Goal: Task Accomplishment & Management: Manage account settings

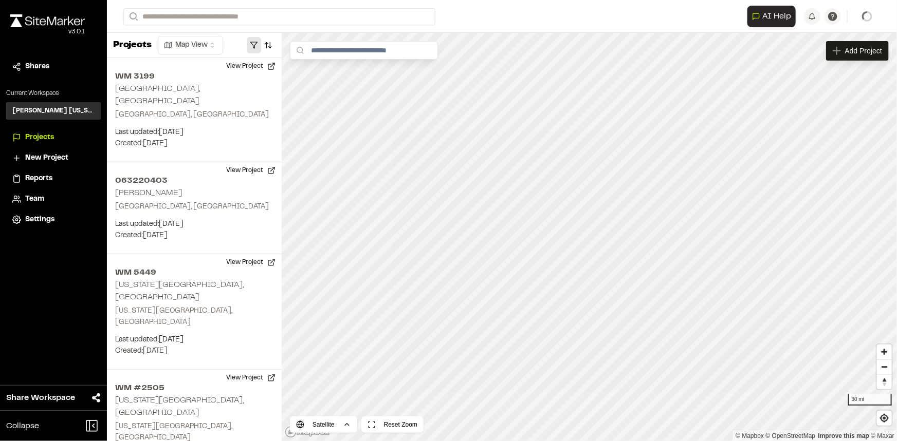
click at [251, 40] on button "button" at bounding box center [254, 45] width 14 height 16
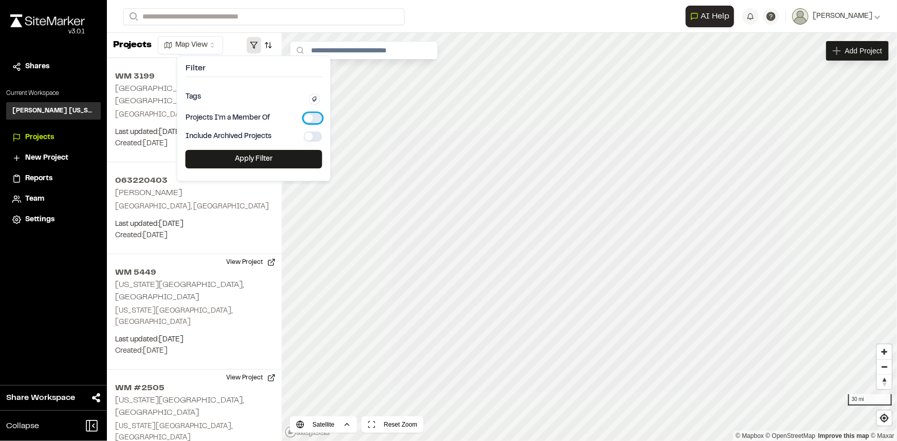
drag, startPoint x: 307, startPoint y: 118, endPoint x: 308, endPoint y: 132, distance: 14.4
click at [308, 118] on button "button" at bounding box center [313, 118] width 18 height 10
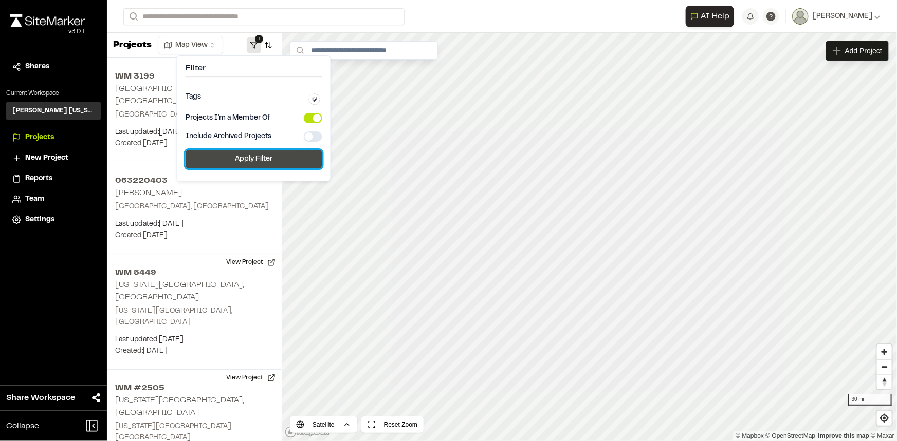
click at [298, 152] on button "Apply Filter" at bounding box center [253, 159] width 137 height 18
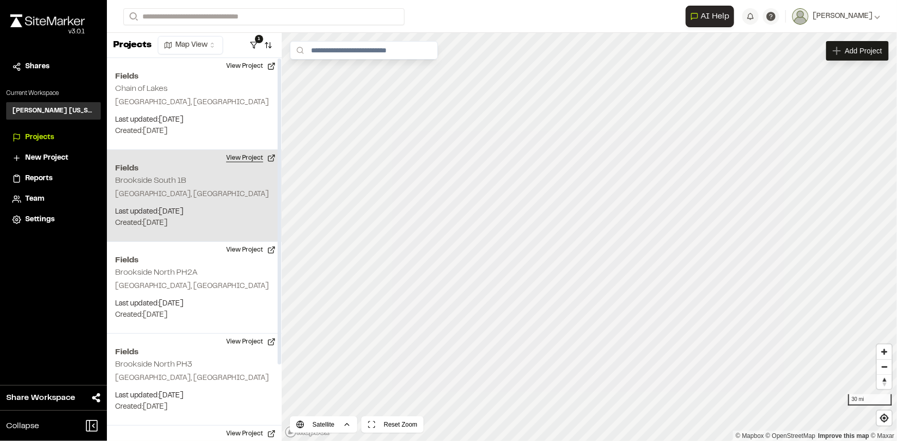
click at [243, 159] on button "View Project" at bounding box center [251, 158] width 62 height 16
click at [256, 158] on button "View Project" at bounding box center [251, 158] width 62 height 16
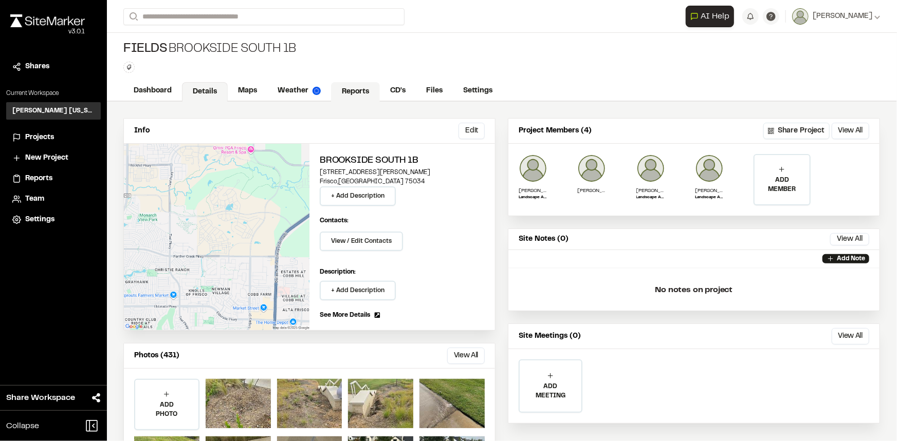
click at [345, 95] on link "Reports" at bounding box center [355, 92] width 49 height 20
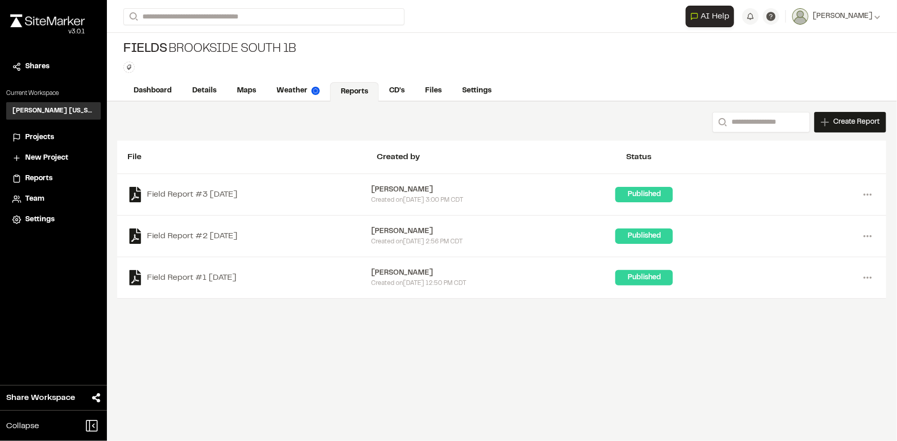
click at [843, 123] on span "Create Report" at bounding box center [856, 122] width 46 height 11
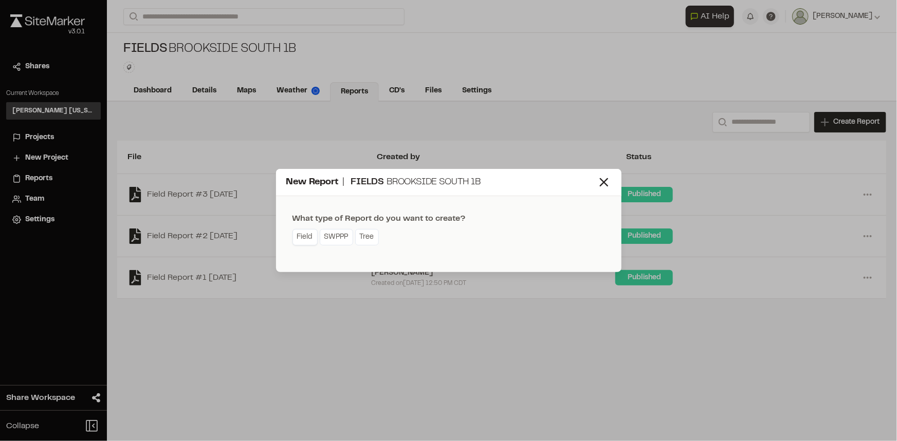
click at [304, 238] on link "Field" at bounding box center [304, 237] width 25 height 16
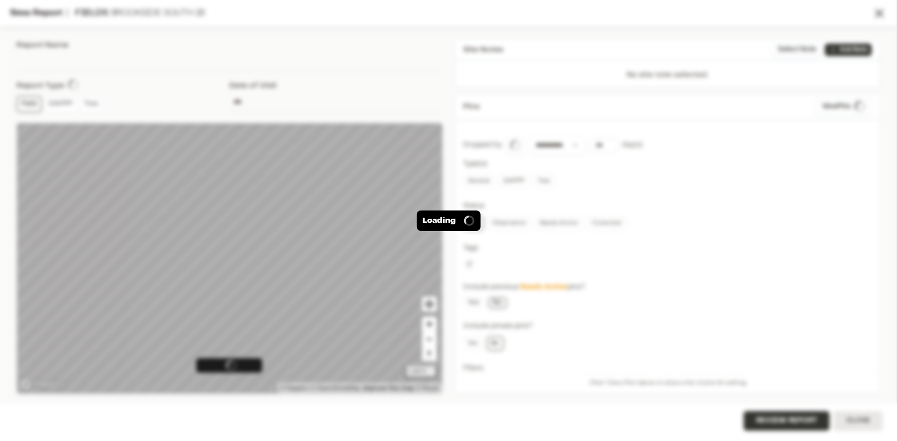
type input "**********"
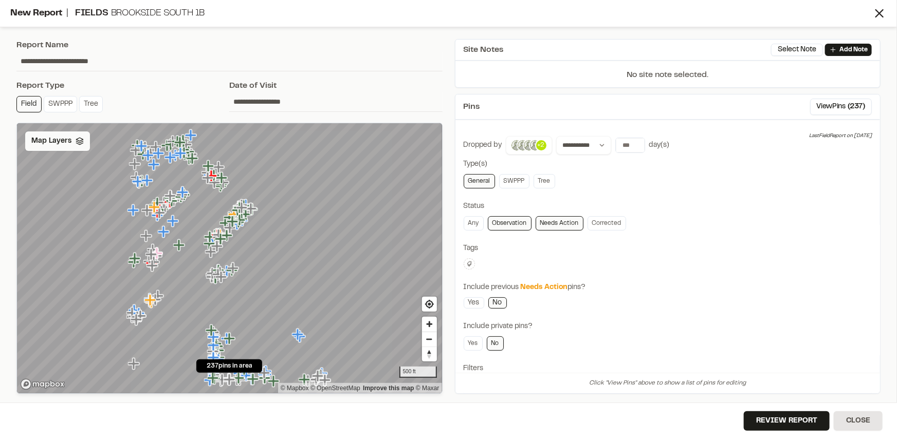
click at [57, 137] on span "Map Layers" at bounding box center [51, 141] width 40 height 11
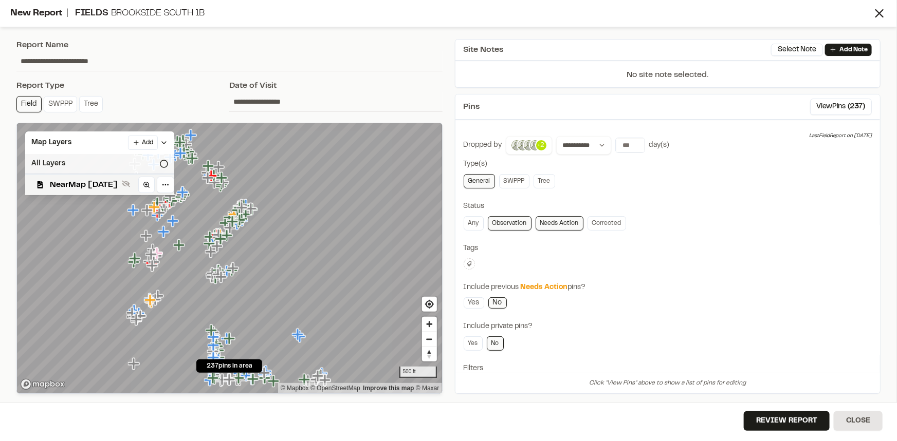
click at [70, 165] on div "All Layers" at bounding box center [99, 164] width 149 height 20
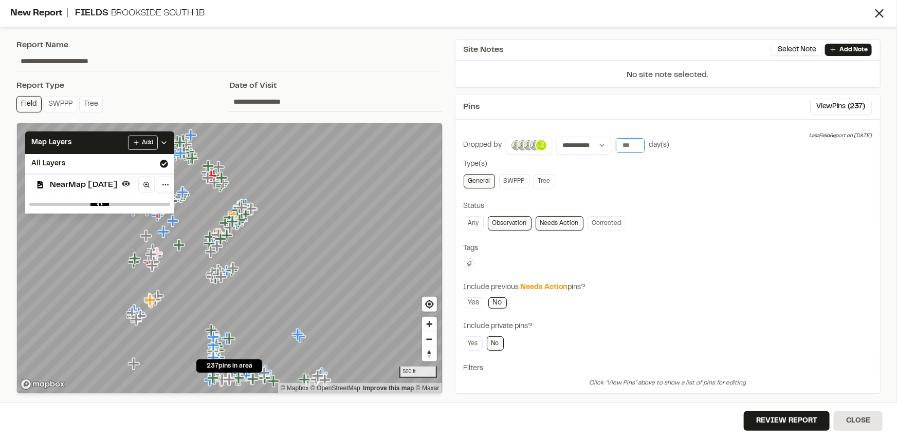
type input "**"
click at [635, 144] on input "**" at bounding box center [630, 145] width 29 height 14
click at [713, 164] on button "All Time" at bounding box center [719, 166] width 31 height 16
click at [682, 201] on div "Status" at bounding box center [667, 206] width 408 height 11
click at [471, 262] on icon at bounding box center [469, 264] width 5 height 5
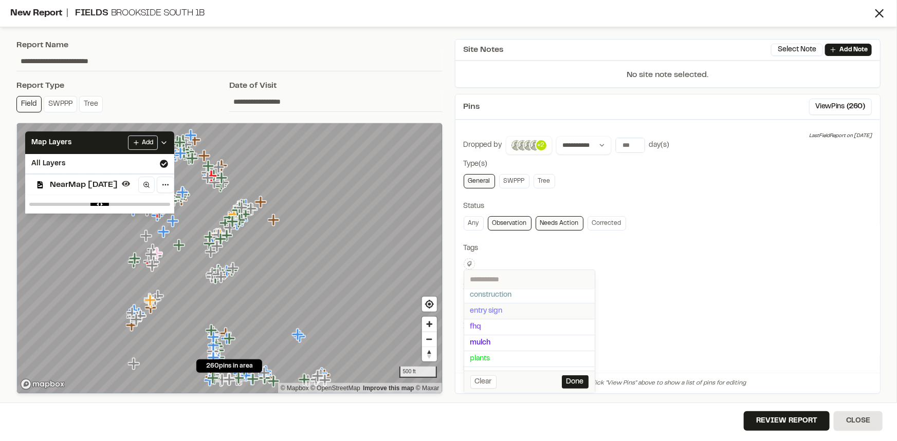
scroll to position [46, 0]
click at [481, 298] on span "fhq" at bounding box center [529, 297] width 118 height 11
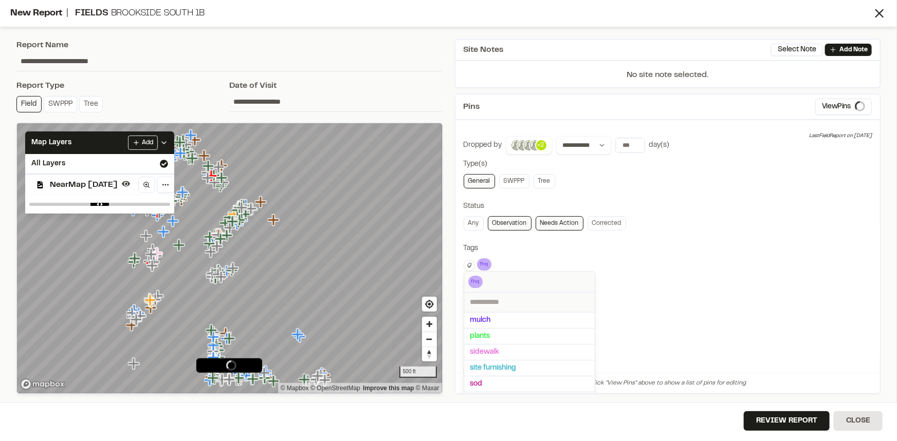
click at [711, 254] on div at bounding box center [448, 220] width 897 height 441
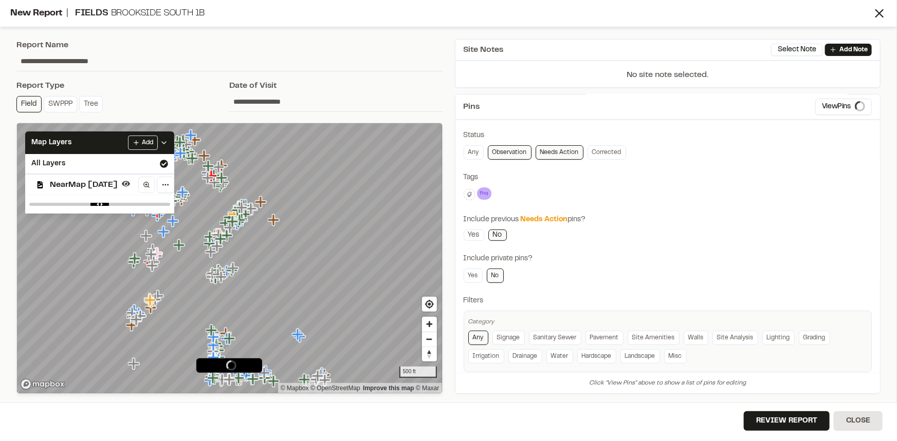
scroll to position [83, 0]
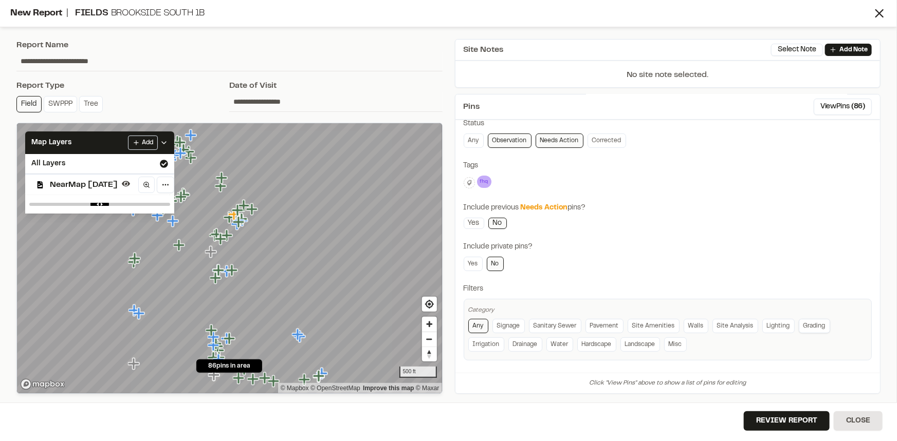
click at [806, 324] on link "Grading" at bounding box center [813, 326] width 31 height 14
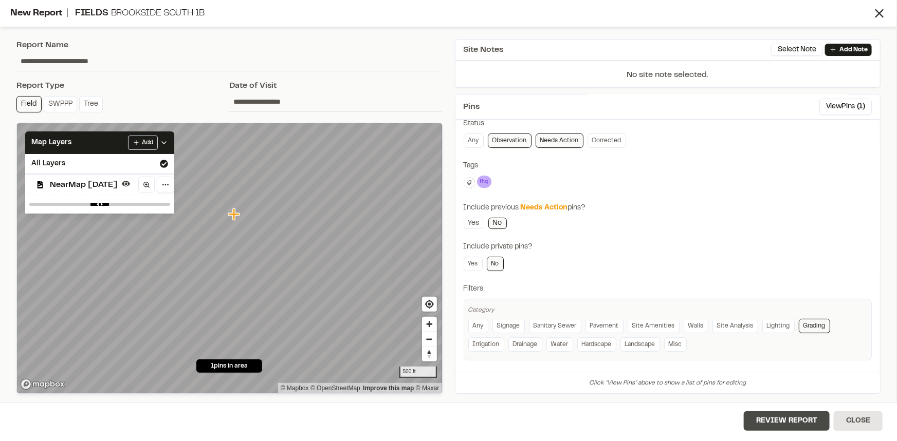
click at [775, 420] on button "Review Report" at bounding box center [786, 422] width 86 height 20
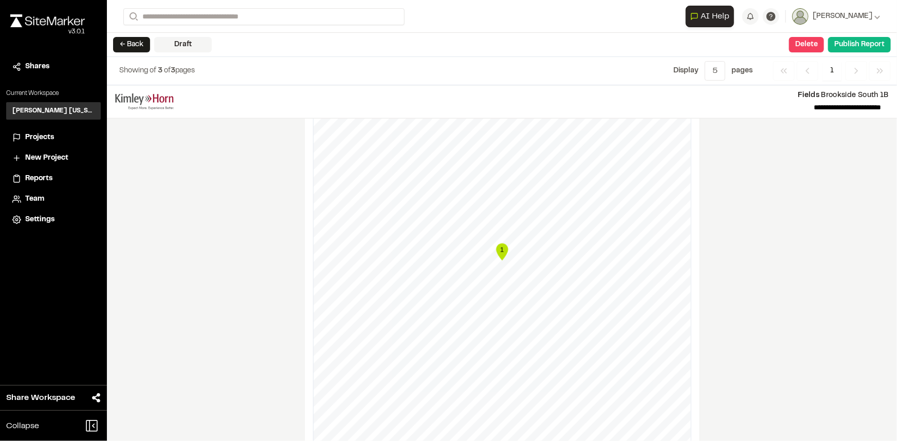
scroll to position [257, 0]
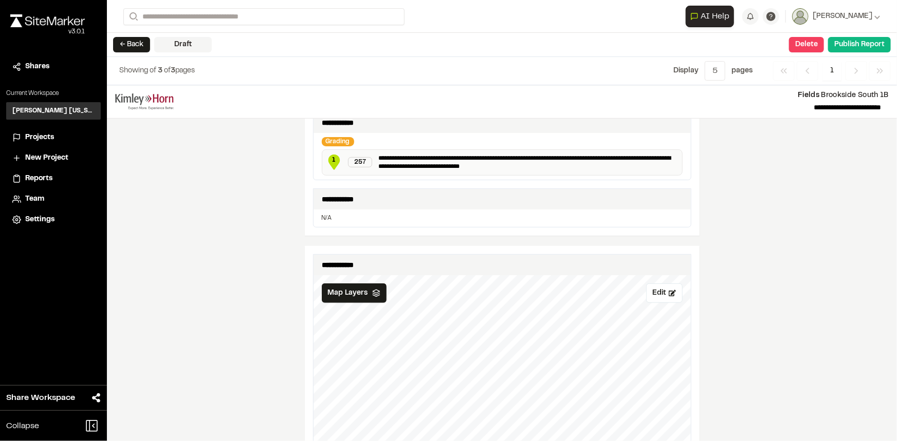
click at [131, 46] on button "← Back" at bounding box center [131, 44] width 37 height 15
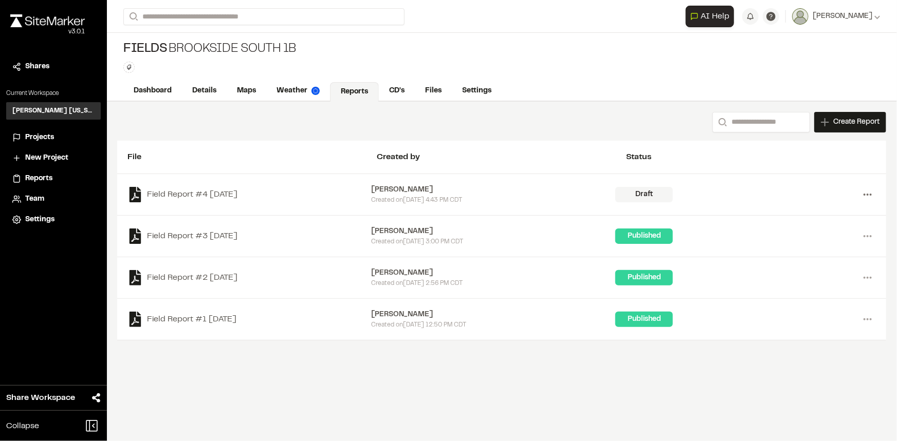
click at [868, 196] on icon at bounding box center [867, 195] width 16 height 16
click at [807, 232] on link "Delete" at bounding box center [830, 231] width 89 height 15
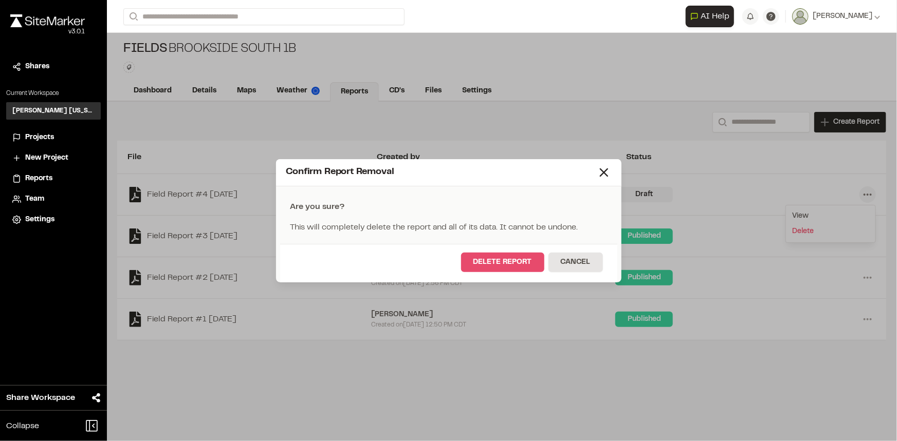
click at [524, 262] on button "Delete Report" at bounding box center [502, 263] width 83 height 20
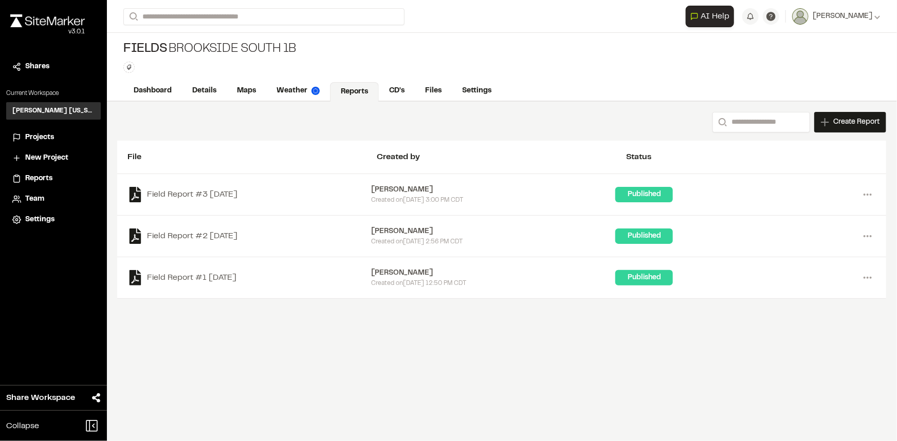
click at [850, 119] on span "Create Report" at bounding box center [856, 122] width 46 height 11
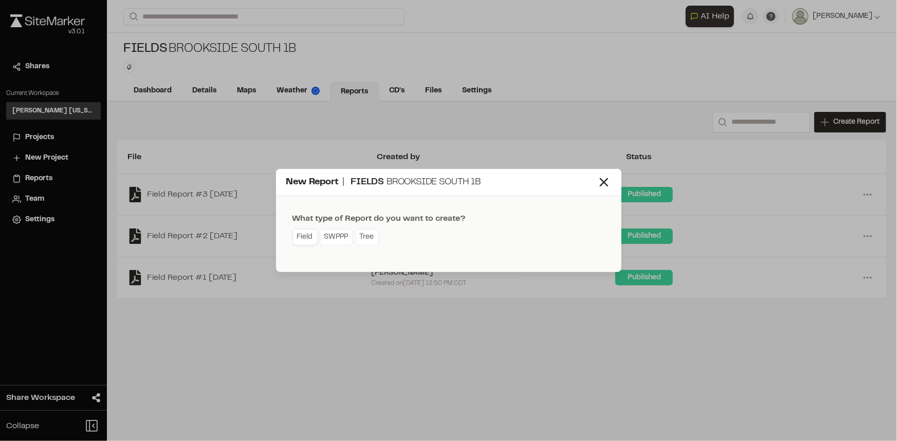
click at [303, 239] on link "Field" at bounding box center [304, 237] width 25 height 16
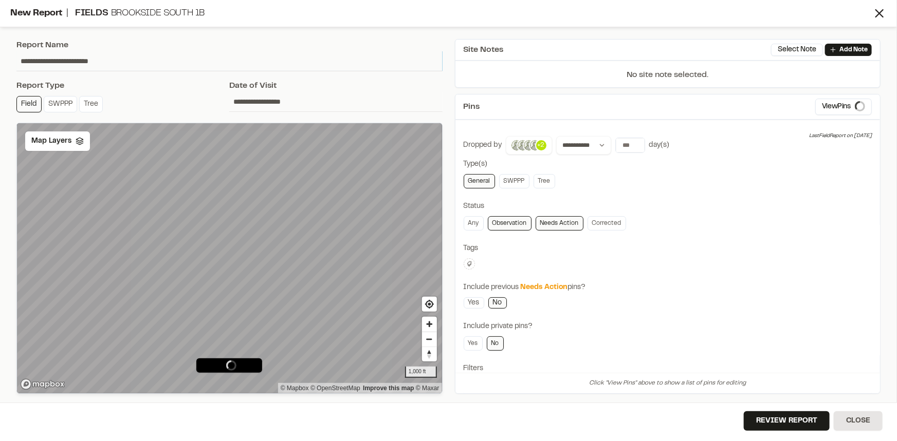
drag, startPoint x: 130, startPoint y: 65, endPoint x: 0, endPoint y: 64, distance: 130.0
click at [0, 64] on div "**********" at bounding box center [448, 220] width 897 height 441
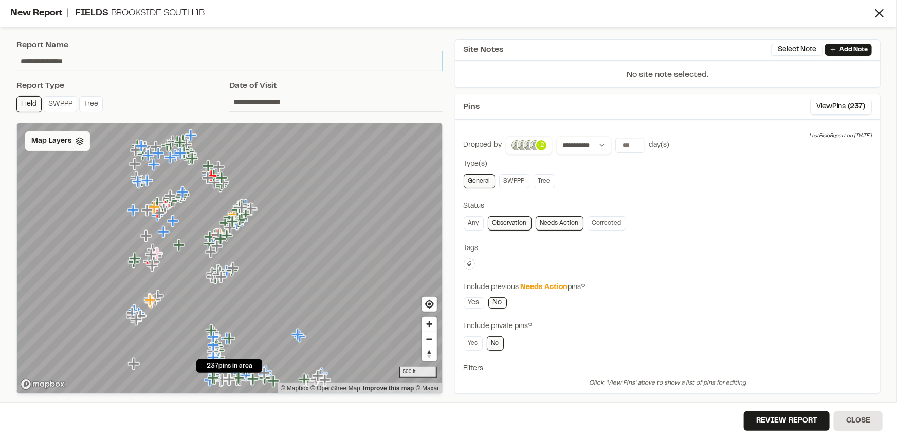
type input "**********"
click at [61, 139] on span "Map Layers" at bounding box center [51, 141] width 40 height 11
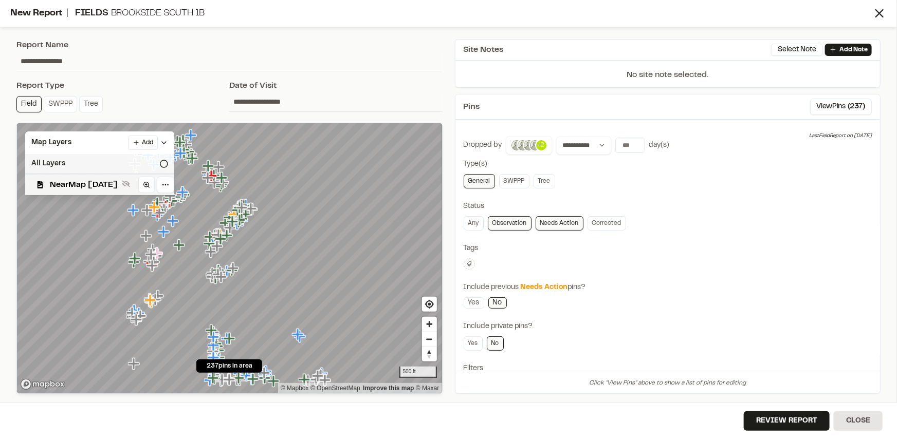
click at [65, 158] on div "All Layers" at bounding box center [99, 164] width 149 height 20
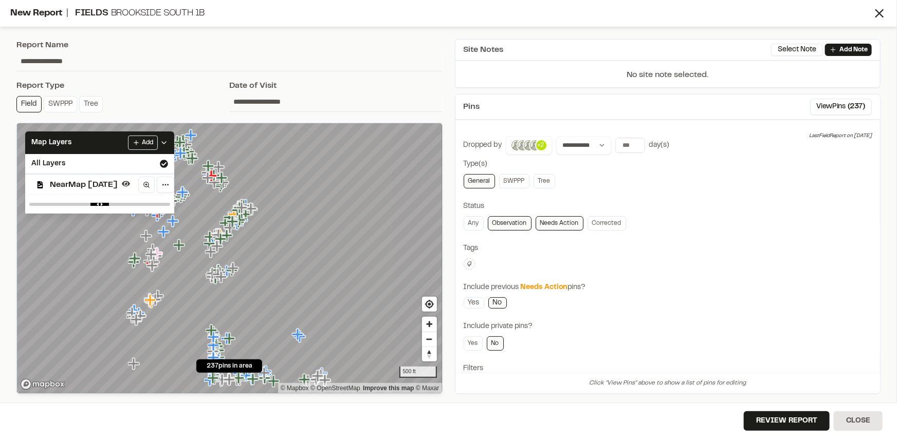
click at [781, 217] on div "Any Observation Needs Action Corrected" at bounding box center [667, 223] width 408 height 14
click at [469, 264] on icon at bounding box center [469, 264] width 6 height 6
click at [477, 344] on span "fhq" at bounding box center [529, 344] width 118 height 11
click at [683, 258] on div at bounding box center [448, 220] width 897 height 441
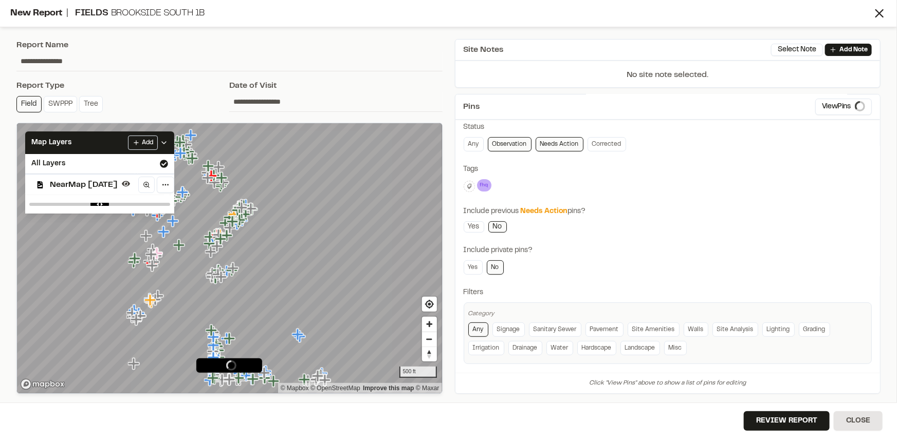
scroll to position [83, 0]
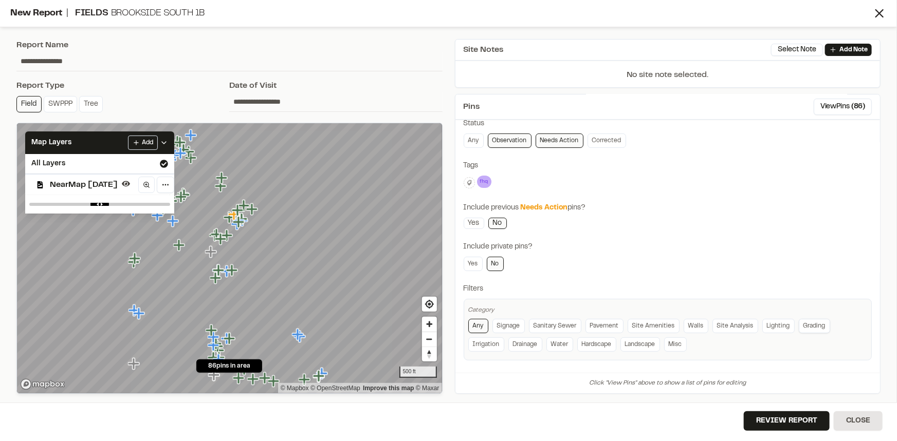
click at [799, 324] on link "Grading" at bounding box center [813, 326] width 31 height 14
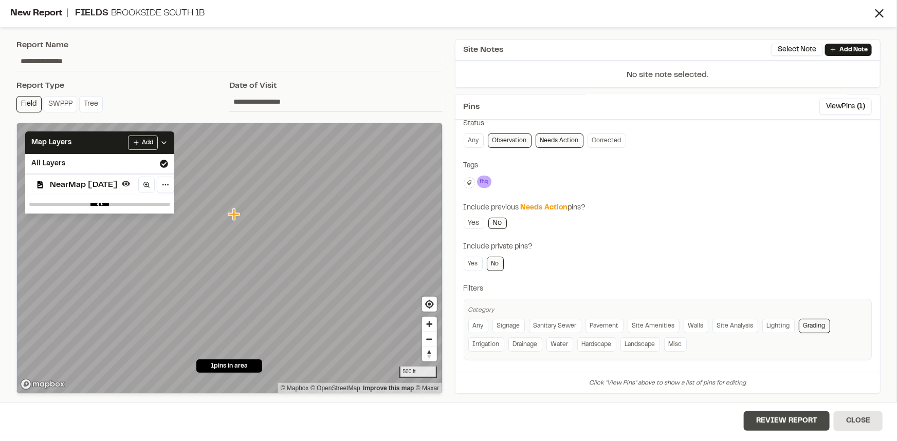
click at [778, 417] on button "Review Report" at bounding box center [786, 422] width 86 height 20
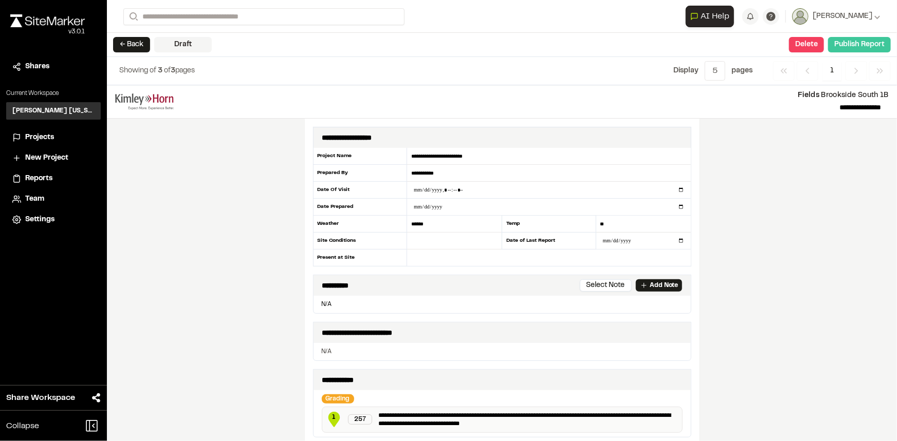
click at [854, 42] on button "Publish Report" at bounding box center [859, 44] width 63 height 15
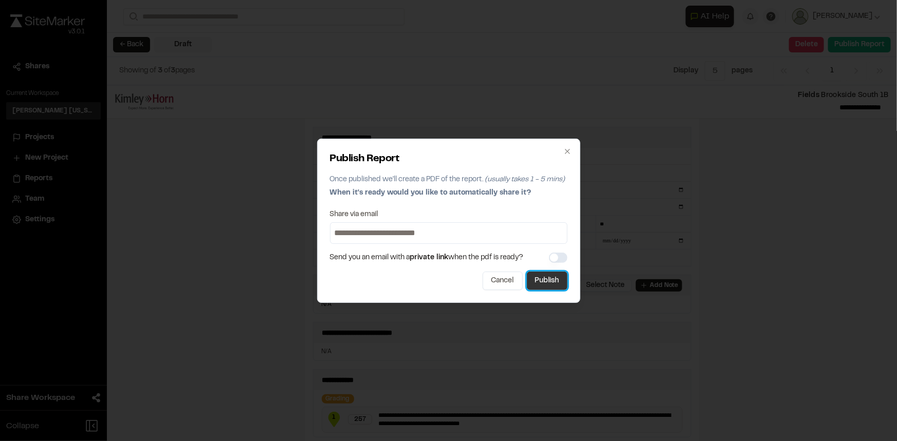
click at [555, 283] on button "Publish" at bounding box center [547, 281] width 41 height 18
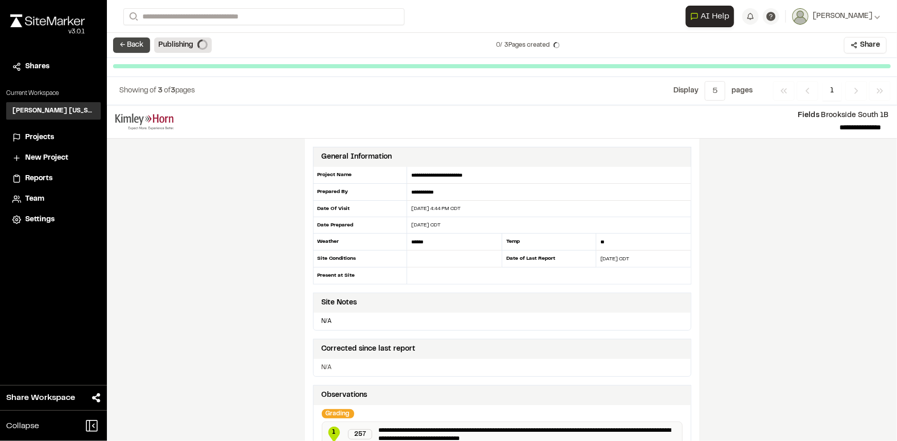
click at [131, 46] on button "← Back" at bounding box center [131, 45] width 37 height 15
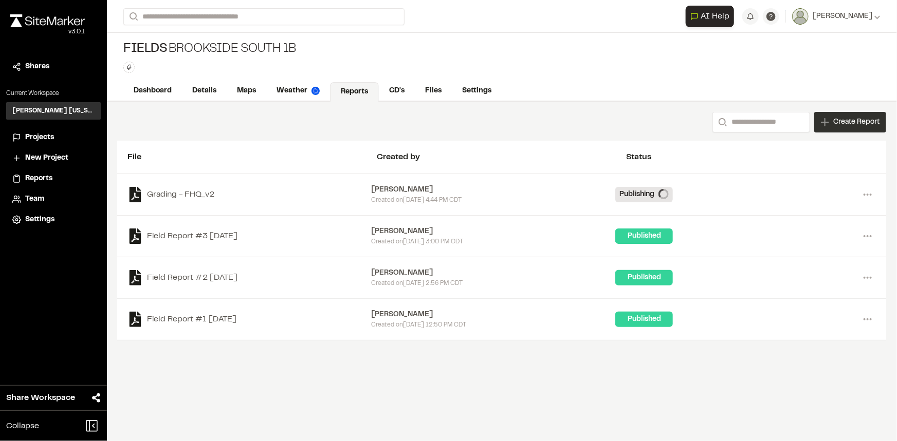
click at [849, 118] on span "Create Report" at bounding box center [856, 122] width 46 height 11
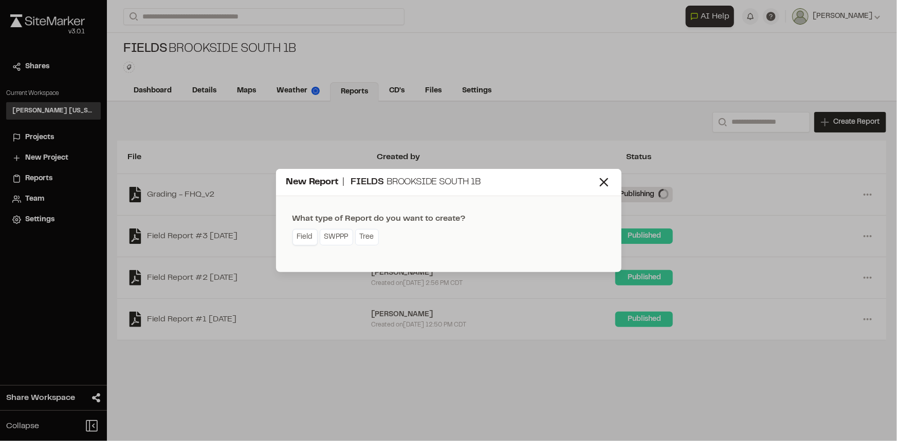
click at [305, 236] on link "Field" at bounding box center [304, 237] width 25 height 16
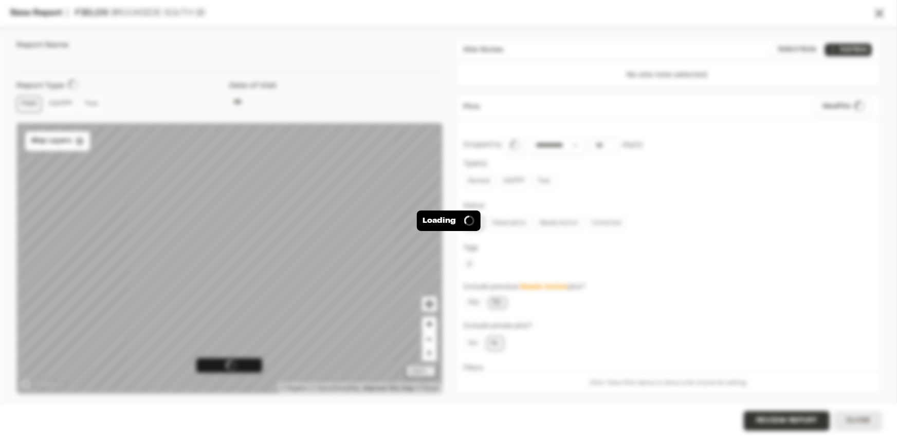
type input "**********"
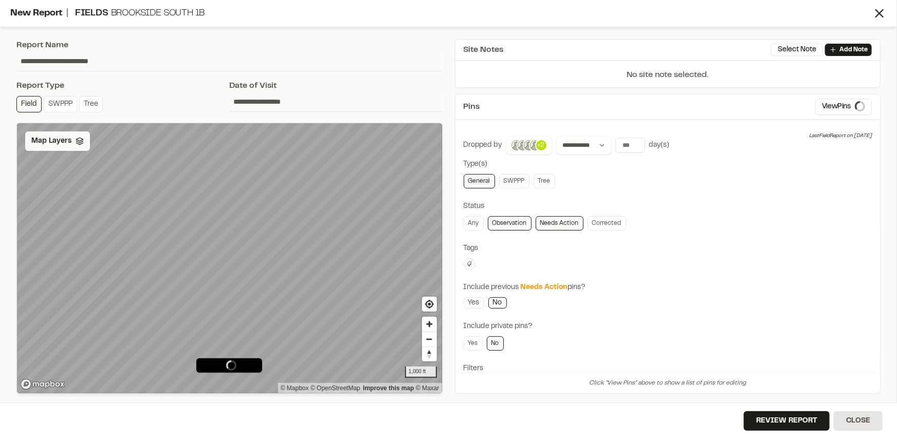
click at [54, 144] on span "Map Layers" at bounding box center [51, 141] width 40 height 11
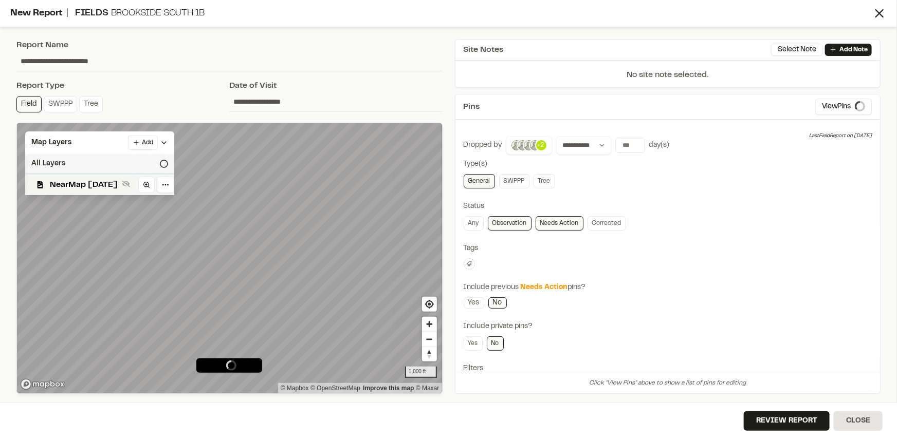
click at [73, 167] on div "All Layers" at bounding box center [99, 164] width 149 height 20
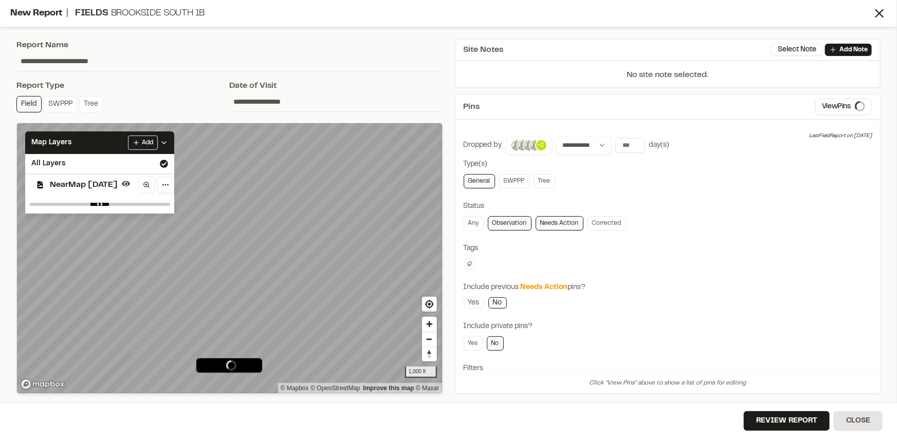
click at [681, 215] on div "**********" at bounding box center [667, 288] width 408 height 304
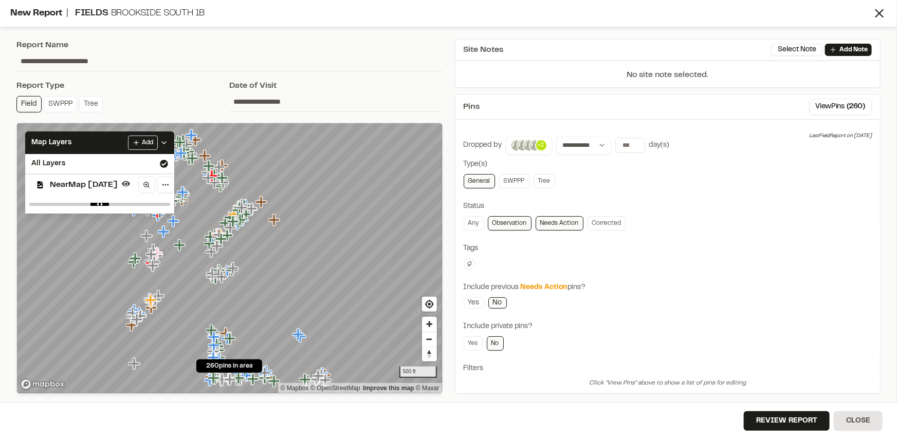
click at [469, 261] on icon at bounding box center [469, 264] width 6 height 6
click at [475, 346] on span "fhq" at bounding box center [529, 344] width 118 height 11
click at [732, 249] on div at bounding box center [448, 220] width 897 height 441
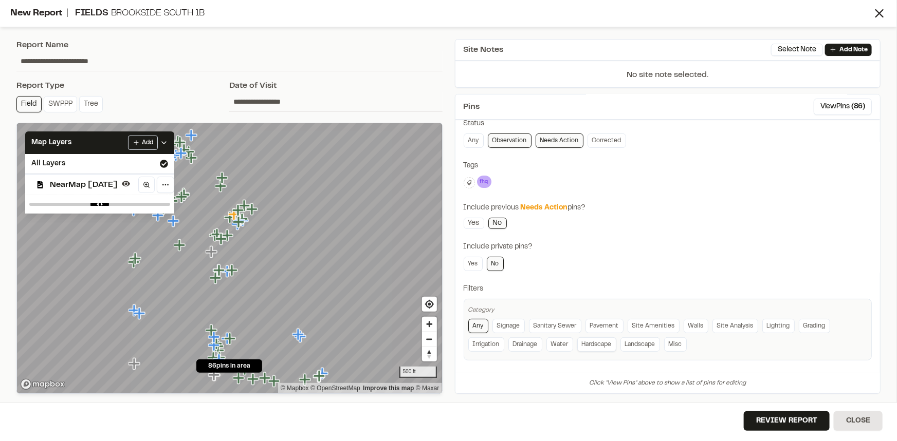
click at [595, 342] on link "Hardscape" at bounding box center [596, 345] width 39 height 14
click at [716, 225] on div "**********" at bounding box center [667, 206] width 408 height 307
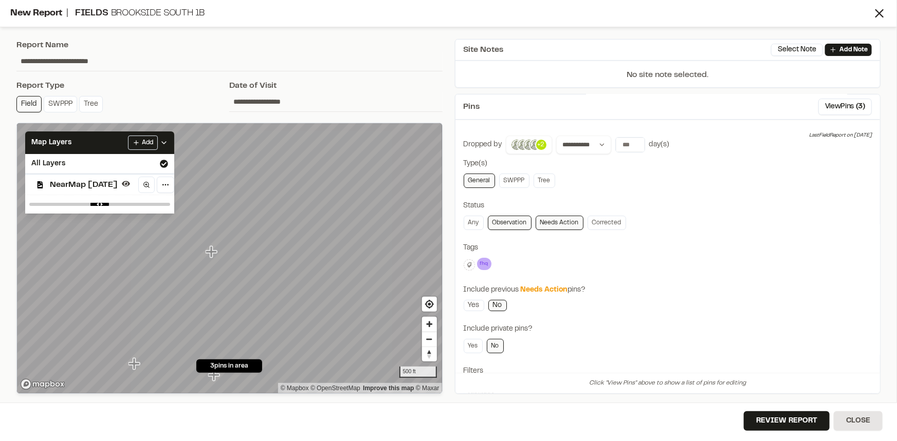
scroll to position [0, 0]
click at [634, 143] on input "*" at bounding box center [630, 145] width 29 height 14
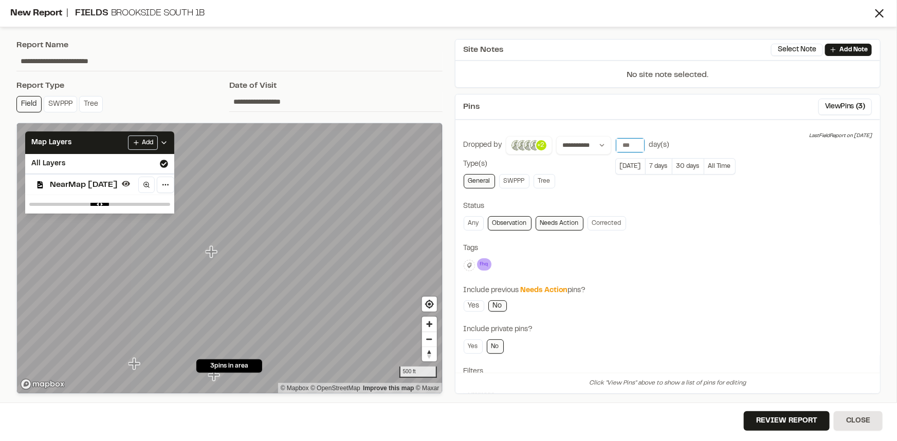
click at [634, 143] on input "*" at bounding box center [630, 145] width 29 height 14
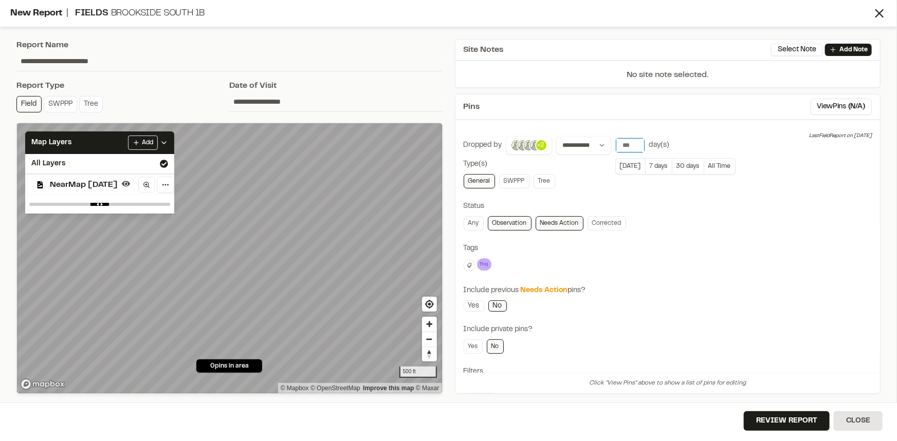
type input "**"
click at [632, 143] on input "**" at bounding box center [630, 145] width 29 height 14
click at [745, 272] on div "**********" at bounding box center [667, 289] width 408 height 307
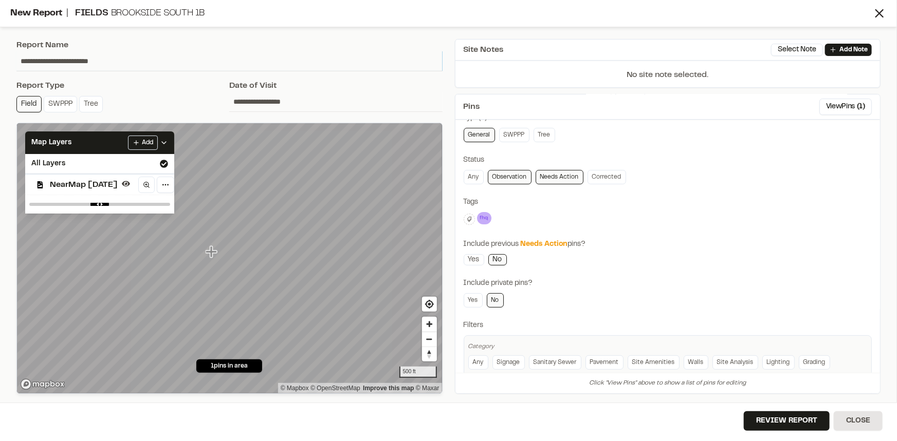
drag, startPoint x: 153, startPoint y: 66, endPoint x: 0, endPoint y: 64, distance: 153.1
click at [0, 64] on div "**********" at bounding box center [448, 220] width 897 height 441
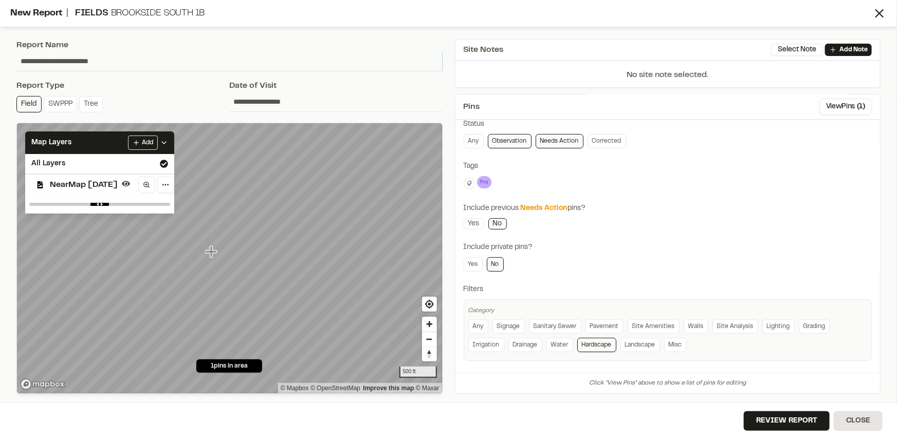
scroll to position [83, 0]
type input "**********"
click at [791, 417] on button "Review Report" at bounding box center [786, 422] width 86 height 20
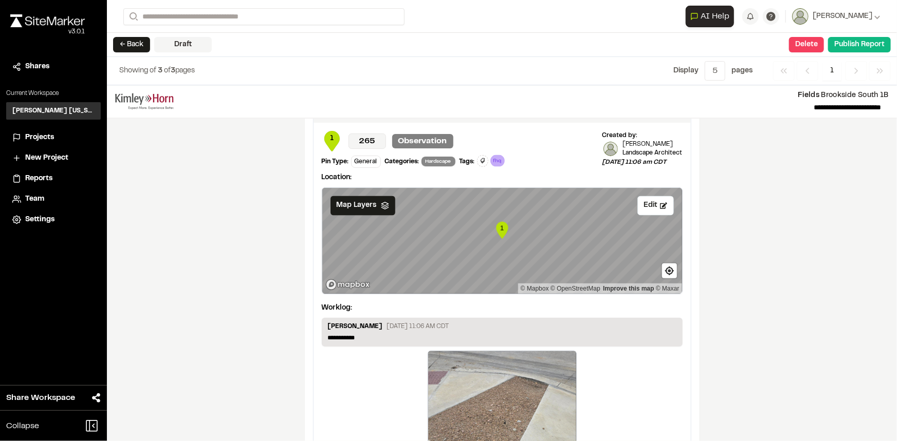
scroll to position [994, 0]
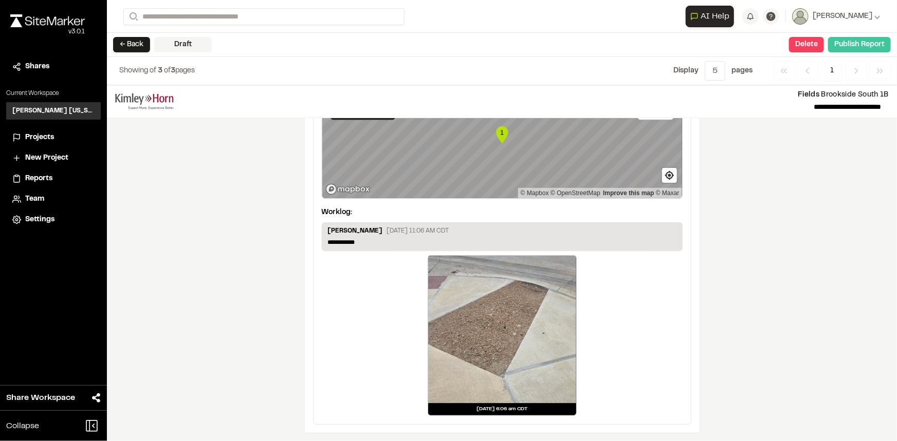
click at [851, 43] on button "Publish Report" at bounding box center [859, 44] width 63 height 15
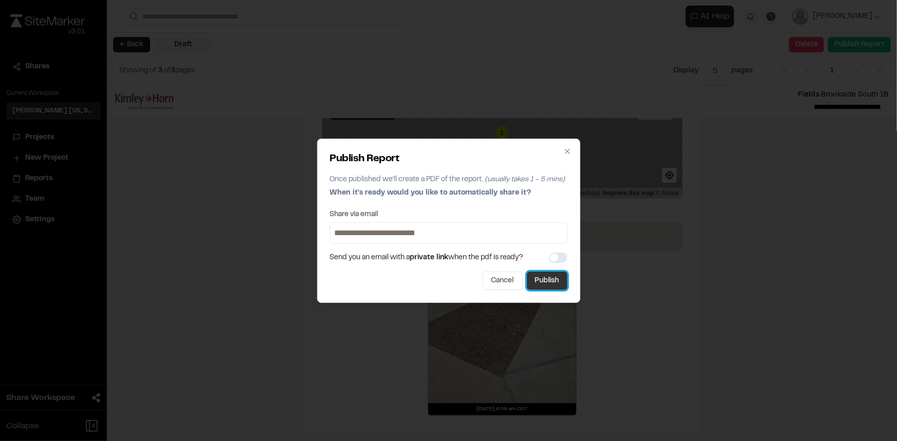
click at [550, 273] on button "Publish" at bounding box center [547, 281] width 41 height 18
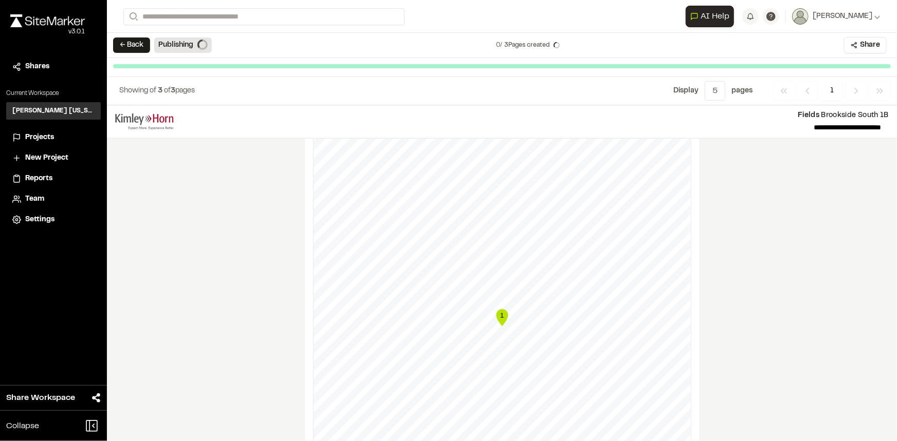
scroll to position [426, 0]
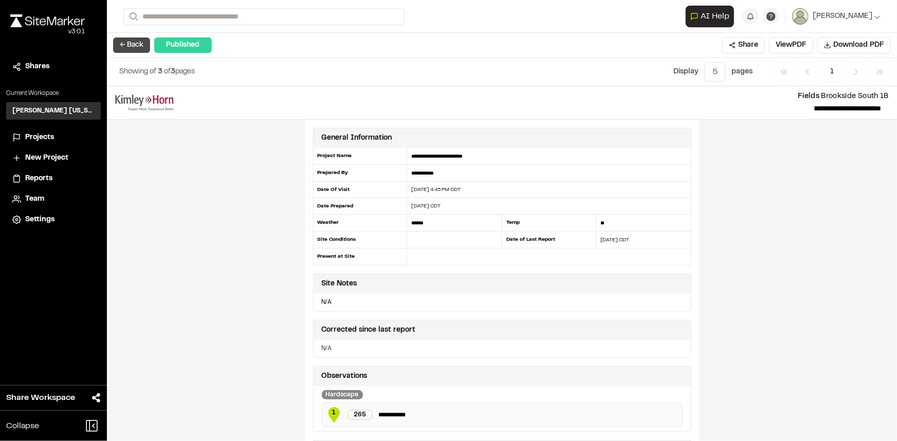
click at [131, 44] on button "← Back" at bounding box center [131, 45] width 37 height 15
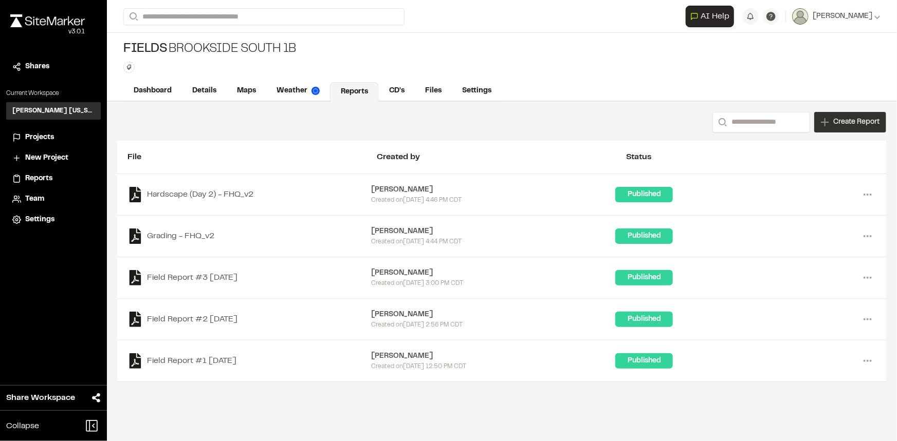
click at [855, 118] on span "Create Report" at bounding box center [856, 122] width 46 height 11
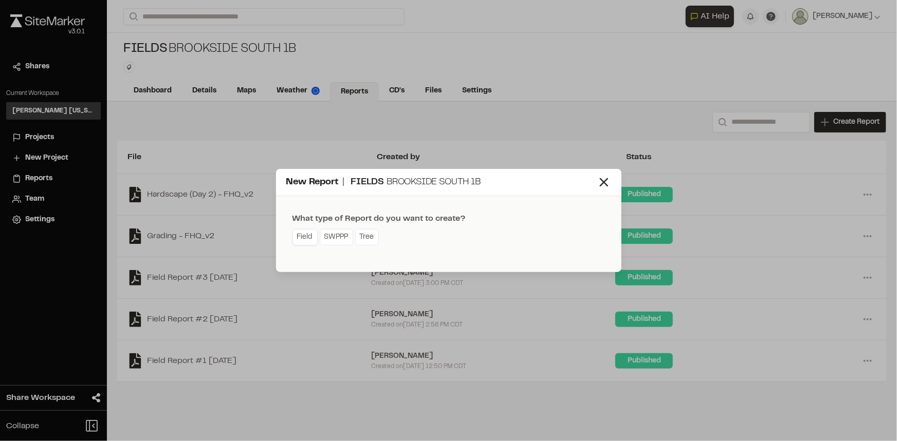
click at [303, 236] on link "Field" at bounding box center [304, 237] width 25 height 16
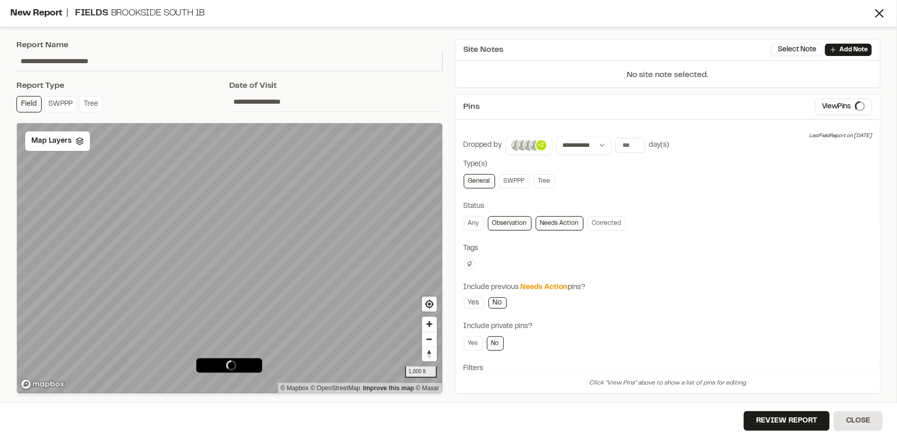
drag, startPoint x: 134, startPoint y: 63, endPoint x: 0, endPoint y: 58, distance: 133.7
click at [0, 58] on div "**********" at bounding box center [448, 220] width 897 height 441
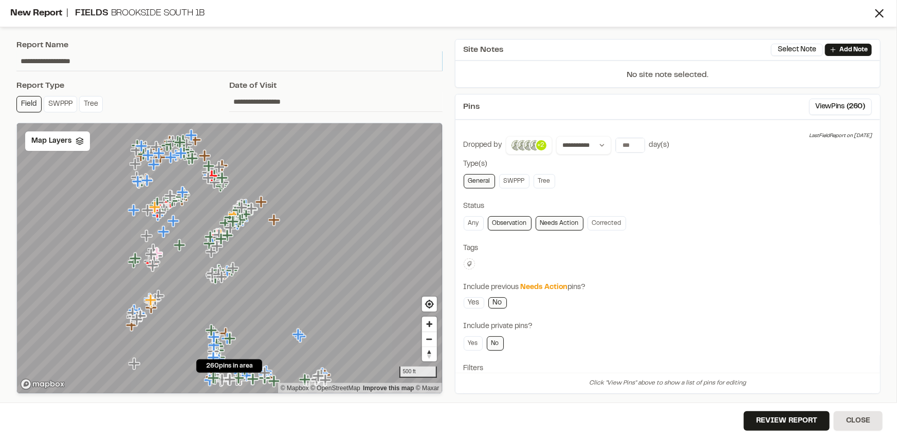
type input "**********"
click at [470, 262] on icon at bounding box center [469, 264] width 5 height 5
click at [475, 346] on span "fhq" at bounding box center [529, 344] width 118 height 11
click at [674, 246] on div at bounding box center [448, 220] width 897 height 441
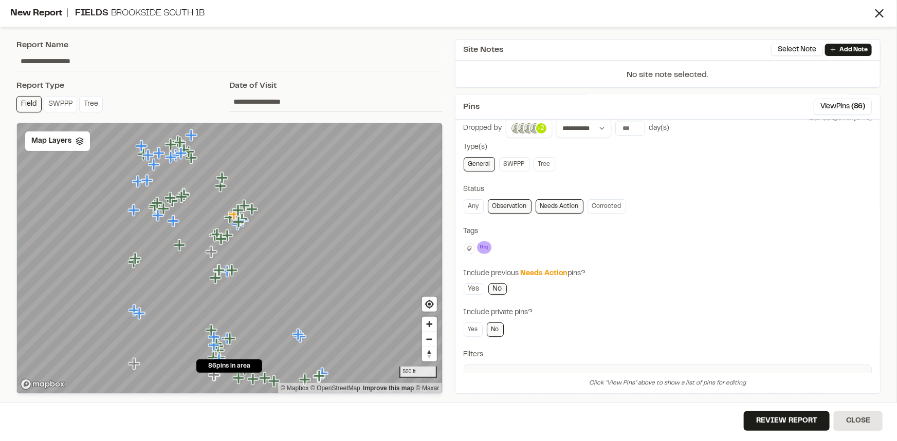
scroll to position [83, 0]
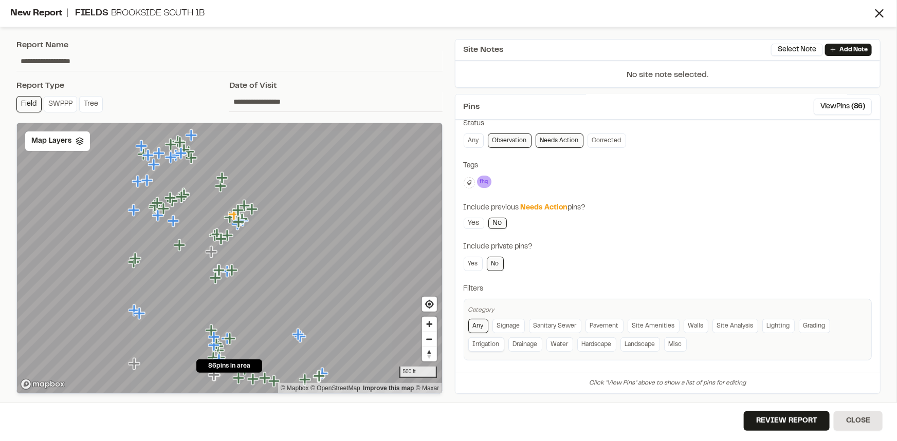
click at [487, 346] on link "Irrigation" at bounding box center [486, 345] width 36 height 14
click at [681, 202] on div "Include previous Needs Action pins?" at bounding box center [667, 207] width 408 height 11
click at [67, 146] on div "Map Layers" at bounding box center [57, 142] width 65 height 20
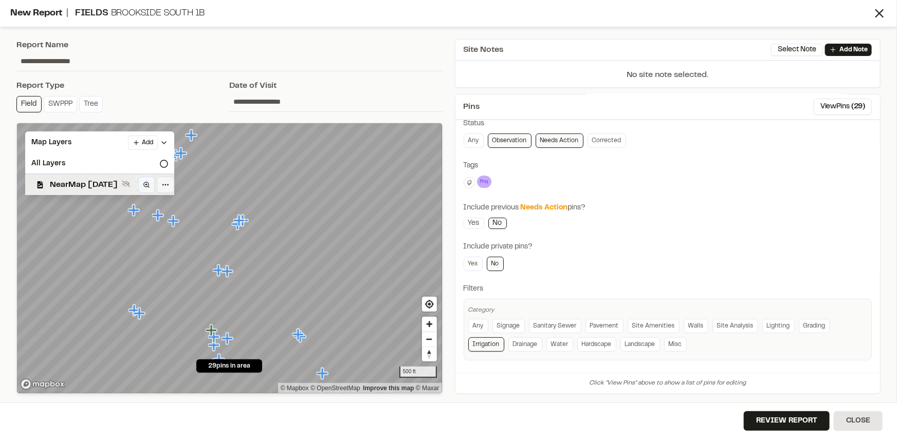
click at [74, 181] on span "NearMap 5/20/2025" at bounding box center [84, 185] width 68 height 12
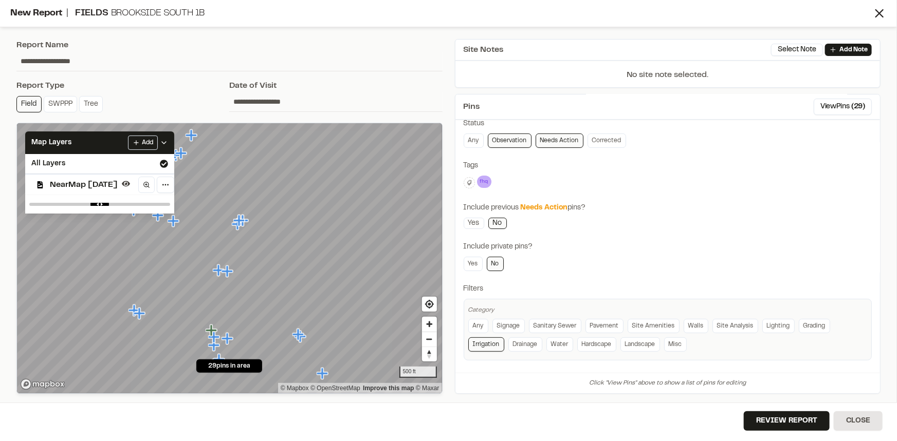
click at [658, 189] on div "**********" at bounding box center [667, 206] width 408 height 307
click at [728, 207] on div "Include previous Needs Action pins?" at bounding box center [667, 207] width 408 height 11
click at [696, 198] on div "**********" at bounding box center [667, 206] width 408 height 307
click at [769, 419] on button "Review Report" at bounding box center [786, 422] width 86 height 20
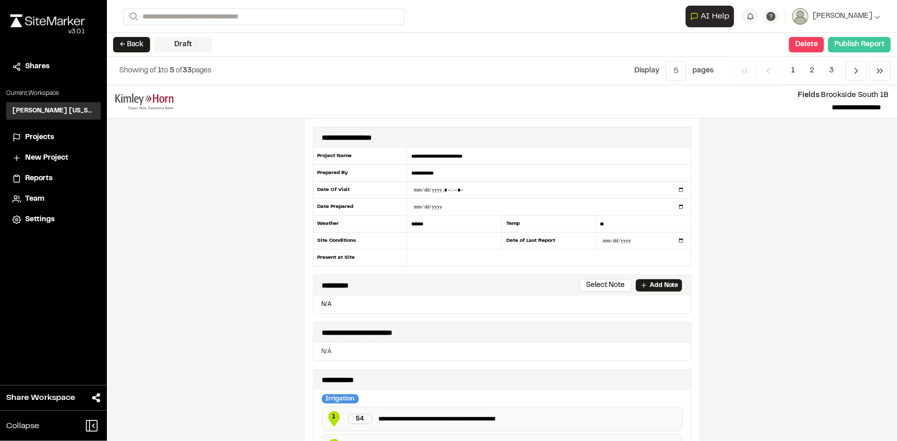
click at [868, 44] on button "Publish Report" at bounding box center [859, 44] width 63 height 15
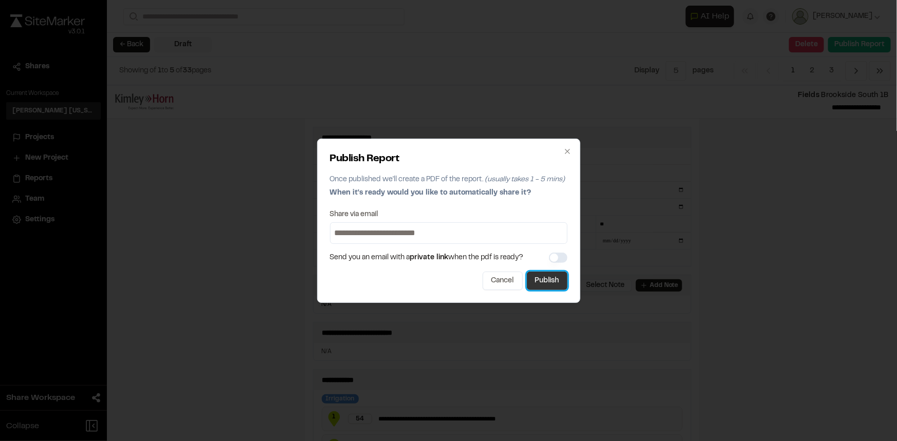
click at [550, 272] on button "Publish" at bounding box center [547, 281] width 41 height 18
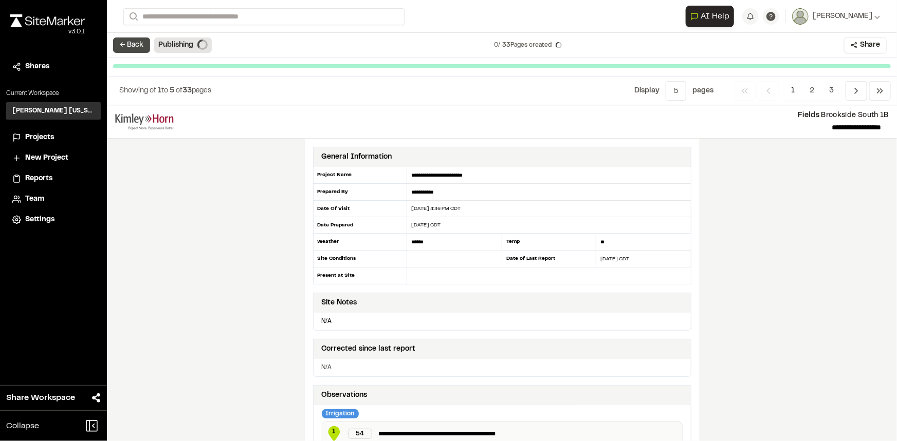
click at [131, 47] on button "← Back" at bounding box center [131, 45] width 37 height 15
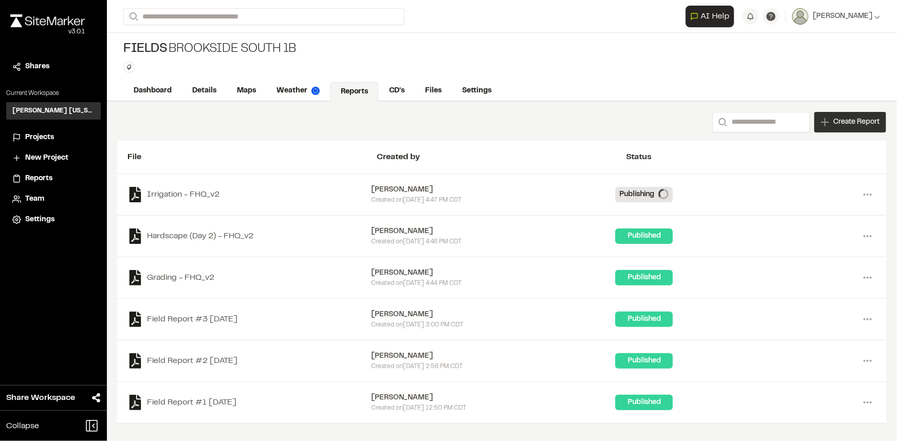
click at [853, 122] on span "Create Report" at bounding box center [856, 122] width 46 height 11
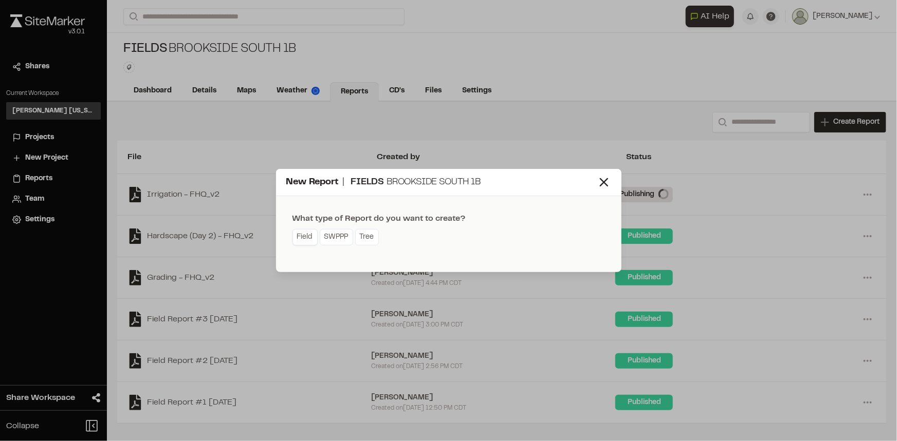
click at [296, 232] on link "Field" at bounding box center [304, 237] width 25 height 16
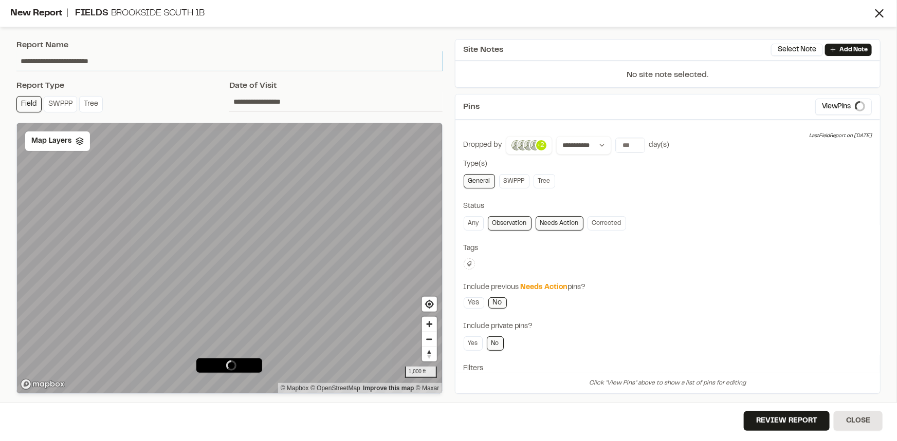
drag, startPoint x: 147, startPoint y: 60, endPoint x: 0, endPoint y: 71, distance: 147.9
click at [0, 71] on div "**********" at bounding box center [448, 220] width 897 height 441
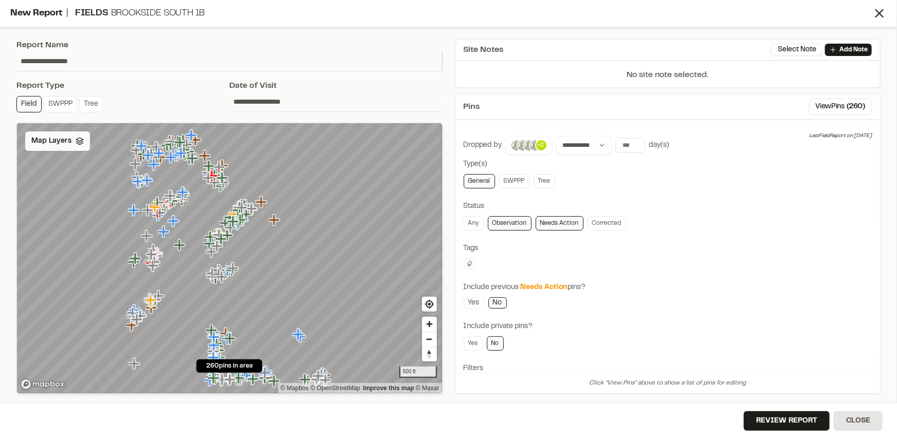
type input "**********"
click at [31, 143] on span "Map Layers" at bounding box center [51, 141] width 40 height 11
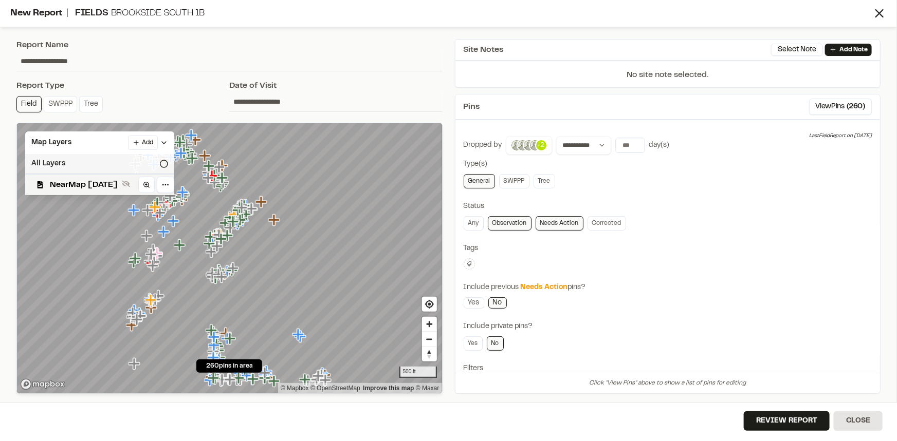
click at [57, 164] on div "All Layers" at bounding box center [99, 164] width 149 height 20
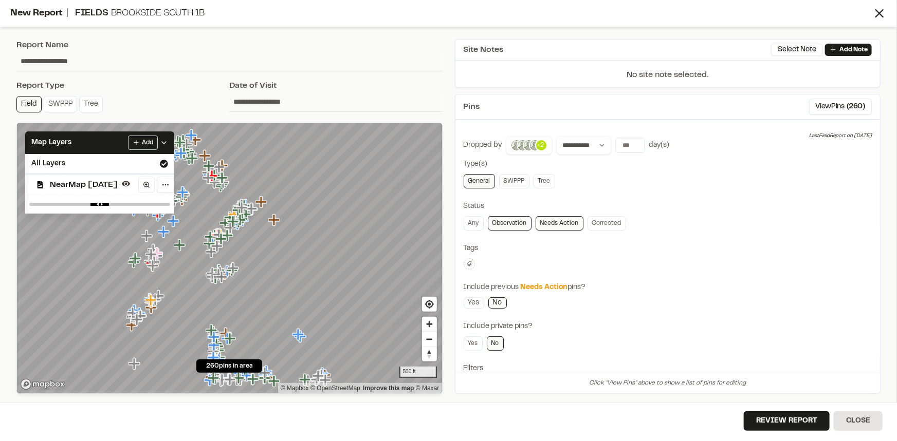
click at [673, 195] on div "**********" at bounding box center [667, 288] width 408 height 304
click at [469, 263] on icon at bounding box center [469, 264] width 6 height 6
click at [480, 343] on span "fhq" at bounding box center [529, 344] width 118 height 11
click at [686, 262] on div at bounding box center [448, 220] width 897 height 441
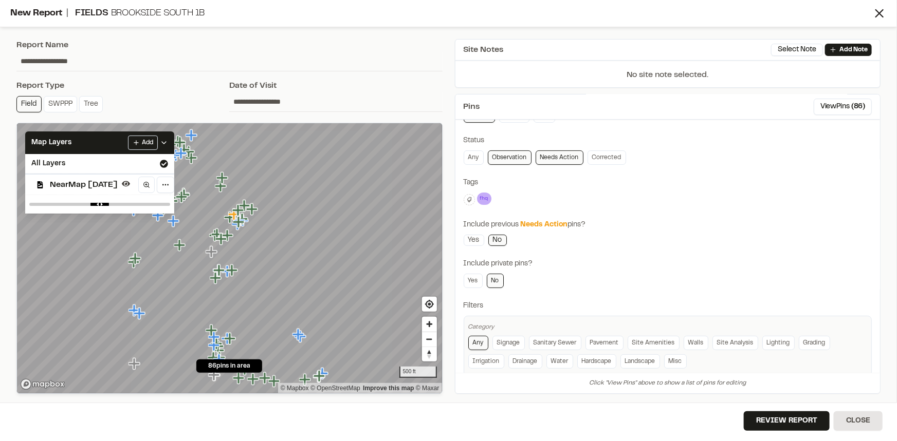
scroll to position [83, 0]
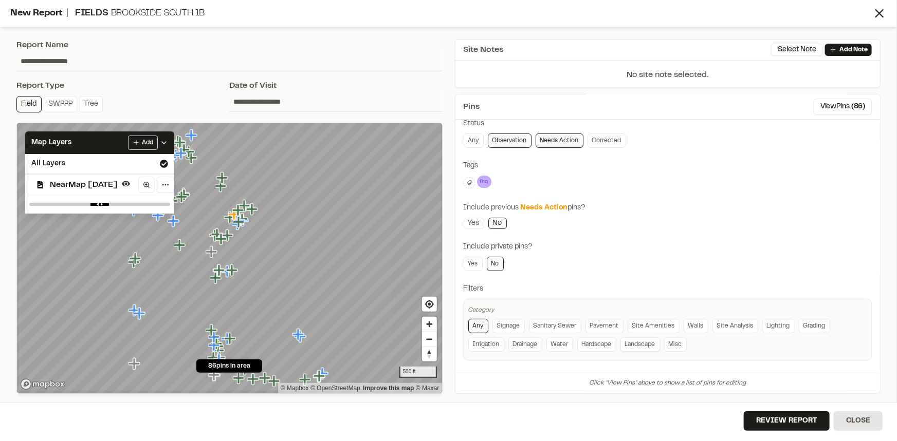
click at [641, 341] on link "Landscape" at bounding box center [640, 345] width 40 height 14
click at [697, 238] on div "**********" at bounding box center [667, 206] width 408 height 307
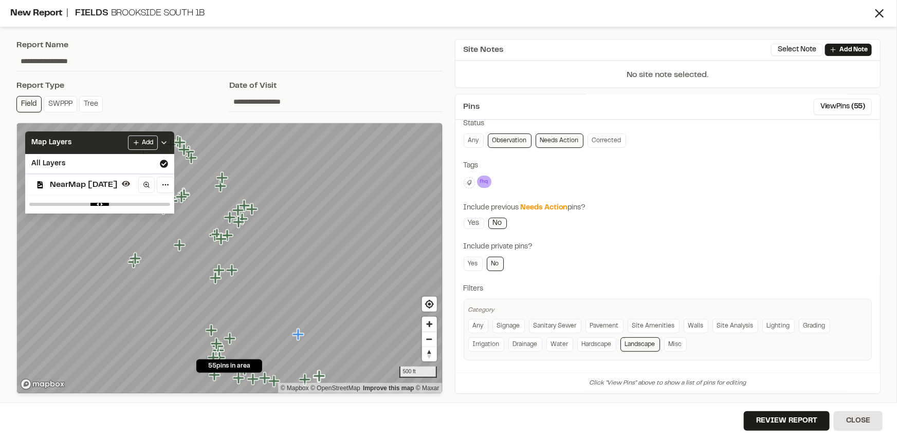
click at [168, 142] on icon at bounding box center [164, 143] width 8 height 8
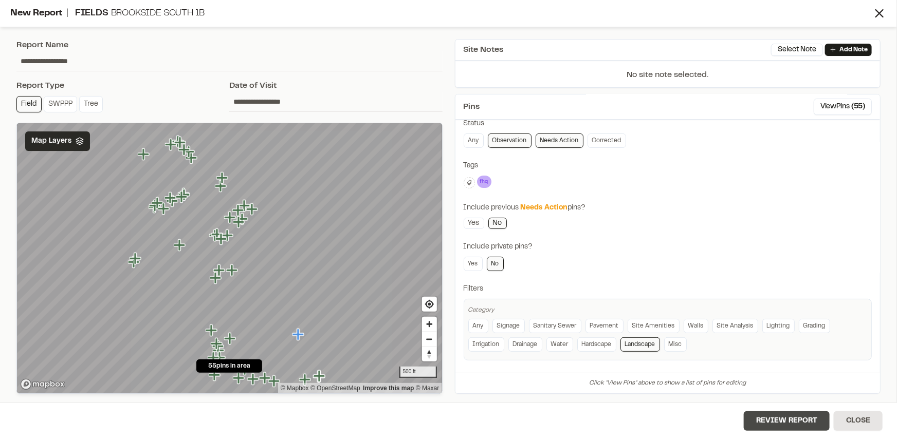
click at [778, 427] on button "Review Report" at bounding box center [786, 422] width 86 height 20
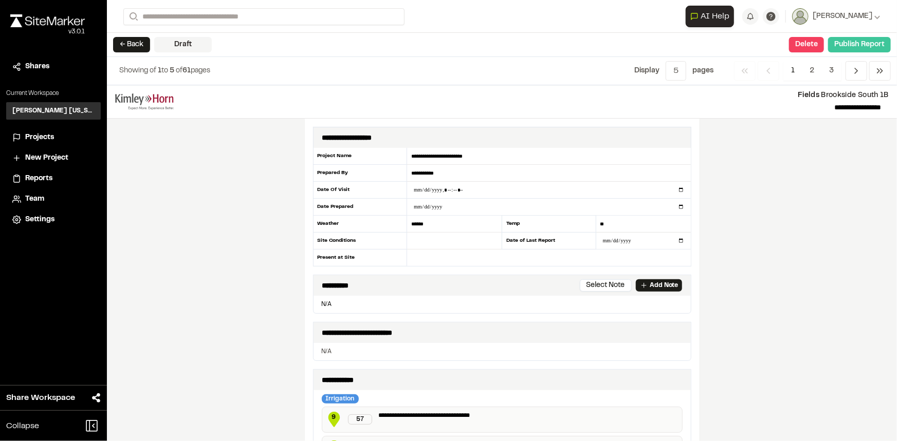
click at [853, 45] on button "Publish Report" at bounding box center [859, 44] width 63 height 15
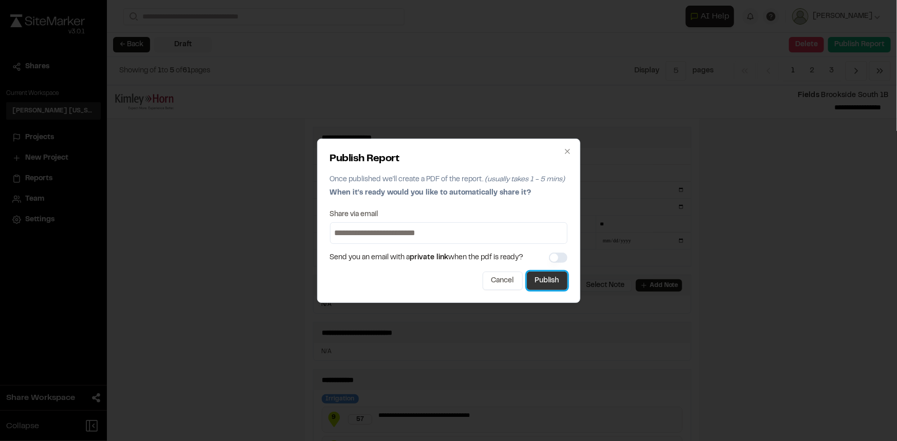
click at [541, 278] on button "Publish" at bounding box center [547, 281] width 41 height 18
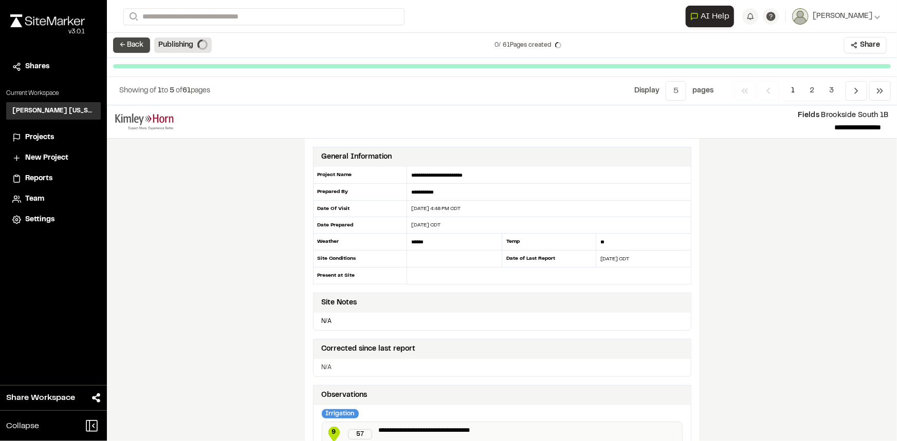
click at [113, 42] on button "← Back" at bounding box center [131, 45] width 37 height 15
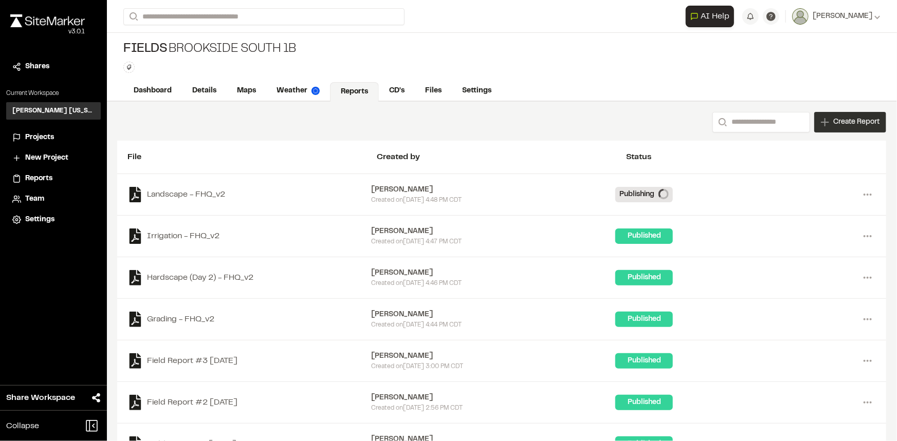
click at [839, 122] on span "Create Report" at bounding box center [856, 122] width 46 height 11
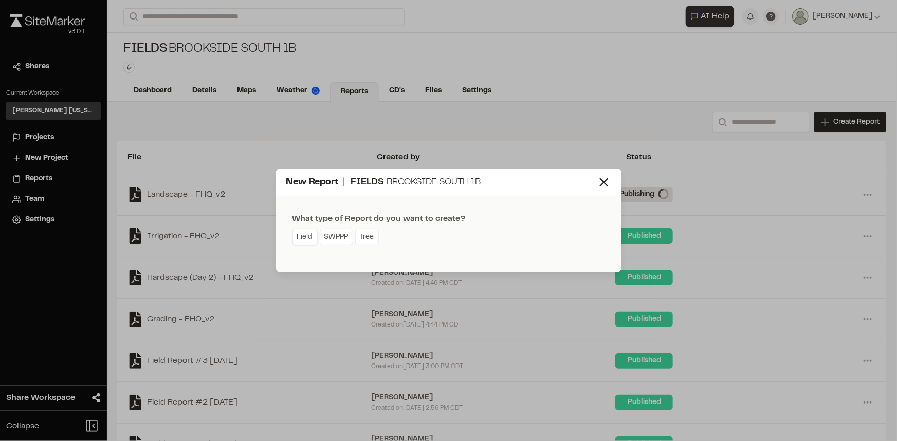
click at [307, 232] on link "Field" at bounding box center [304, 237] width 25 height 16
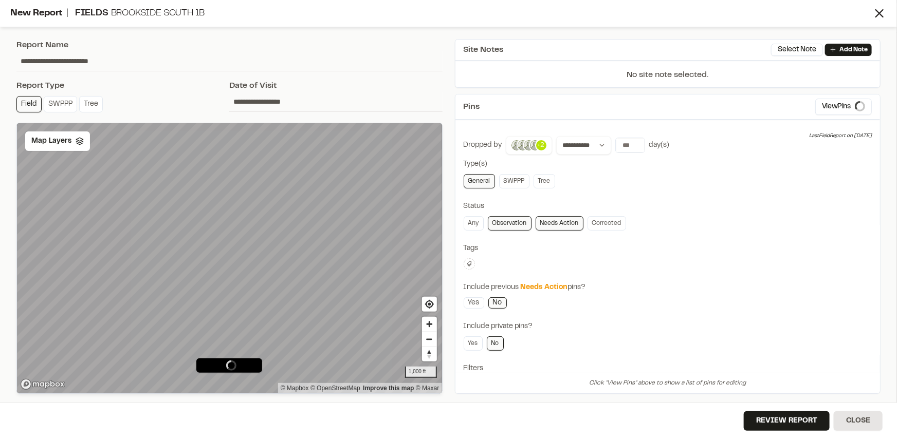
click at [467, 263] on icon at bounding box center [469, 264] width 6 height 6
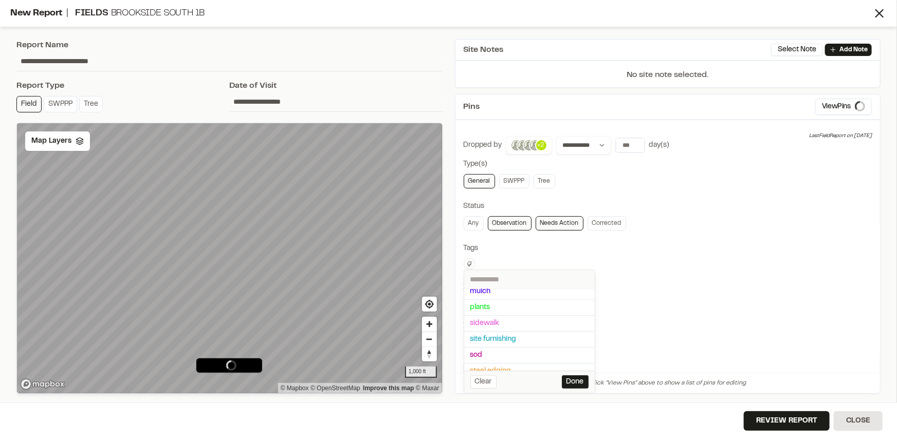
scroll to position [93, 0]
click at [483, 360] on span "taylor morrison" at bounding box center [529, 362] width 118 height 11
click at [694, 266] on div at bounding box center [448, 220] width 897 height 441
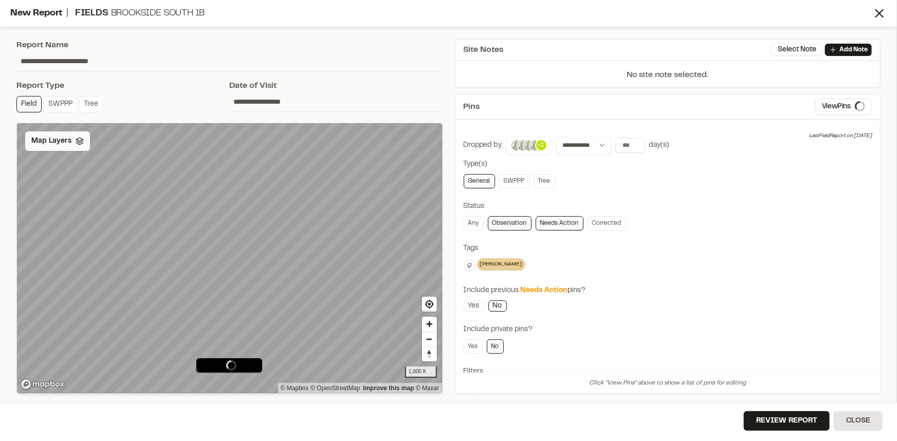
click at [61, 142] on span "Map Layers" at bounding box center [51, 141] width 40 height 11
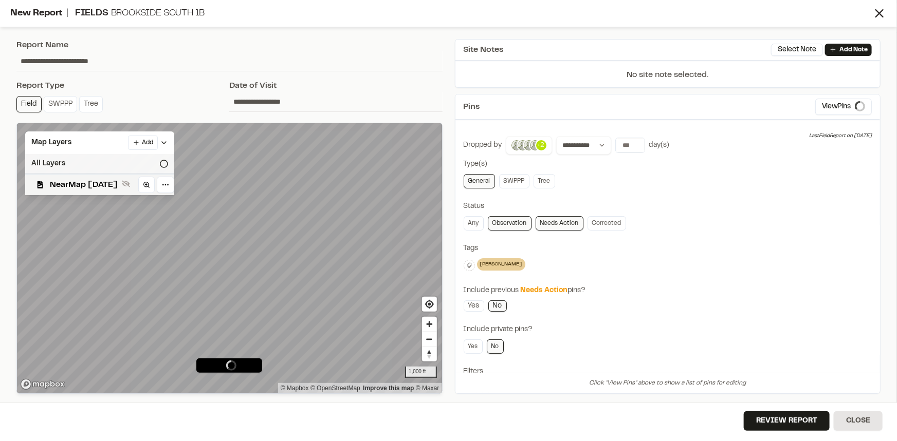
click at [59, 166] on div "All Layers" at bounding box center [99, 164] width 149 height 20
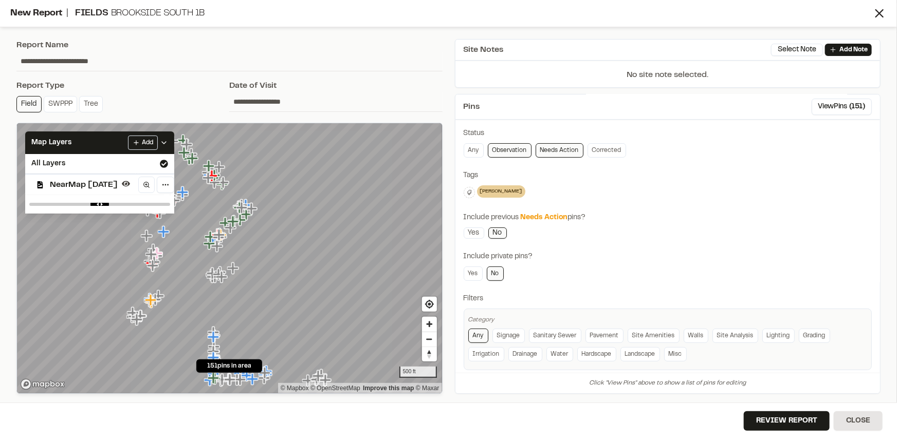
scroll to position [83, 0]
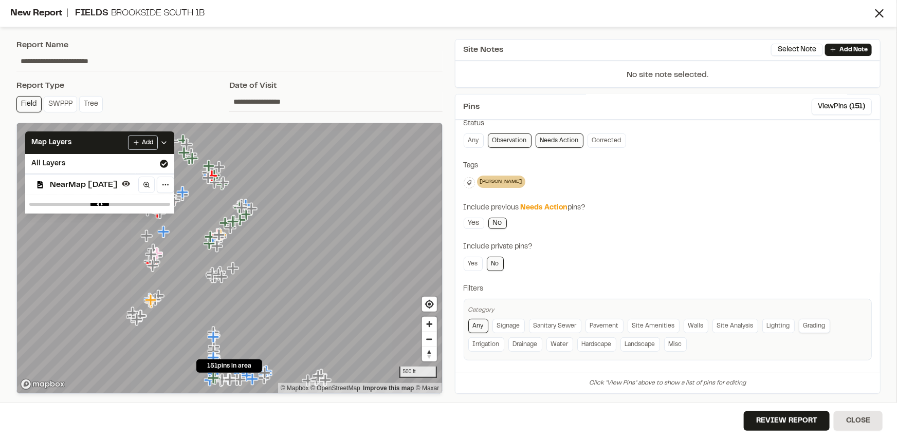
click at [809, 321] on link "Grading" at bounding box center [813, 326] width 31 height 14
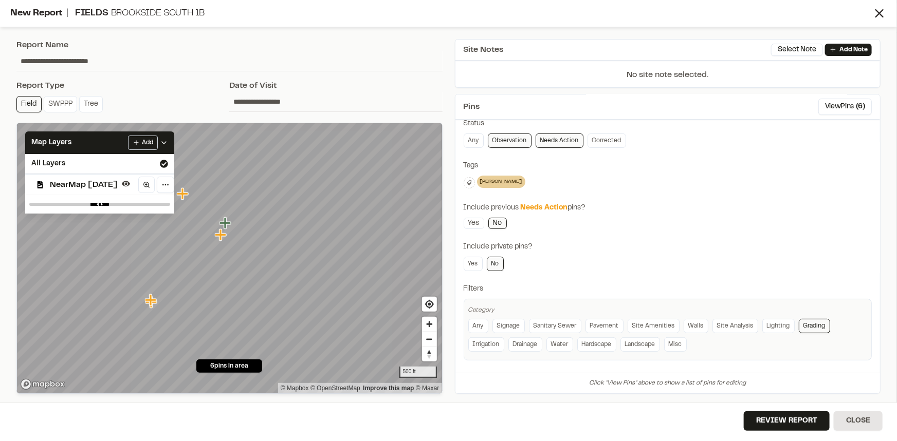
click at [681, 207] on div "Include previous Needs Action pins?" at bounding box center [667, 207] width 408 height 11
click at [168, 144] on icon at bounding box center [164, 143] width 8 height 8
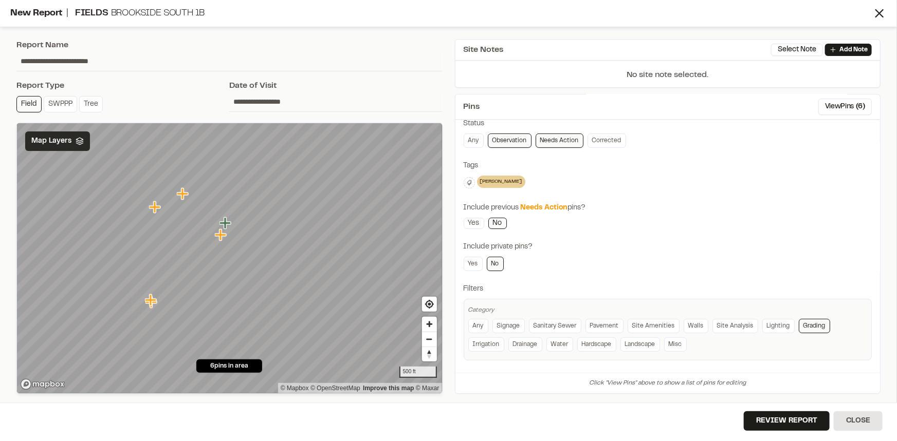
click at [225, 225] on icon "Map marker" at bounding box center [224, 222] width 11 height 11
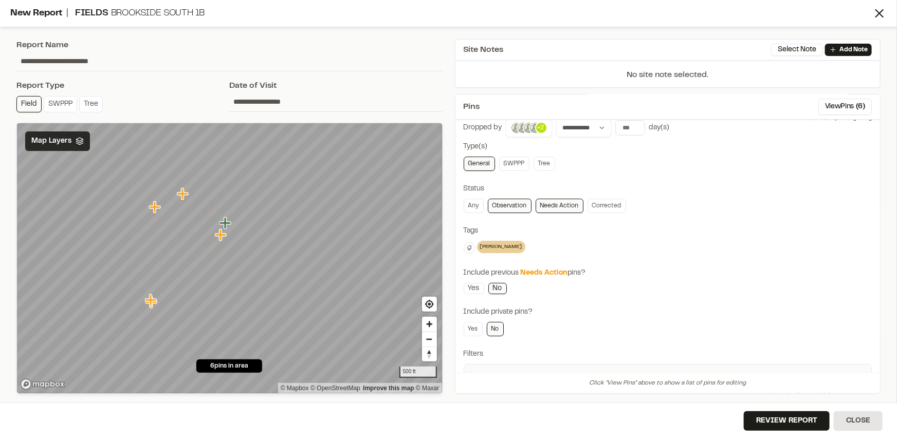
scroll to position [0, 0]
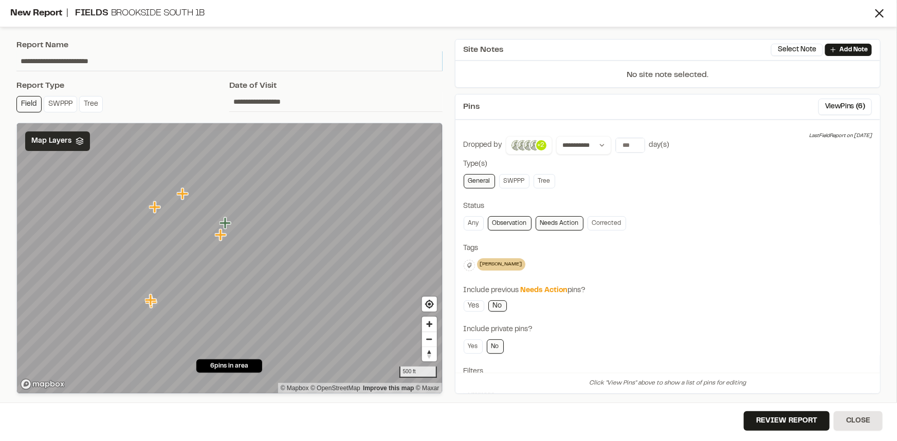
drag, startPoint x: 134, startPoint y: 62, endPoint x: 6, endPoint y: 57, distance: 127.5
click at [6, 57] on div "**********" at bounding box center [448, 220] width 897 height 441
type input "**********"
click at [776, 424] on button "Review Report" at bounding box center [786, 422] width 86 height 20
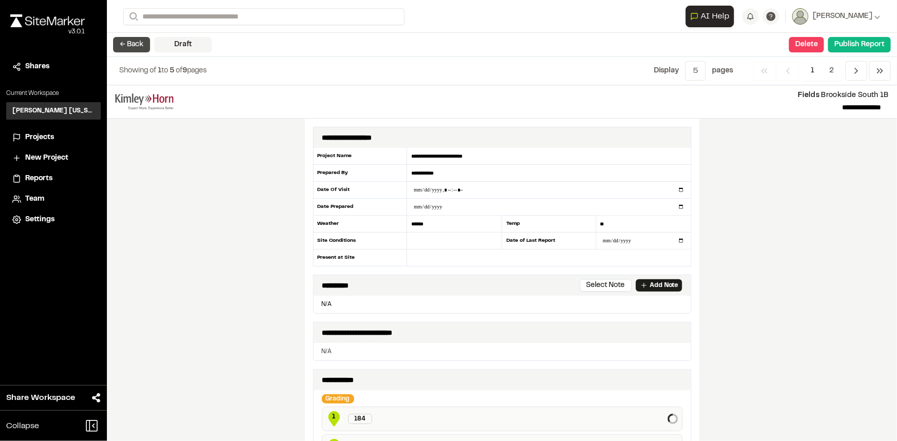
click at [137, 42] on button "← Back" at bounding box center [131, 44] width 37 height 15
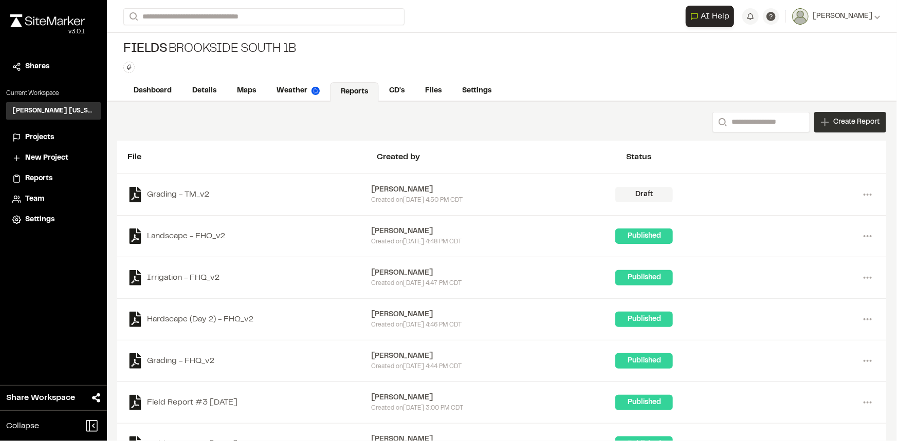
click at [848, 115] on div "Create Report" at bounding box center [850, 122] width 72 height 21
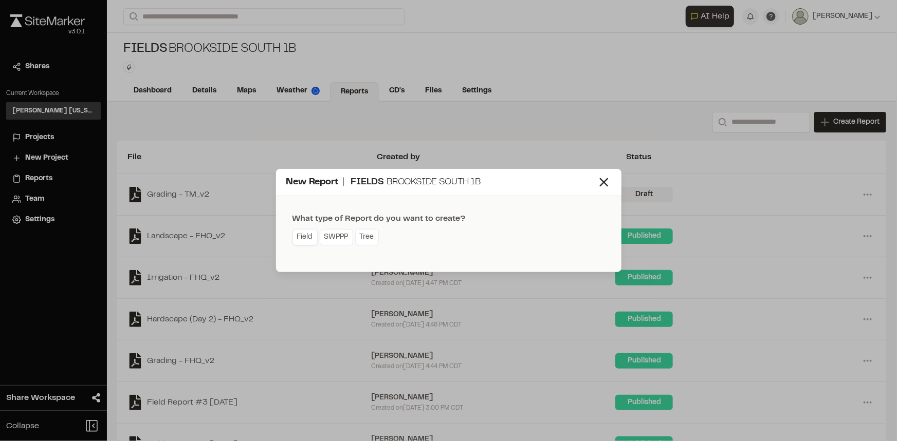
click at [311, 234] on link "Field" at bounding box center [304, 237] width 25 height 16
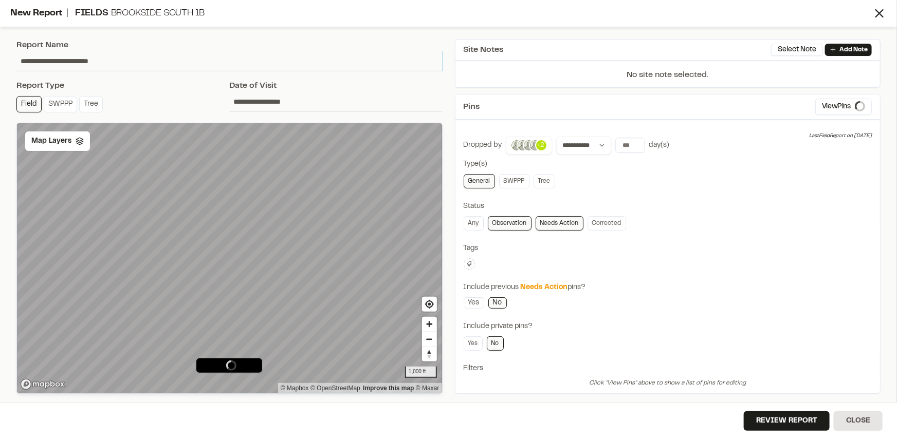
drag, startPoint x: 127, startPoint y: 61, endPoint x: 1, endPoint y: 63, distance: 126.4
click at [1, 63] on div "**********" at bounding box center [448, 220] width 897 height 441
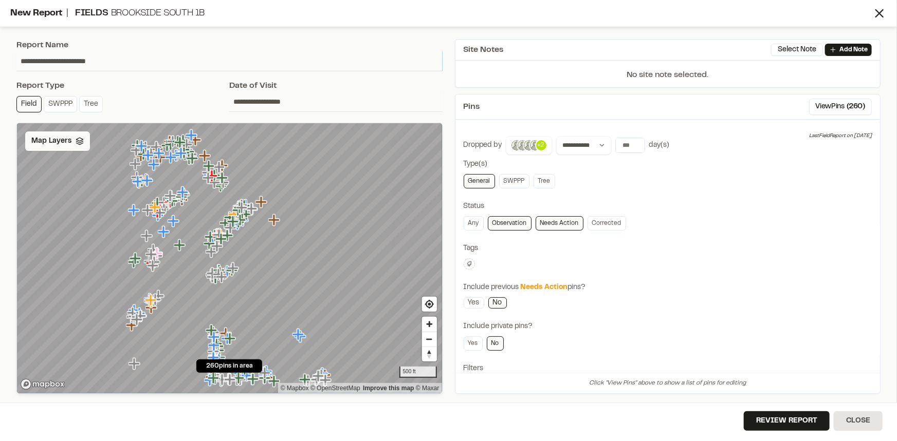
type input "**********"
click at [53, 141] on span "Map Layers" at bounding box center [51, 141] width 40 height 11
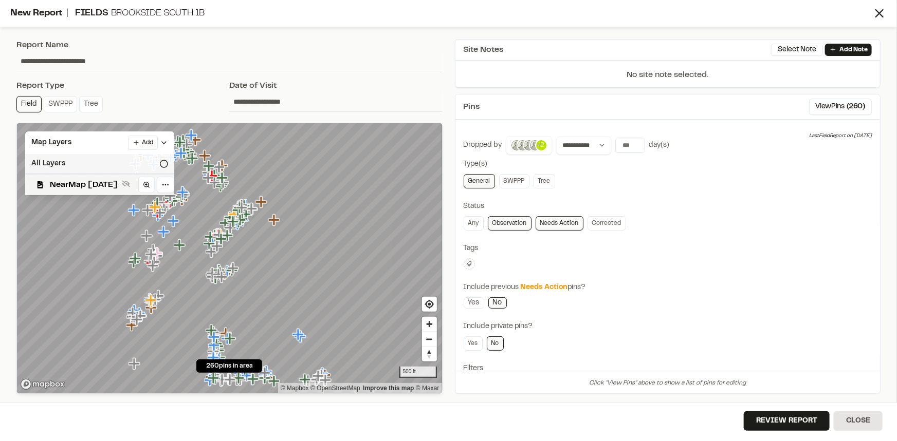
click at [60, 160] on div "All Layers" at bounding box center [99, 164] width 149 height 20
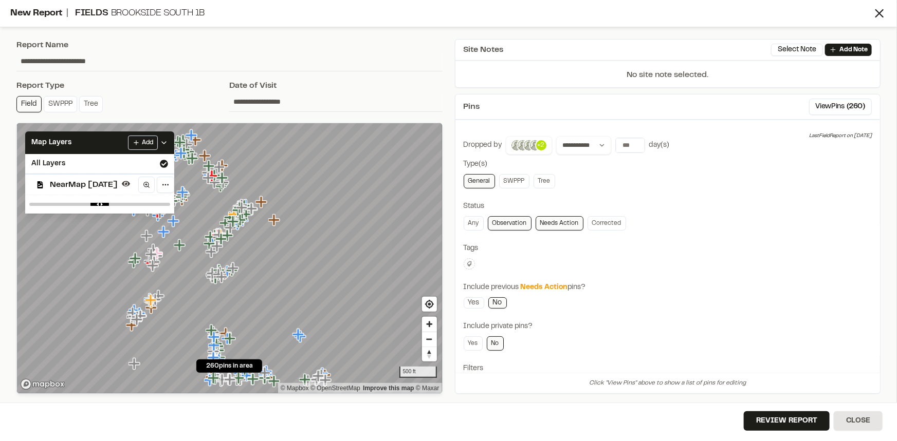
click at [684, 248] on div "Tags" at bounding box center [667, 248] width 408 height 11
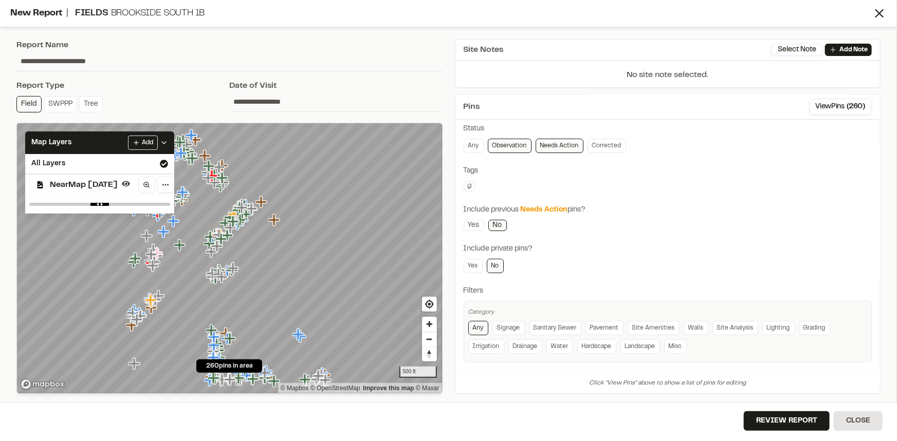
scroll to position [80, 0]
click at [593, 344] on link "Hardscape" at bounding box center [596, 344] width 39 height 14
click at [658, 248] on div "Include private pins?" at bounding box center [667, 246] width 408 height 11
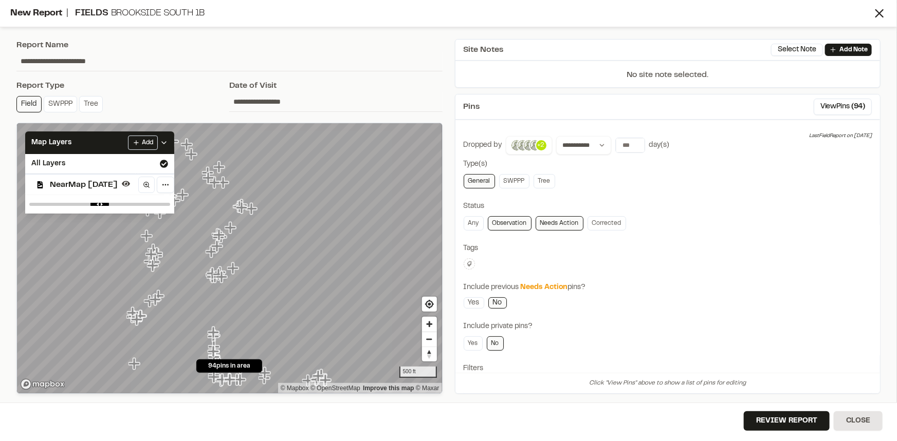
click at [468, 264] on icon at bounding box center [469, 264] width 6 height 6
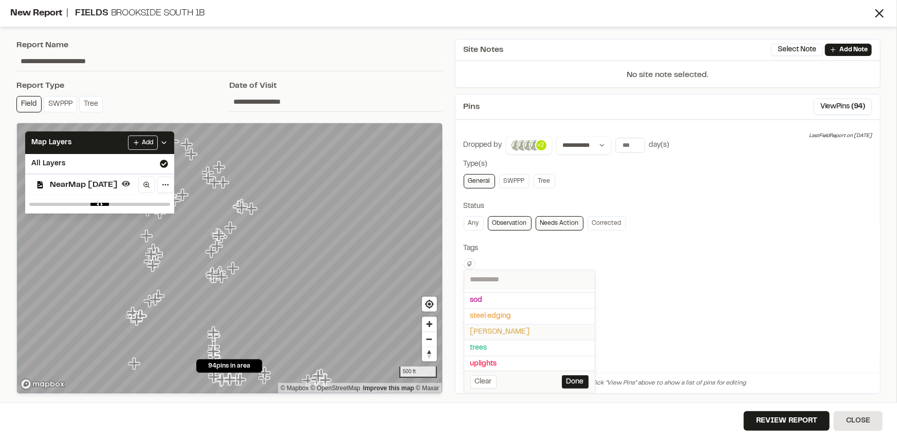
click at [490, 329] on span "taylor morrison" at bounding box center [529, 332] width 118 height 11
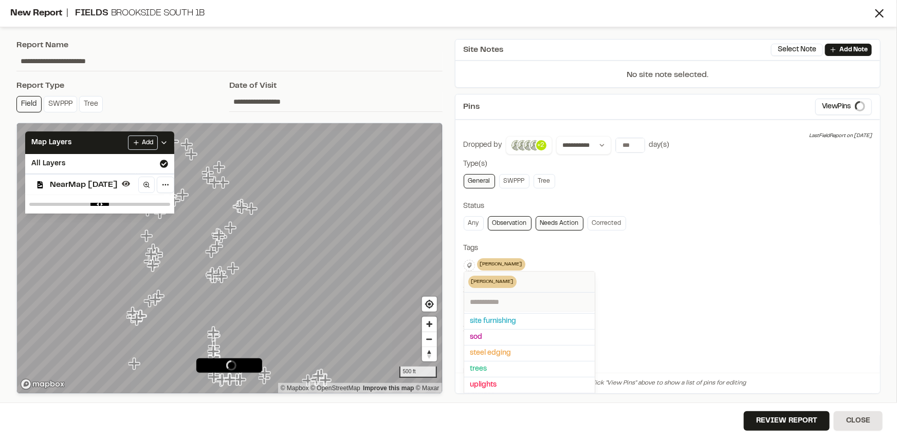
scroll to position [108, 0]
click at [748, 199] on div at bounding box center [448, 220] width 897 height 441
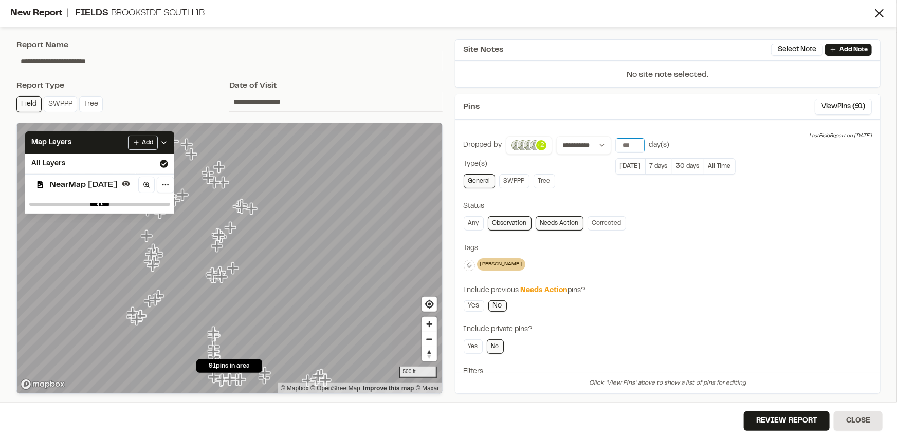
click at [635, 148] on input "*" at bounding box center [630, 145] width 29 height 14
click at [632, 139] on input "*" at bounding box center [630, 145] width 29 height 14
click at [632, 144] on input "*" at bounding box center [630, 145] width 29 height 14
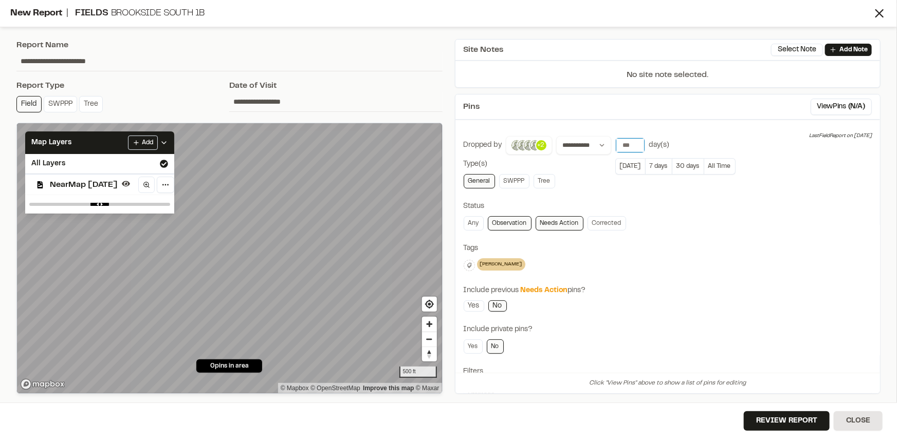
click at [632, 144] on input "*" at bounding box center [630, 145] width 29 height 14
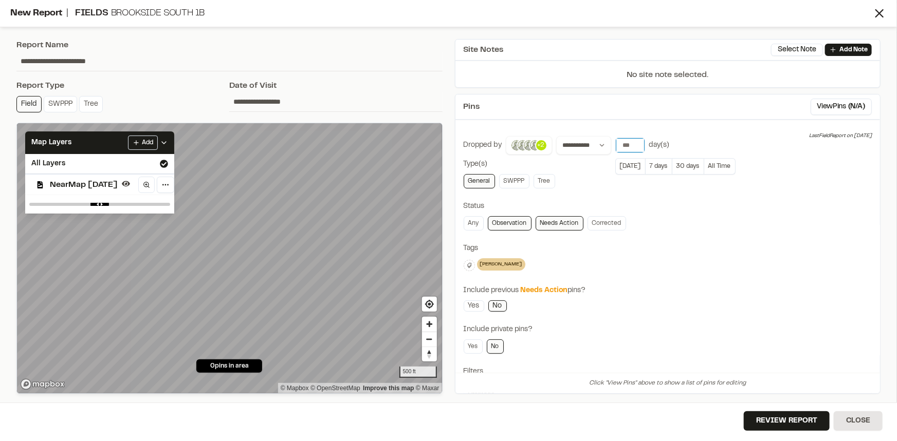
click at [632, 144] on input "*" at bounding box center [630, 145] width 29 height 14
type input "*"
click at [632, 144] on input "*" at bounding box center [630, 145] width 29 height 14
click at [714, 243] on div "Tags" at bounding box center [667, 248] width 408 height 11
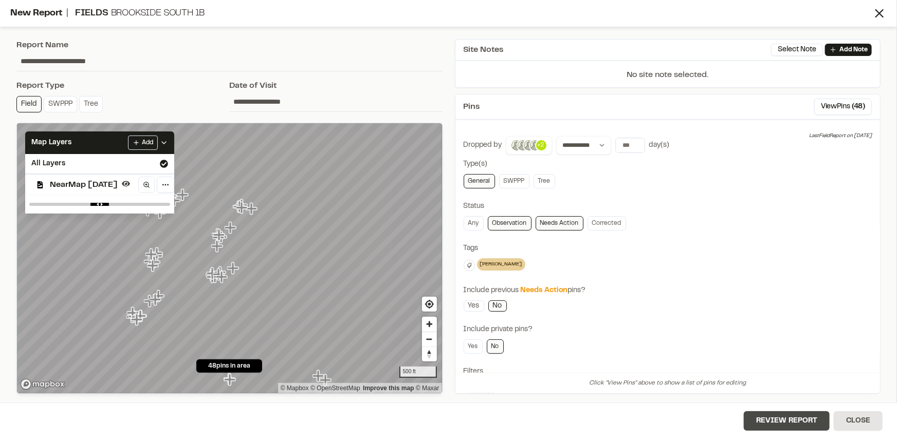
click at [781, 419] on button "Review Report" at bounding box center [786, 422] width 86 height 20
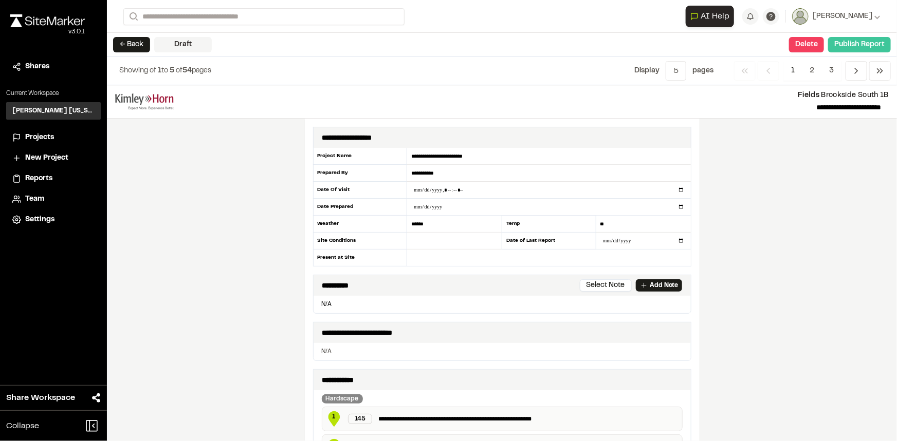
click at [844, 45] on button "Publish Report" at bounding box center [859, 44] width 63 height 15
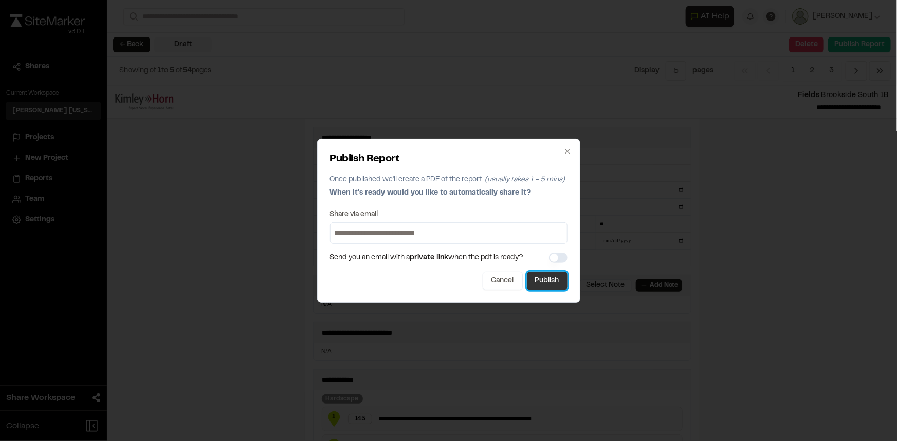
click at [545, 281] on button "Publish" at bounding box center [547, 281] width 41 height 18
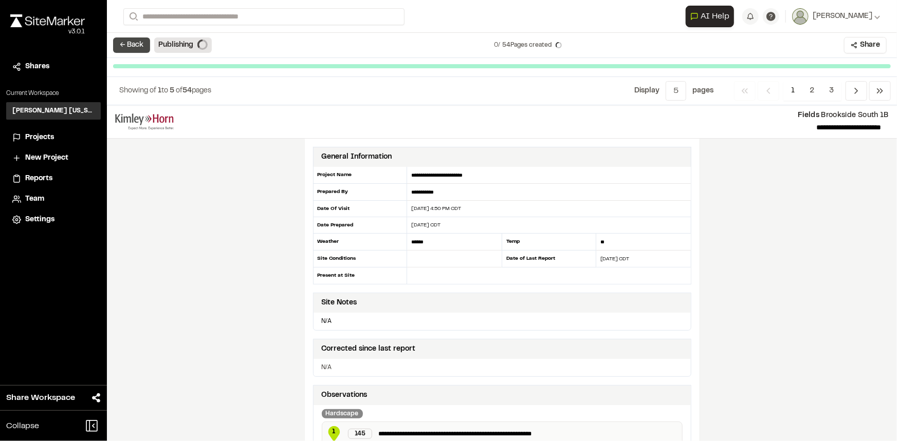
click at [134, 42] on button "← Back" at bounding box center [131, 45] width 37 height 15
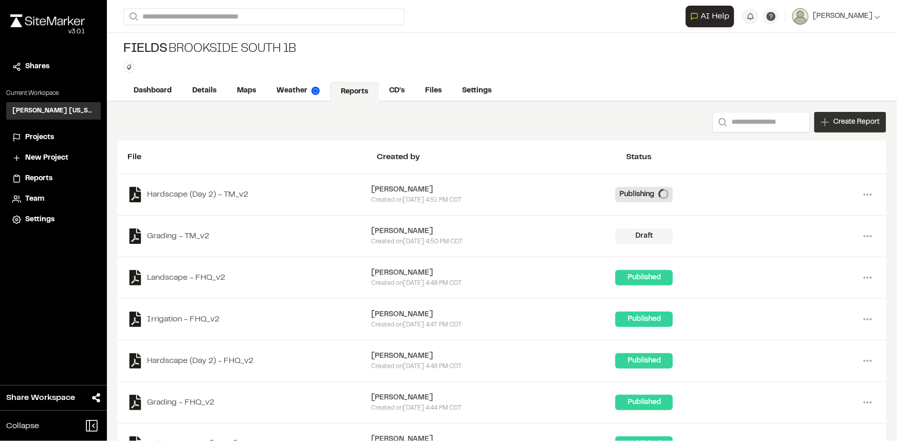
click at [827, 113] on div "Create Report" at bounding box center [850, 122] width 72 height 21
click at [756, 229] on div "New Report | Fields Brookside South 1B What type of Report do you want to creat…" at bounding box center [448, 228] width 897 height 441
click at [531, 232] on div "[PERSON_NAME]" at bounding box center [493, 231] width 244 height 11
click at [866, 236] on circle at bounding box center [867, 236] width 2 height 2
click at [807, 253] on link "View" at bounding box center [830, 257] width 89 height 15
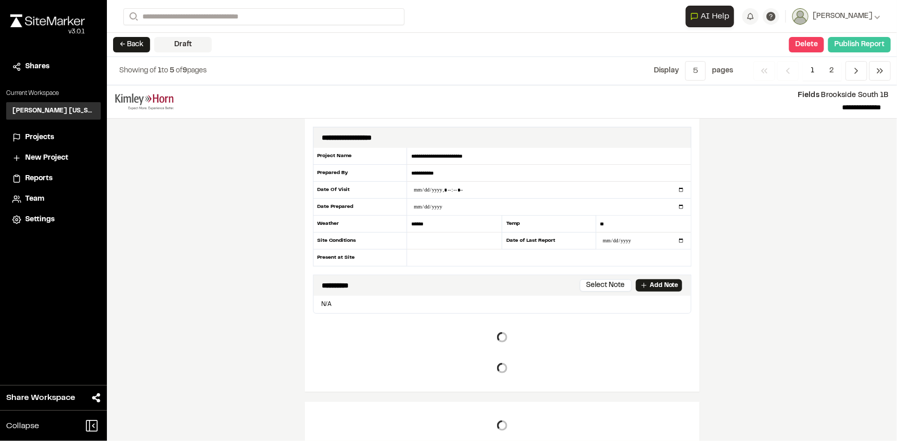
click at [856, 45] on button "Publish Report" at bounding box center [859, 44] width 63 height 15
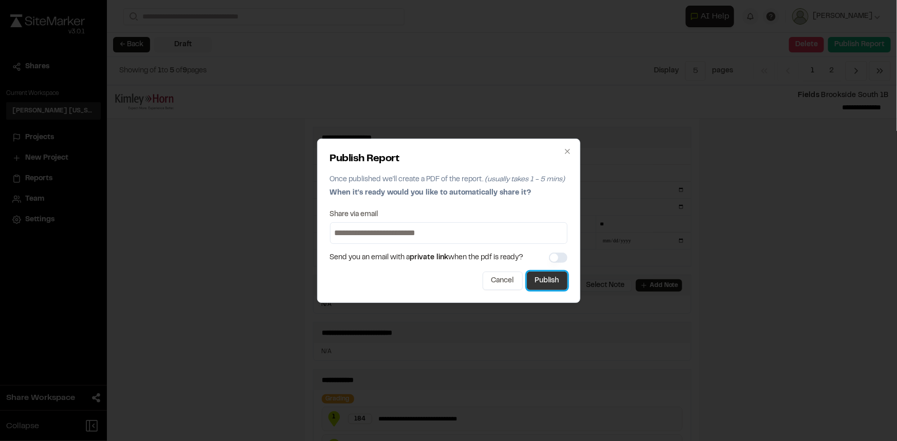
click at [548, 281] on button "Publish" at bounding box center [547, 281] width 41 height 18
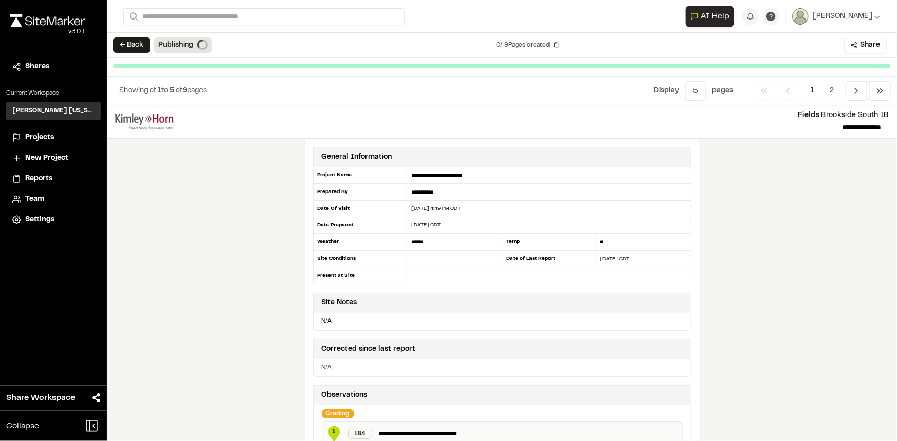
drag, startPoint x: 121, startPoint y: 43, endPoint x: 135, endPoint y: 50, distance: 15.4
click at [121, 43] on button "← Back" at bounding box center [131, 45] width 37 height 15
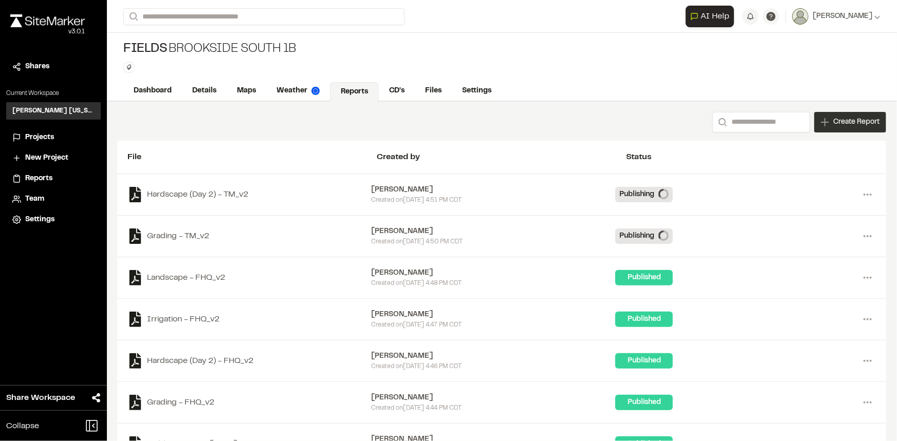
click at [849, 124] on span "Create Report" at bounding box center [856, 122] width 46 height 11
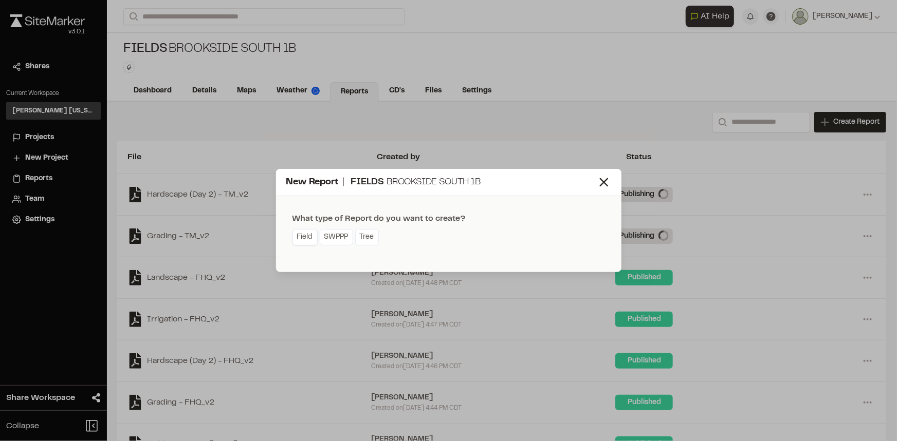
click at [301, 239] on link "Field" at bounding box center [304, 237] width 25 height 16
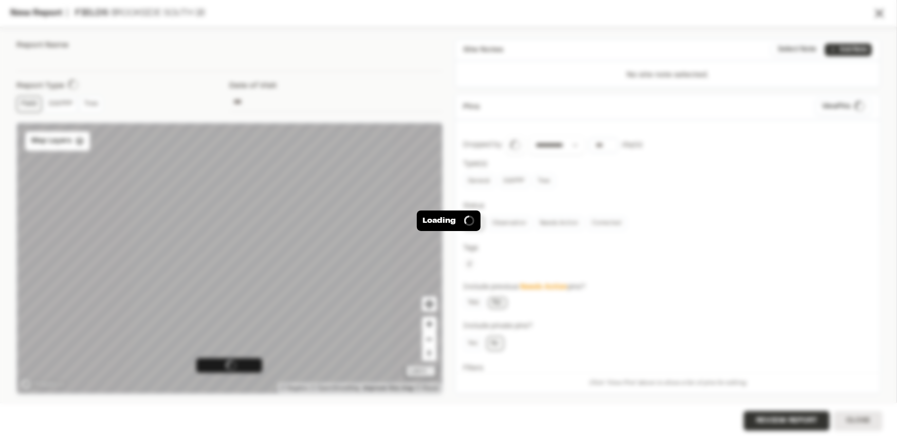
type input "**********"
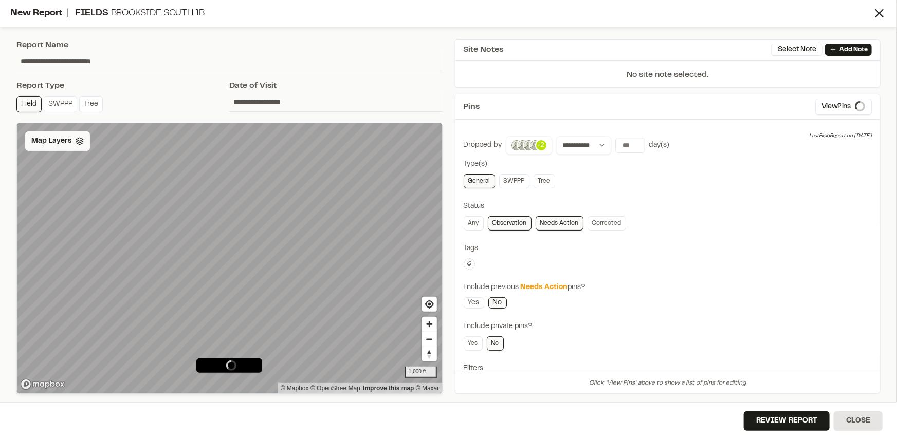
click at [56, 141] on span "Map Layers" at bounding box center [51, 141] width 40 height 11
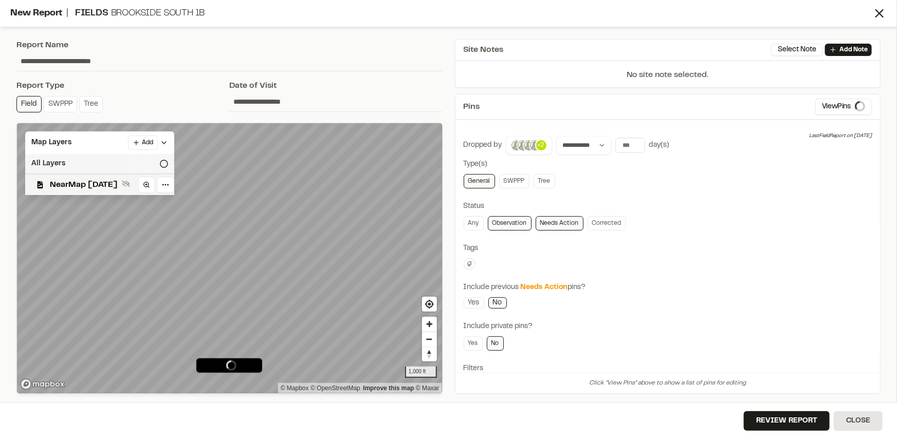
click at [65, 157] on div "All Layers" at bounding box center [99, 164] width 149 height 20
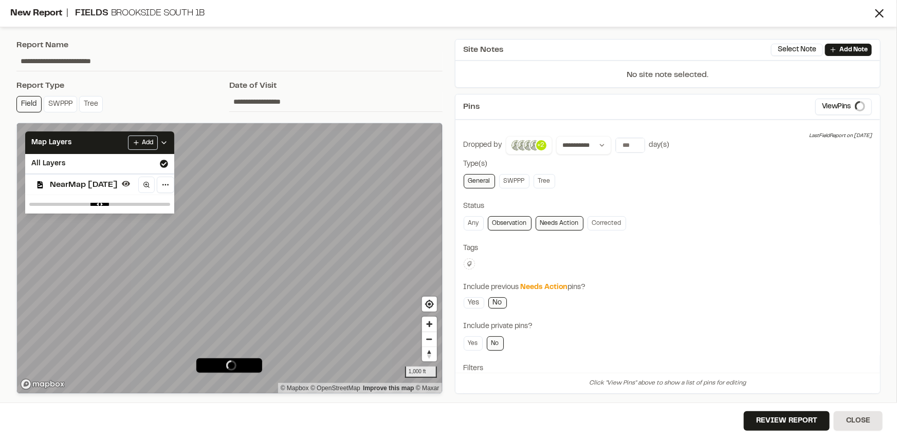
click at [719, 260] on div "Clear Done" at bounding box center [667, 263] width 408 height 11
click at [464, 265] on button at bounding box center [468, 263] width 11 height 11
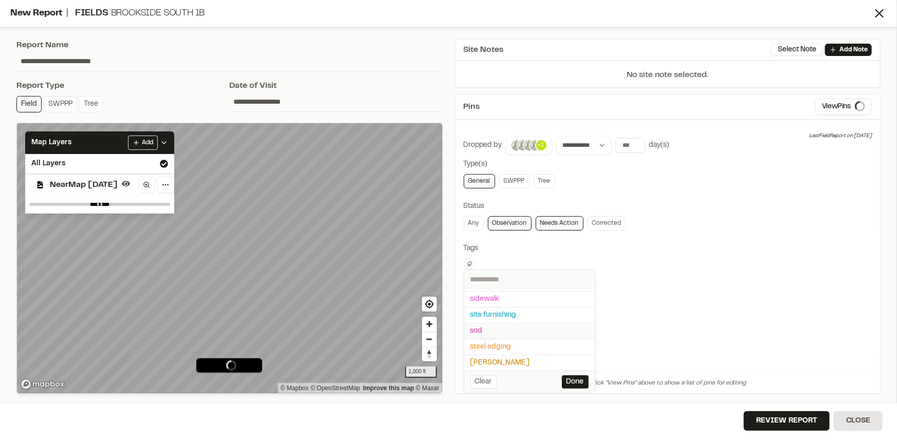
scroll to position [93, 0]
click at [484, 357] on span "taylor morrison" at bounding box center [529, 362] width 118 height 11
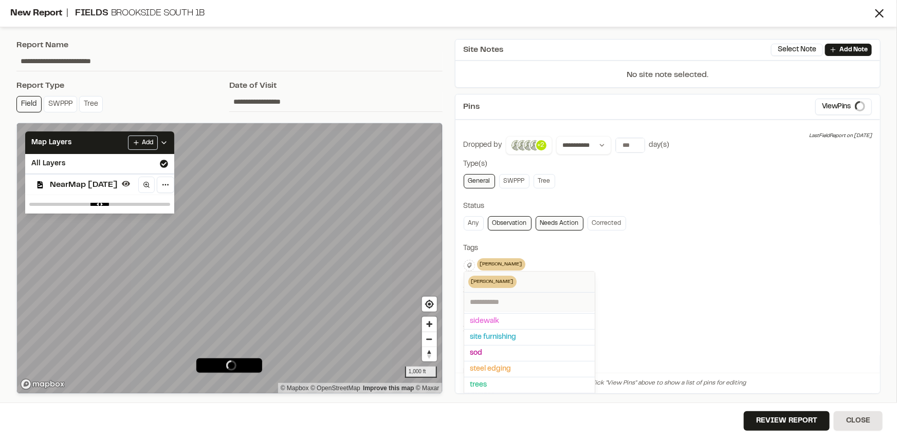
click at [732, 246] on div at bounding box center [448, 220] width 897 height 441
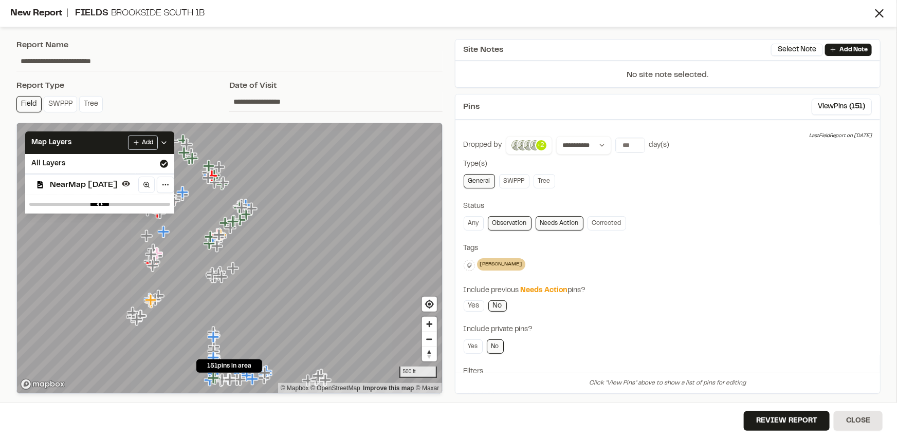
scroll to position [83, 0]
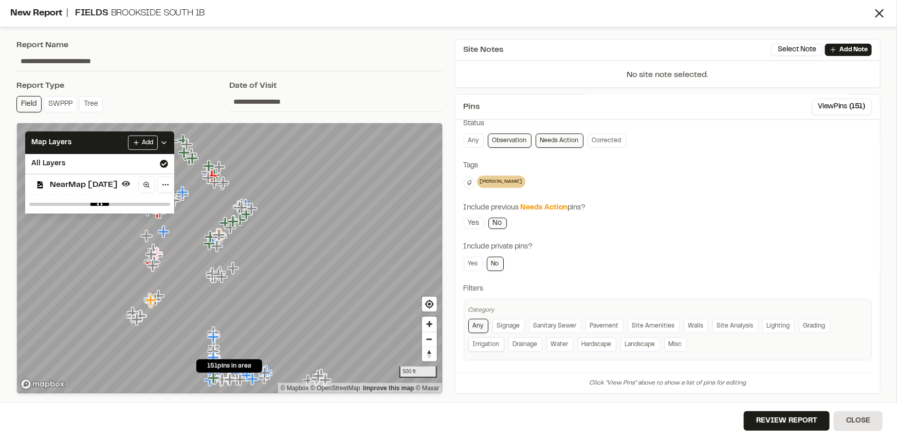
click at [498, 344] on link "Irrigation" at bounding box center [486, 345] width 36 height 14
drag, startPoint x: 122, startPoint y: 58, endPoint x: 17, endPoint y: 65, distance: 105.6
click at [17, 65] on input "**********" at bounding box center [229, 61] width 426 height 20
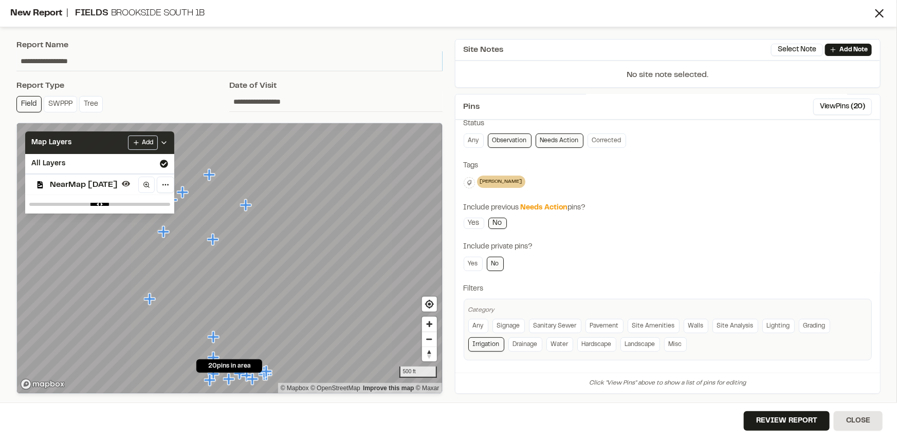
type input "**********"
click at [168, 144] on icon at bounding box center [164, 143] width 8 height 8
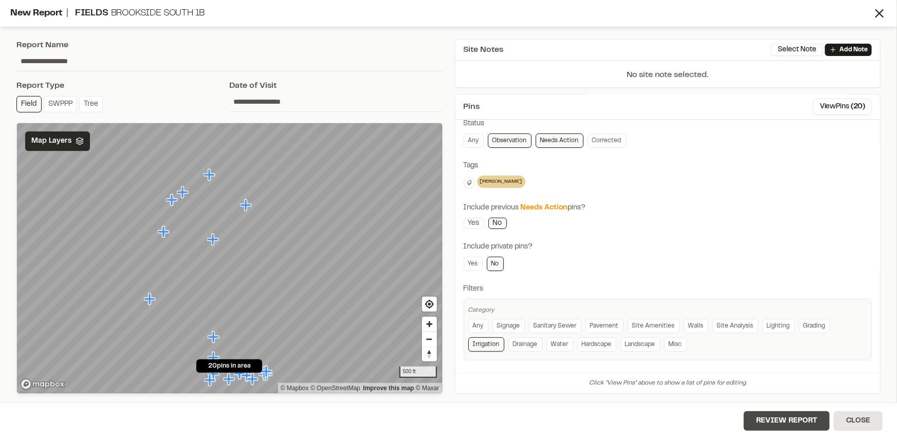
click at [777, 421] on button "Review Report" at bounding box center [786, 422] width 86 height 20
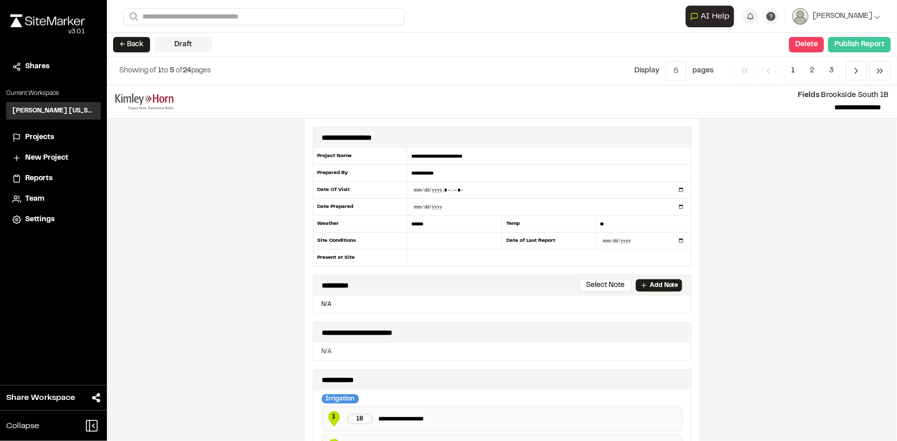
click at [870, 41] on button "Publish Report" at bounding box center [859, 44] width 63 height 15
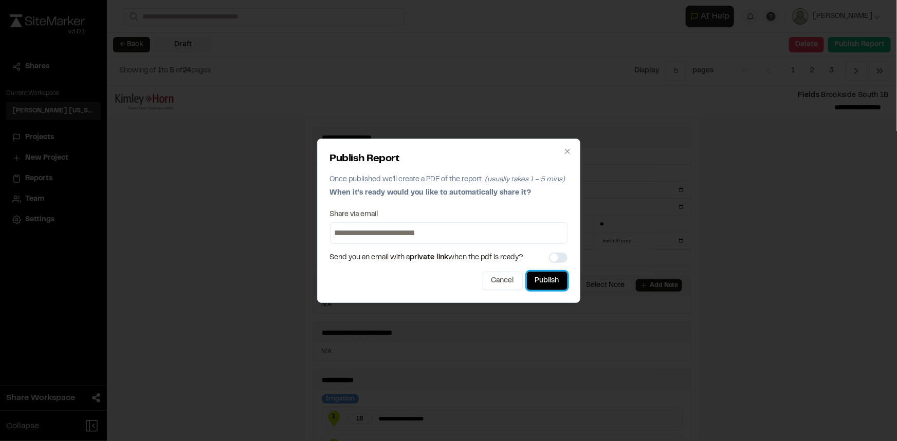
click at [550, 279] on button "Publish" at bounding box center [547, 281] width 41 height 18
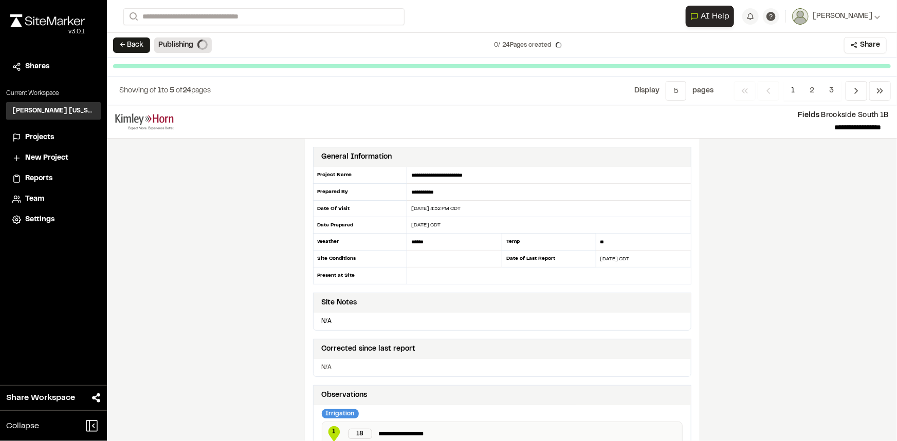
click at [134, 49] on button "← Back" at bounding box center [131, 45] width 37 height 15
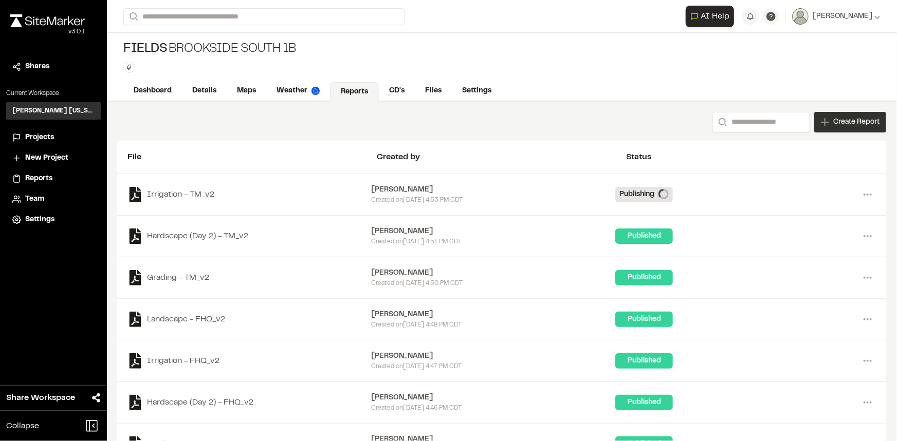
click at [836, 118] on span "Create Report" at bounding box center [856, 122] width 46 height 11
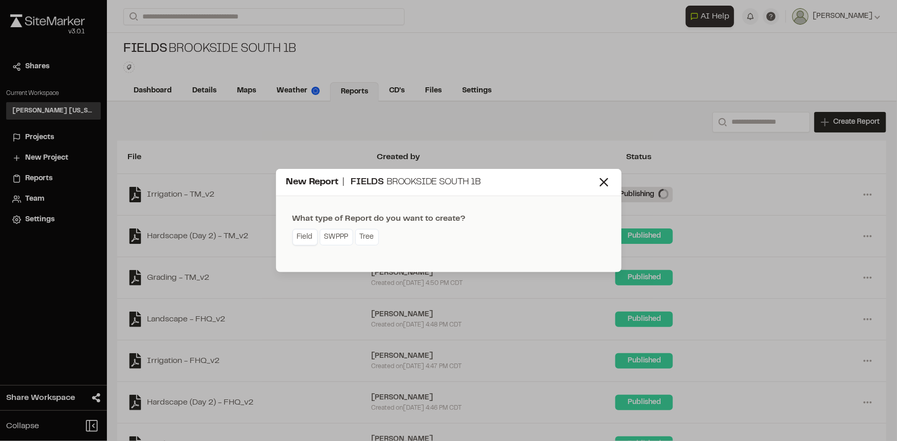
click at [301, 236] on link "Field" at bounding box center [304, 237] width 25 height 16
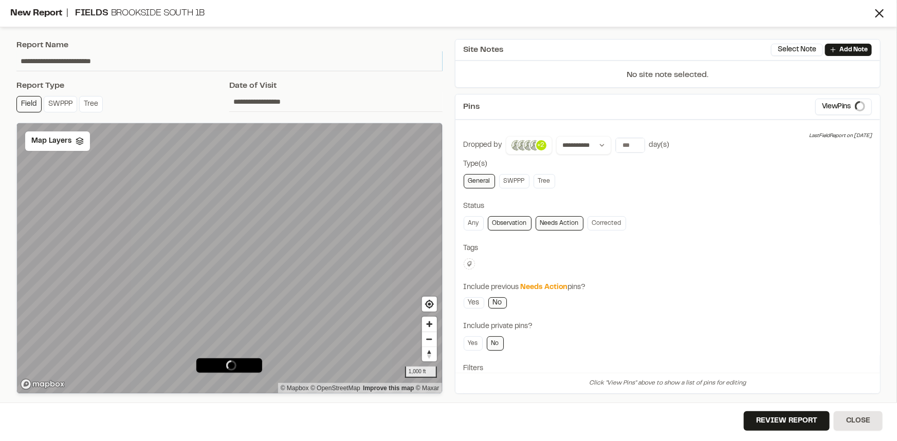
drag, startPoint x: 142, startPoint y: 61, endPoint x: 0, endPoint y: 59, distance: 142.3
click at [0, 59] on div "**********" at bounding box center [448, 220] width 897 height 441
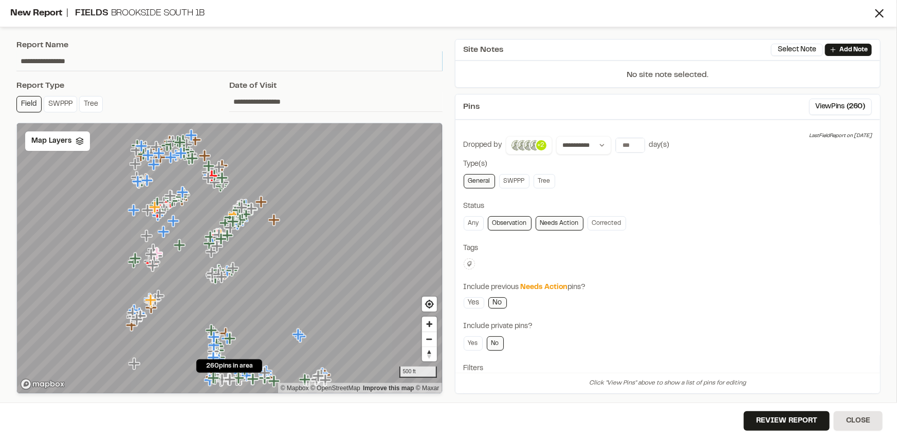
type input "**********"
click at [471, 262] on icon at bounding box center [469, 264] width 6 height 6
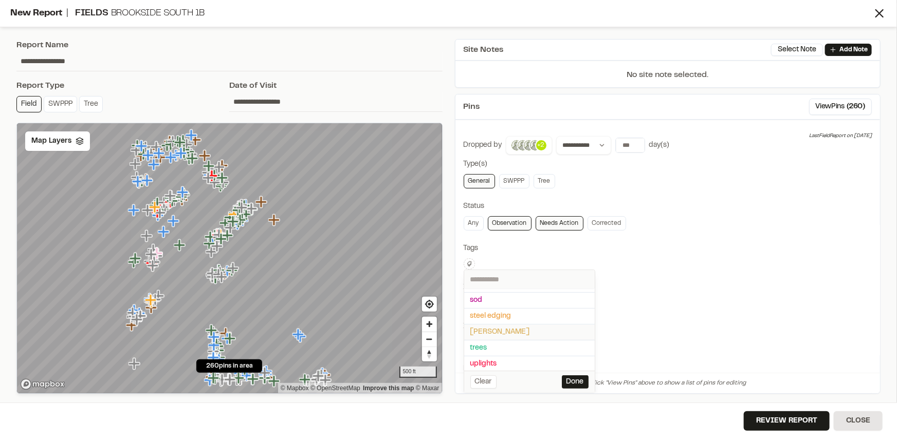
click at [507, 329] on span "taylor morrison" at bounding box center [529, 332] width 118 height 11
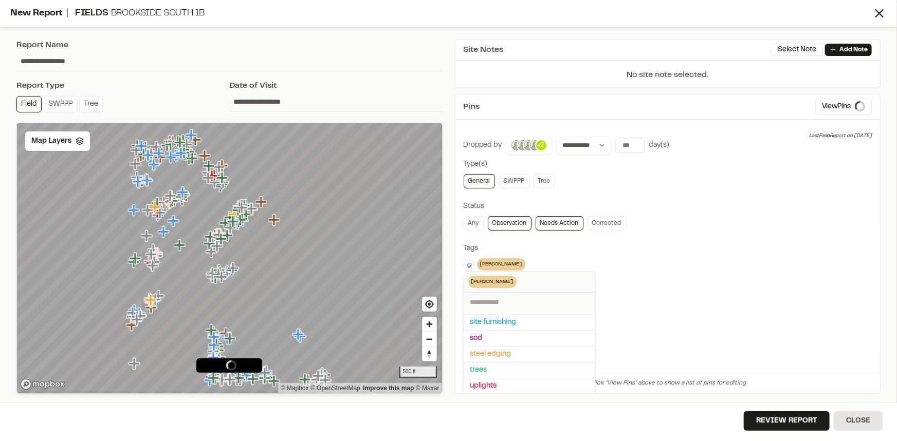
click at [748, 256] on div at bounding box center [448, 220] width 897 height 441
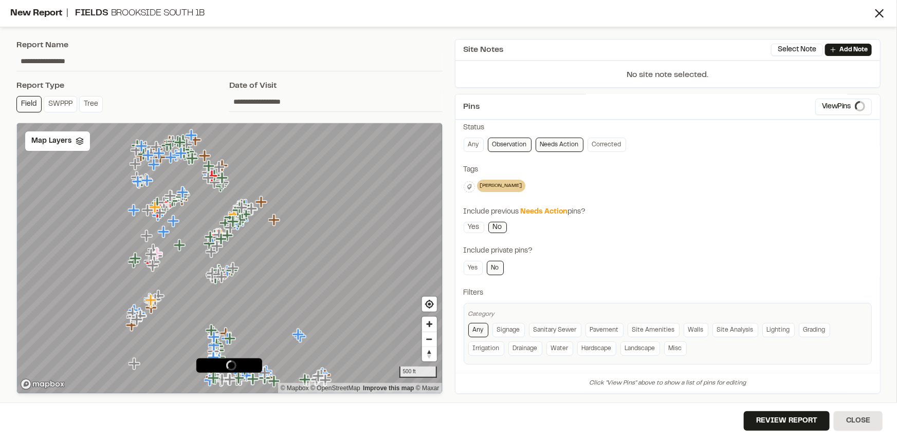
scroll to position [83, 0]
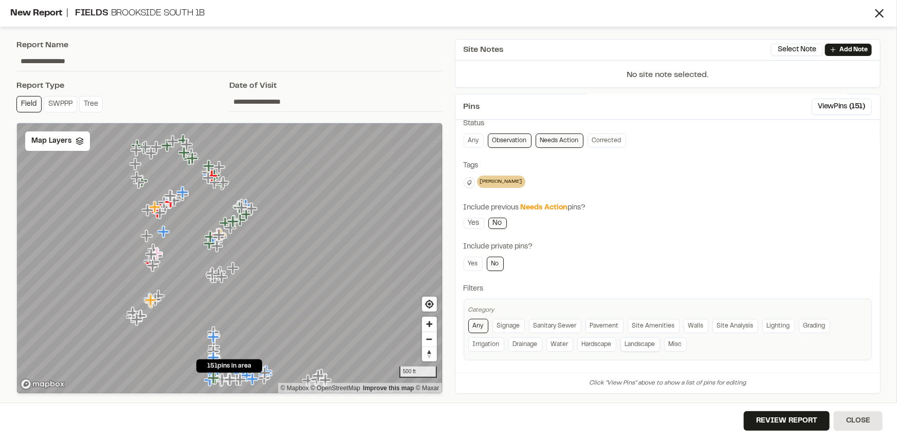
click at [632, 343] on link "Landscape" at bounding box center [640, 345] width 40 height 14
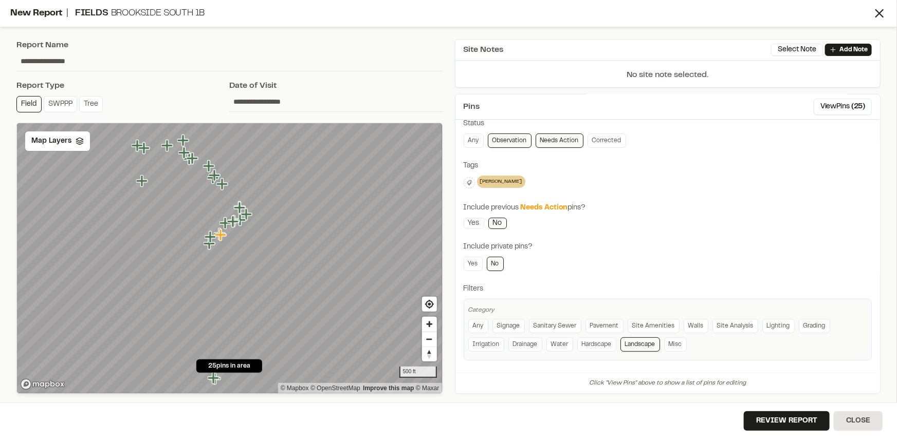
click at [677, 220] on div "**********" at bounding box center [667, 206] width 408 height 307
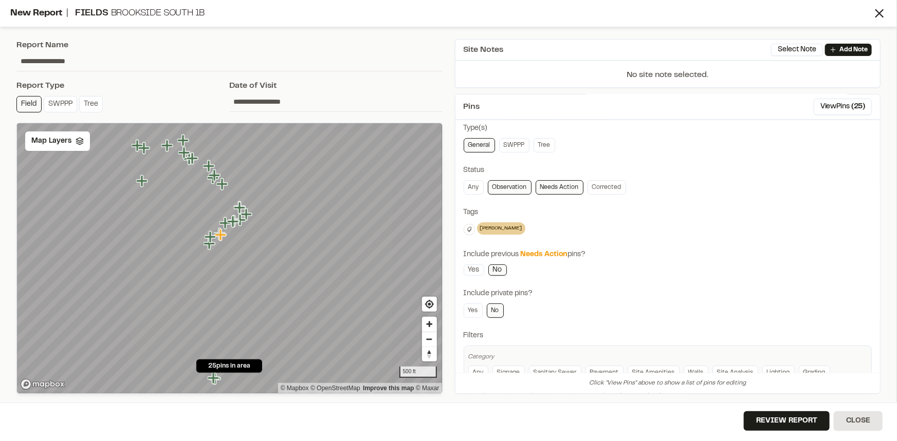
scroll to position [0, 0]
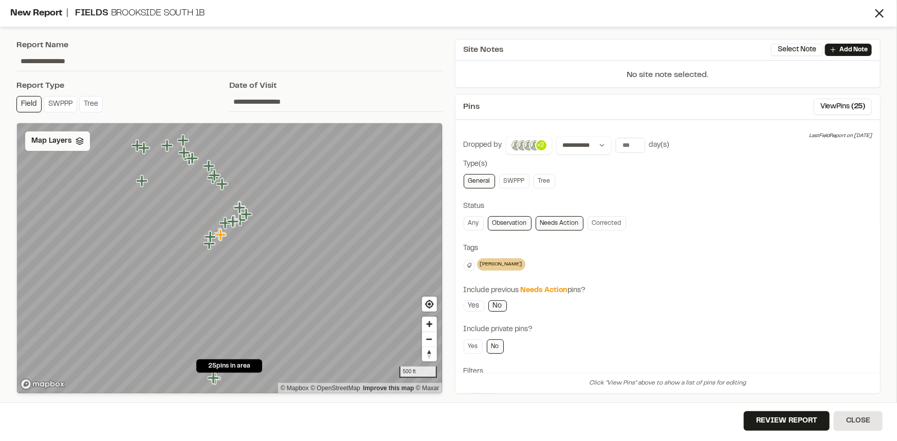
drag, startPoint x: 45, startPoint y: 141, endPoint x: 51, endPoint y: 145, distance: 7.7
click at [45, 140] on span "Map Layers" at bounding box center [51, 141] width 40 height 11
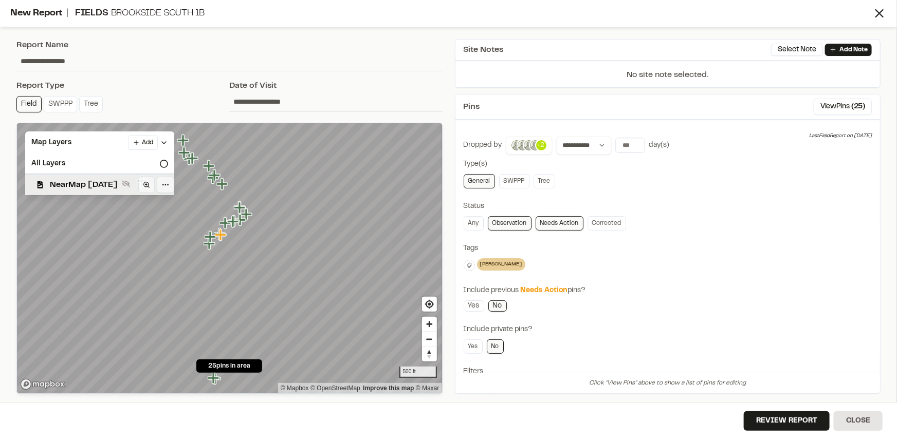
click at [67, 179] on span "NearMap 5/20/2025" at bounding box center [84, 185] width 68 height 12
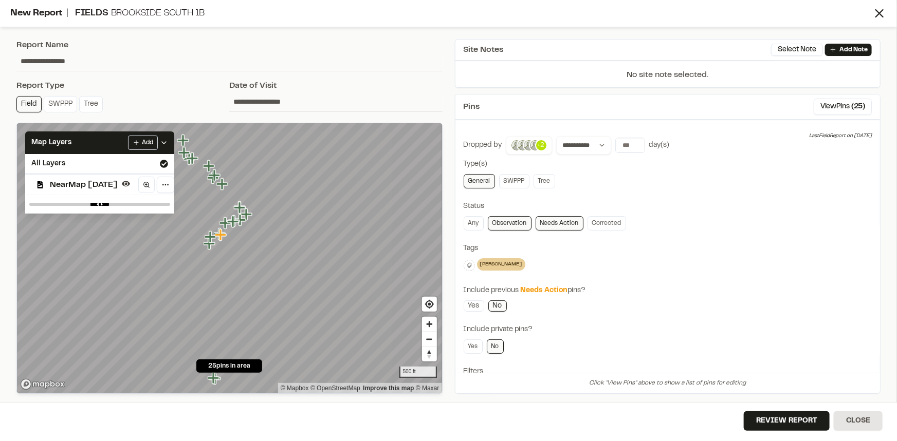
click at [679, 249] on div "Tags" at bounding box center [667, 248] width 408 height 11
click at [168, 139] on icon at bounding box center [164, 143] width 8 height 8
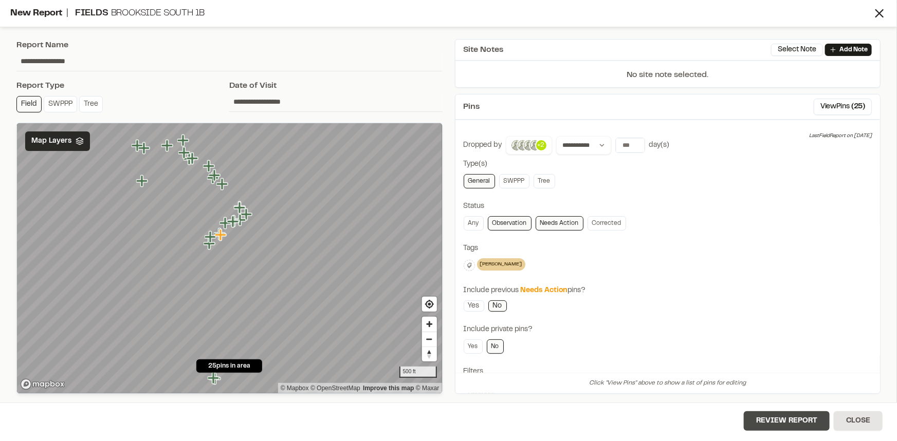
click at [796, 420] on button "Review Report" at bounding box center [786, 422] width 86 height 20
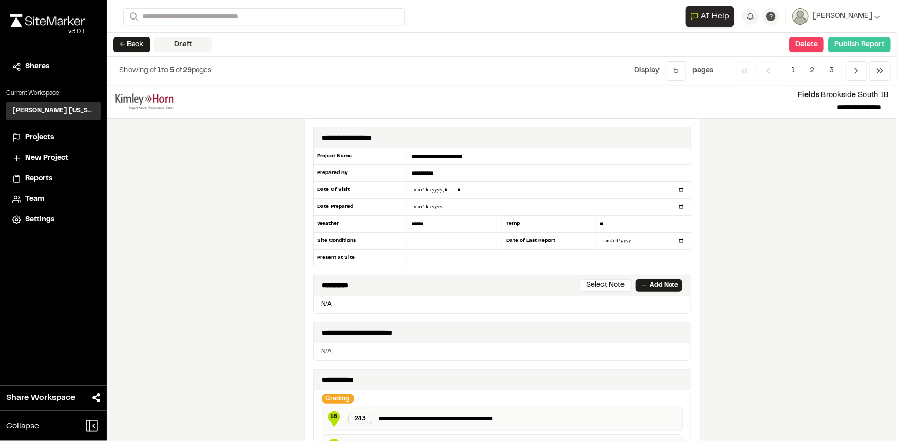
click at [885, 40] on button "Publish Report" at bounding box center [859, 44] width 63 height 15
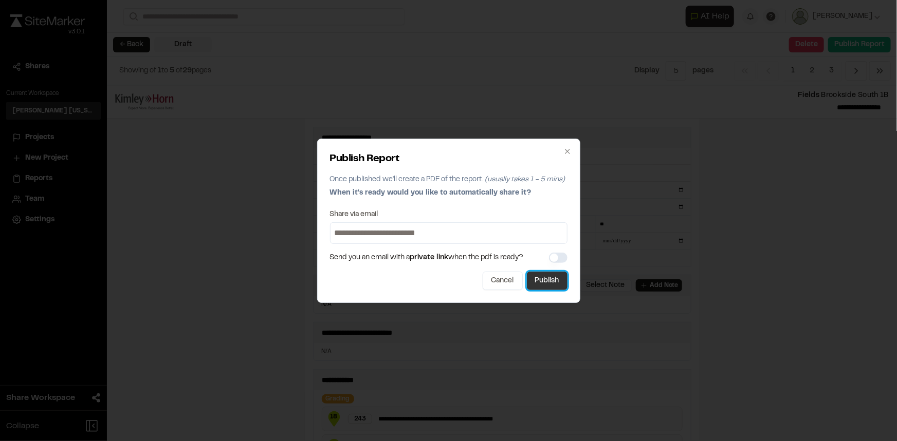
click at [554, 280] on button "Publish" at bounding box center [547, 281] width 41 height 18
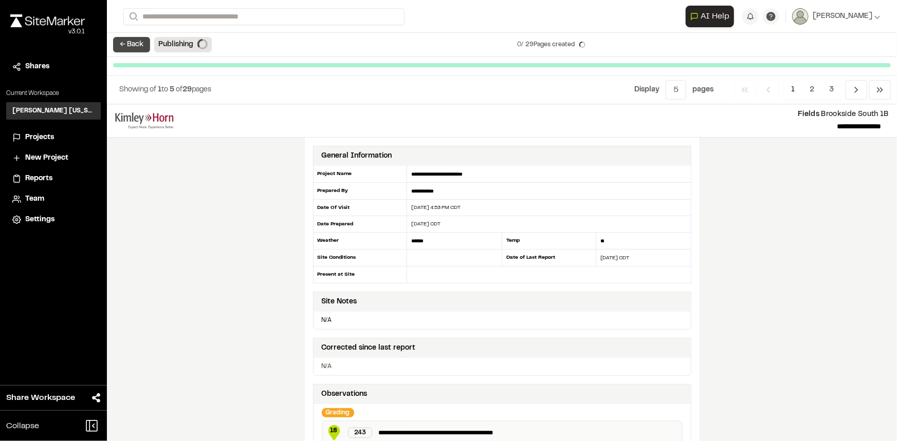
click at [130, 43] on button "← Back" at bounding box center [131, 44] width 37 height 15
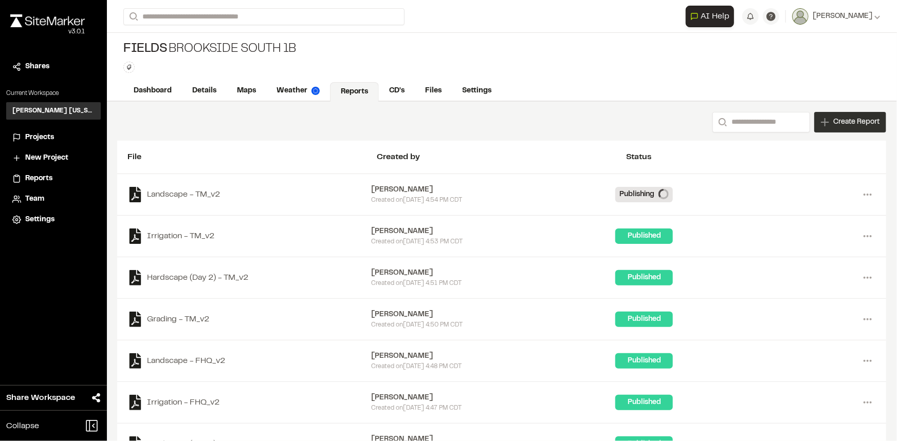
click at [833, 117] on span "Create Report" at bounding box center [856, 122] width 46 height 11
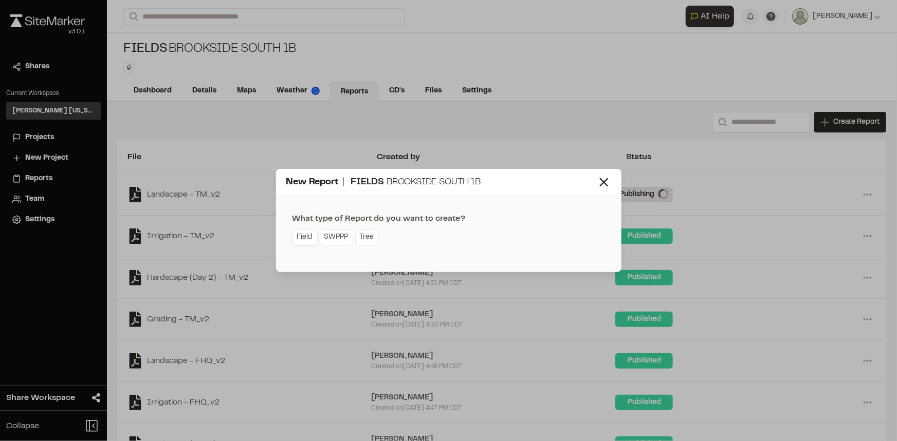
click at [293, 237] on link "Field" at bounding box center [304, 237] width 25 height 16
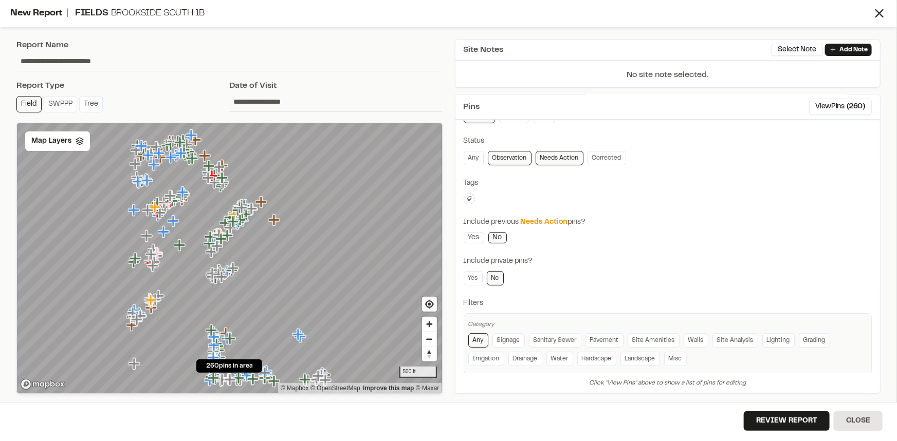
scroll to position [80, 0]
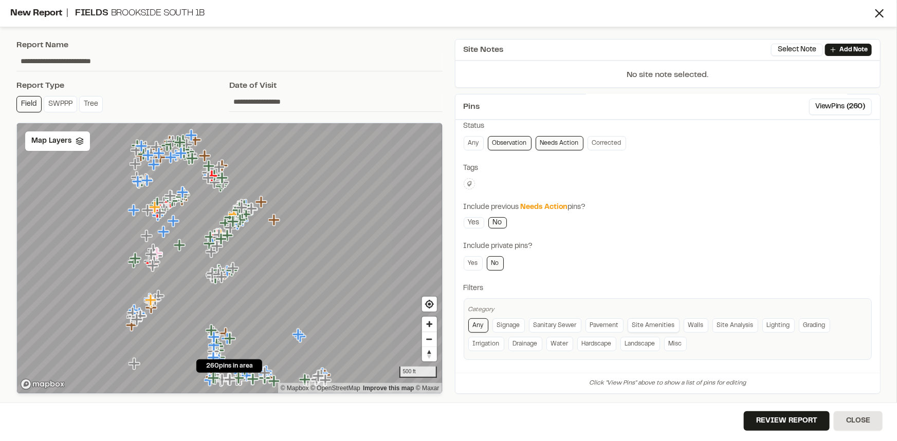
click at [654, 322] on link "Site Amenities" at bounding box center [653, 326] width 52 height 14
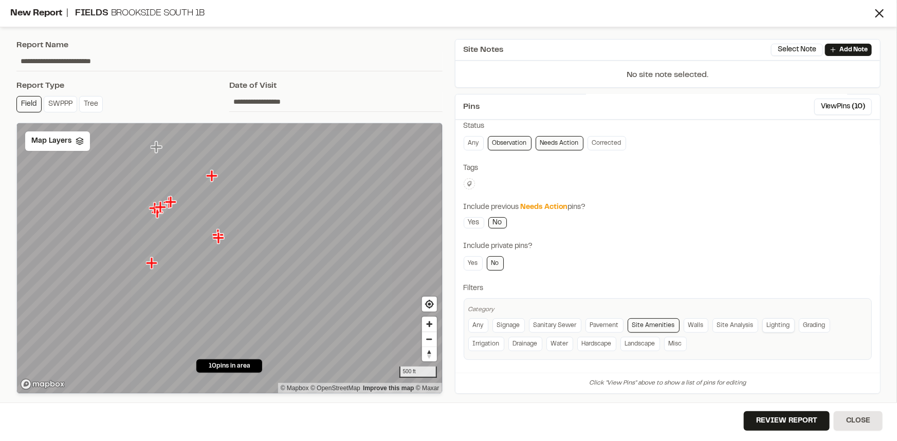
click at [762, 324] on link "Lighting" at bounding box center [778, 326] width 32 height 14
click at [676, 339] on link "Misc" at bounding box center [675, 344] width 23 height 14
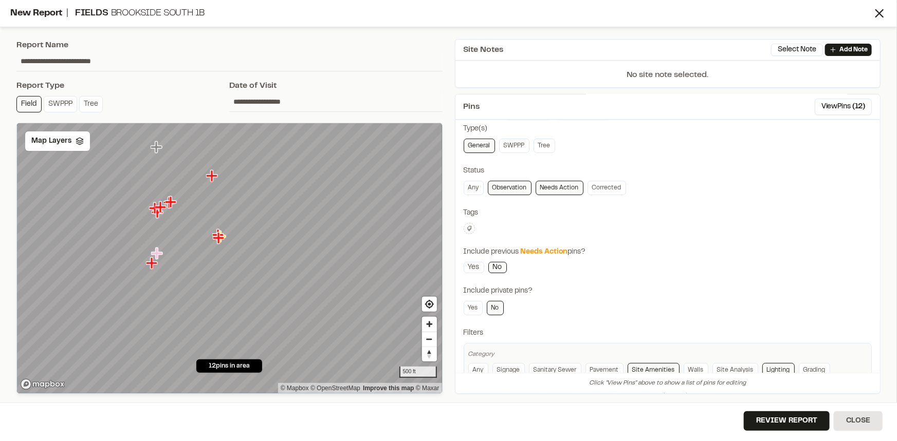
scroll to position [0, 0]
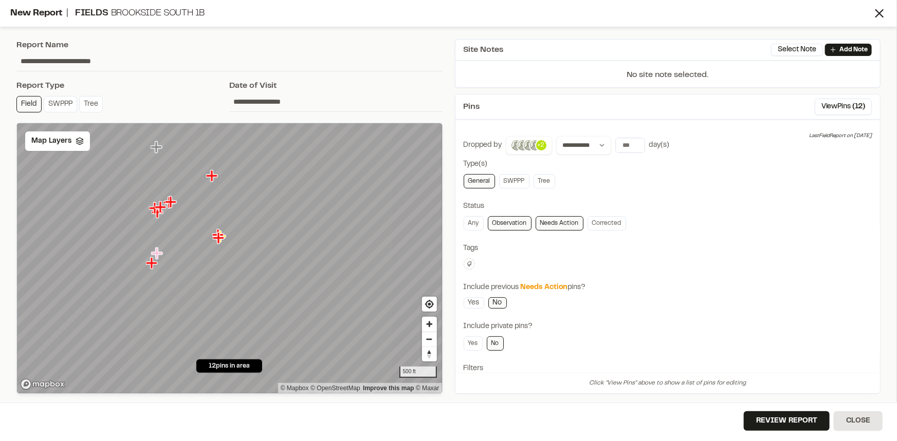
click at [467, 261] on icon at bounding box center [469, 264] width 6 height 6
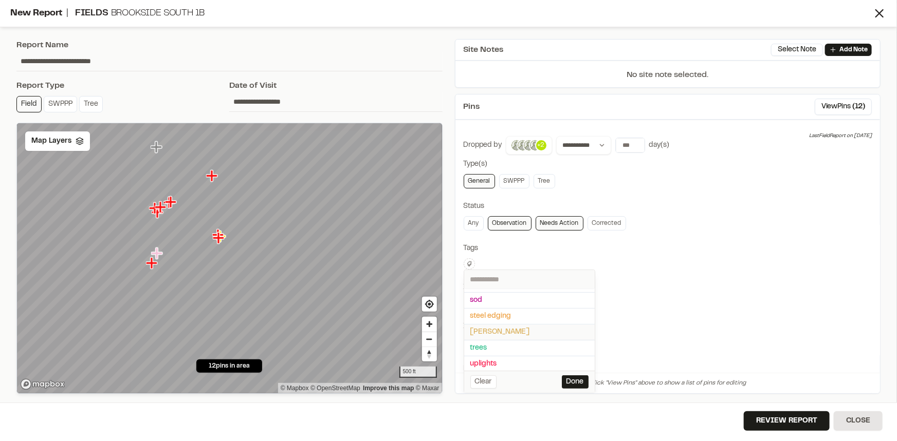
click at [500, 330] on span "taylor morrison" at bounding box center [529, 332] width 118 height 11
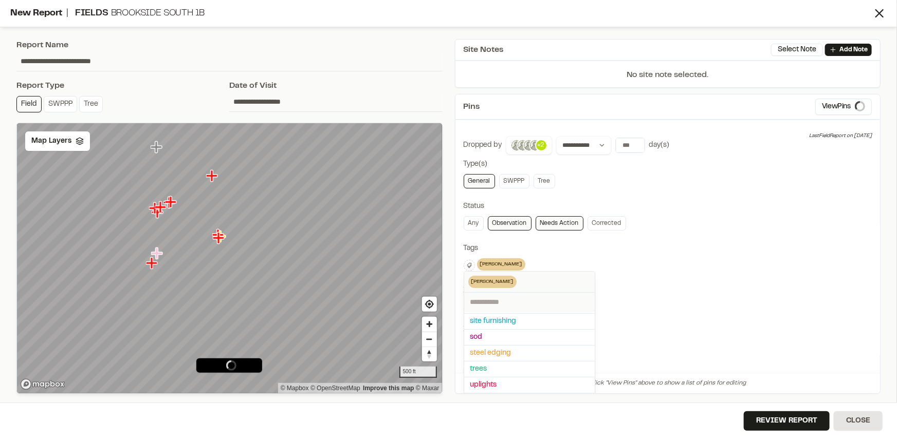
scroll to position [108, 0]
click at [669, 272] on div at bounding box center [448, 220] width 897 height 441
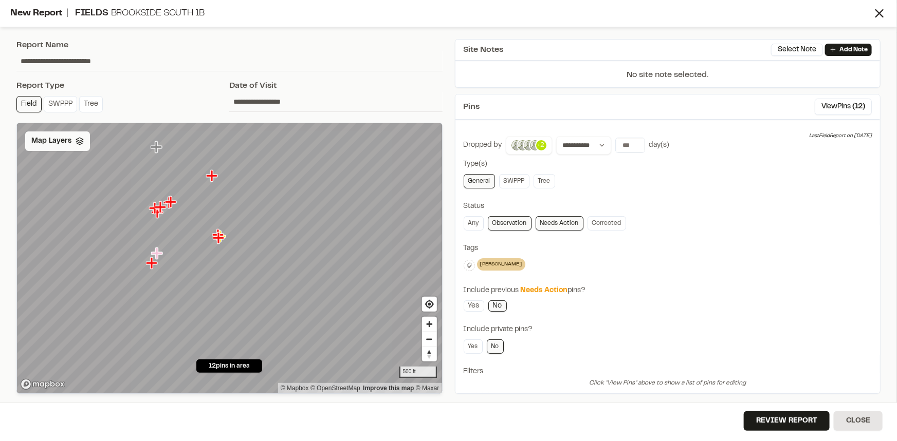
click at [40, 144] on span "Map Layers" at bounding box center [51, 141] width 40 height 11
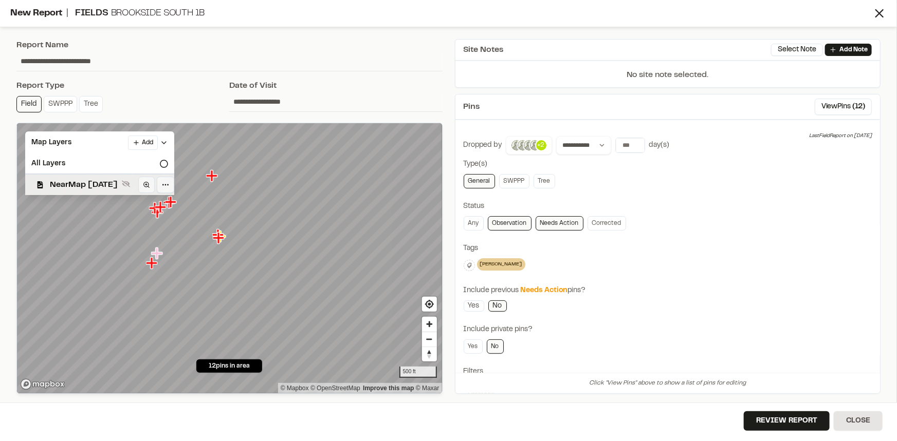
click at [77, 184] on span "NearMap 5/20/2025" at bounding box center [84, 185] width 68 height 12
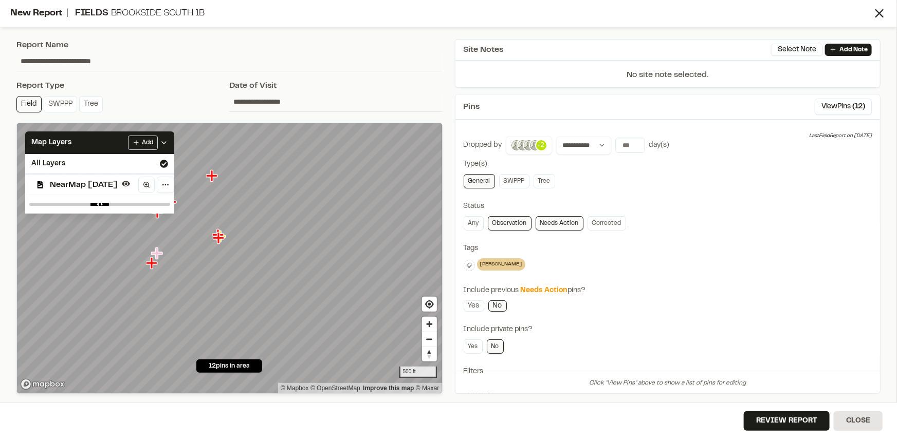
click at [682, 241] on div "**********" at bounding box center [667, 289] width 408 height 307
click at [168, 143] on icon at bounding box center [164, 143] width 8 height 8
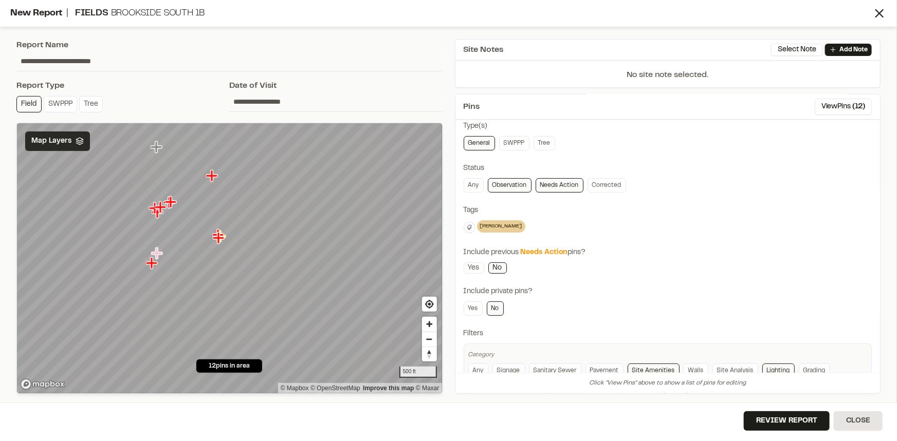
scroll to position [0, 0]
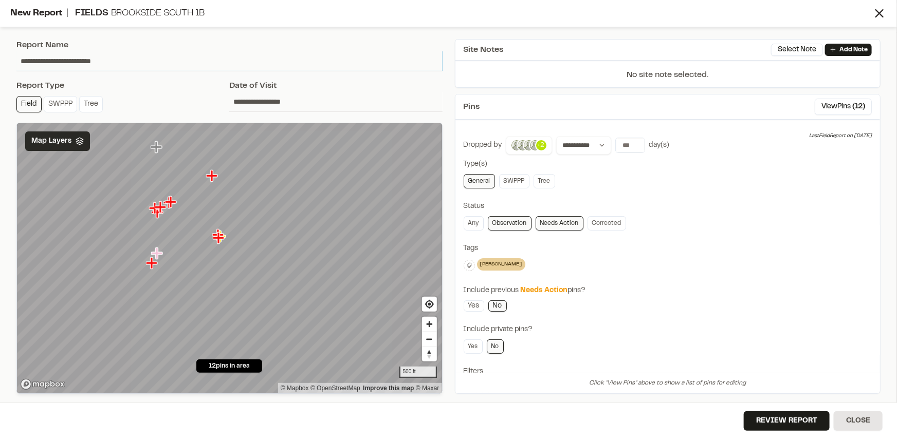
drag, startPoint x: 124, startPoint y: 60, endPoint x: 0, endPoint y: 48, distance: 124.9
click at [0, 48] on div "**********" at bounding box center [448, 220] width 897 height 441
type input "*"
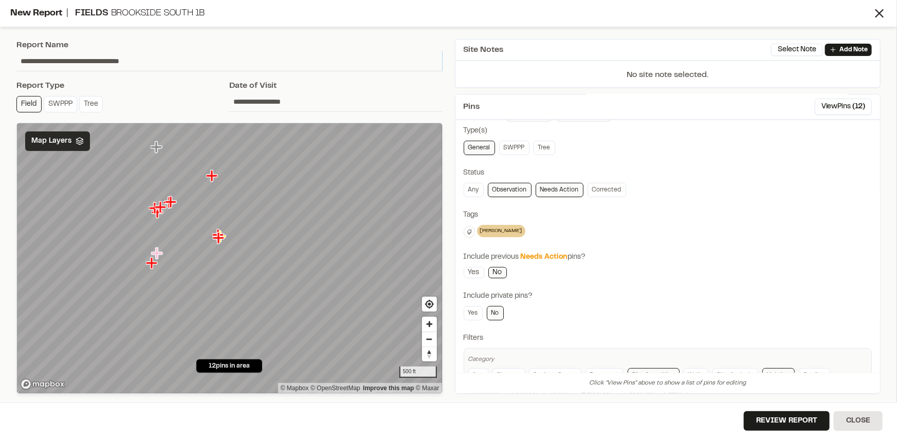
scroll to position [83, 0]
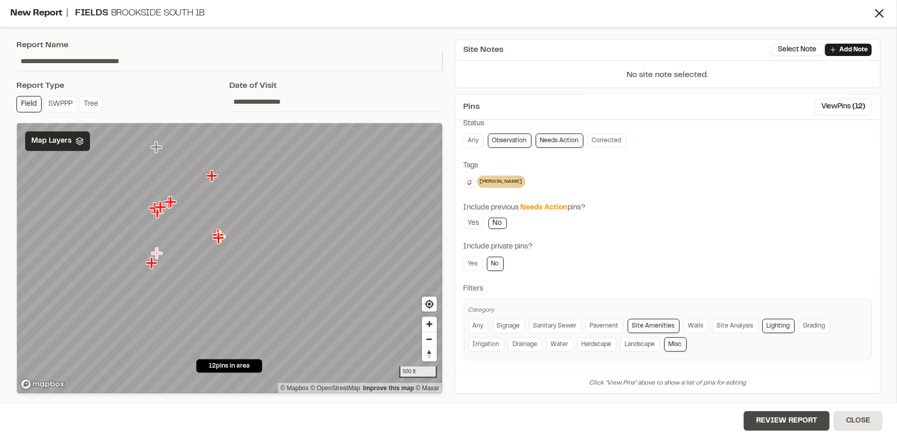
type input "**********"
click at [777, 416] on button "Review Report" at bounding box center [786, 422] width 86 height 20
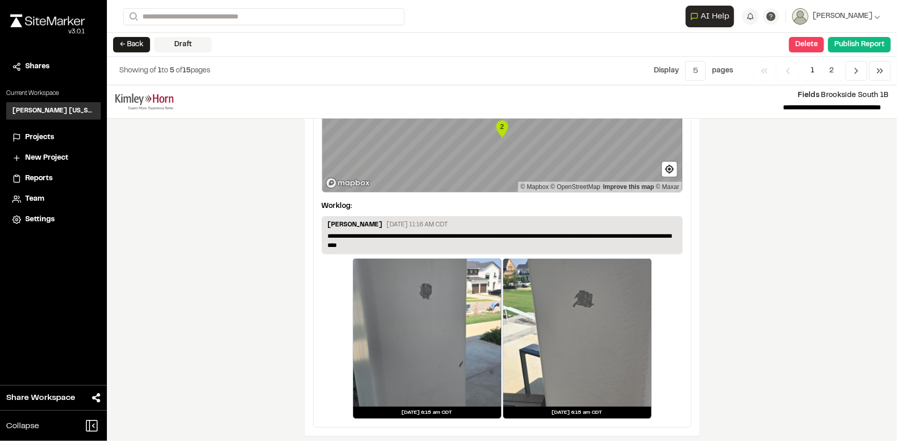
scroll to position [1855, 0]
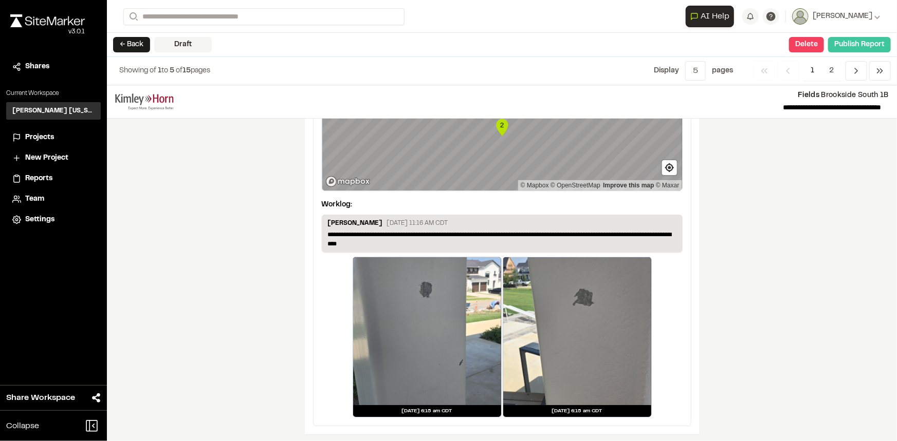
click at [848, 46] on button "Publish Report" at bounding box center [859, 44] width 63 height 15
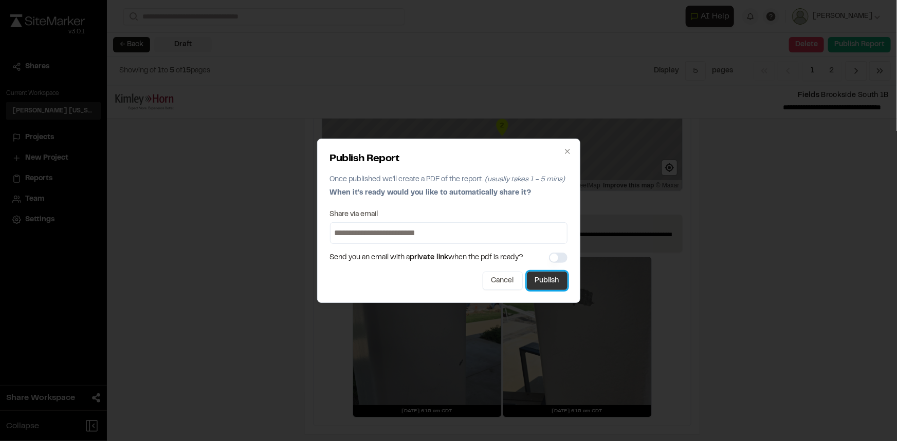
click at [527, 278] on button "Publish" at bounding box center [547, 281] width 41 height 18
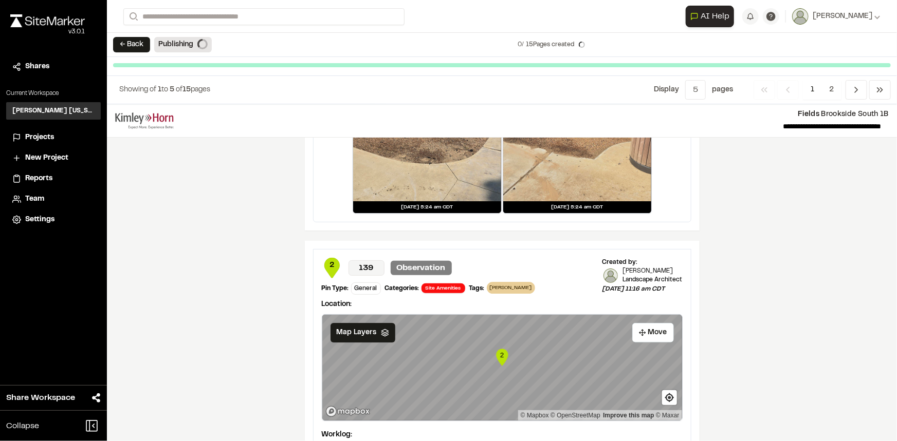
scroll to position [1612, 0]
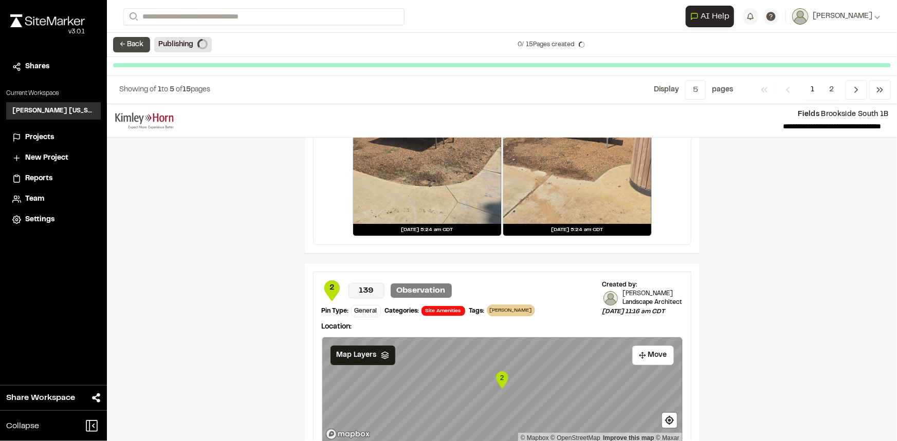
drag, startPoint x: 126, startPoint y: 39, endPoint x: 178, endPoint y: 55, distance: 55.1
click at [126, 39] on button "← Back" at bounding box center [131, 44] width 37 height 15
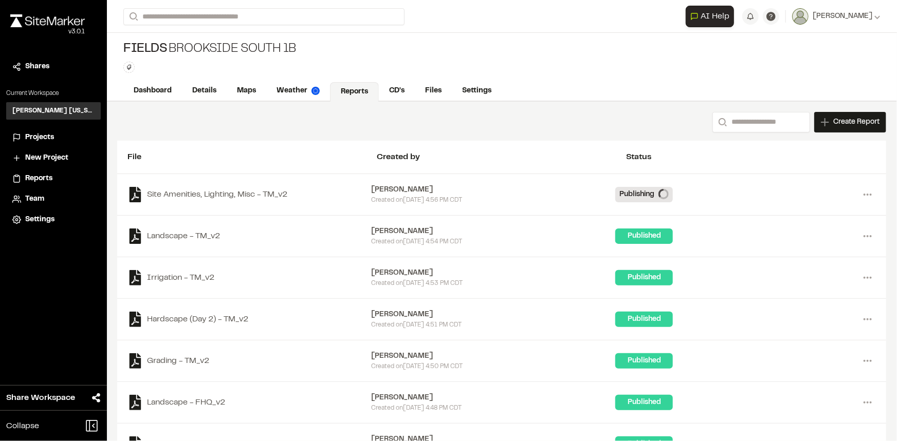
scroll to position [46, 0]
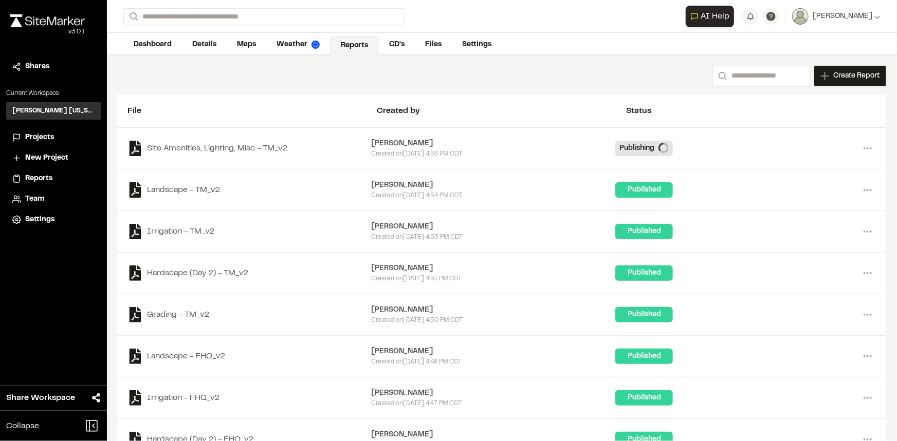
click at [250, 46] on link "Maps" at bounding box center [247, 45] width 40 height 20
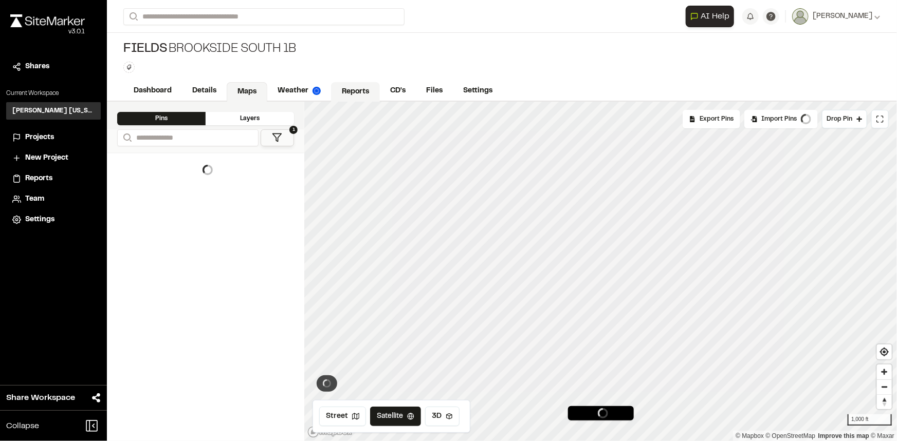
click at [355, 90] on link "Reports" at bounding box center [355, 92] width 49 height 20
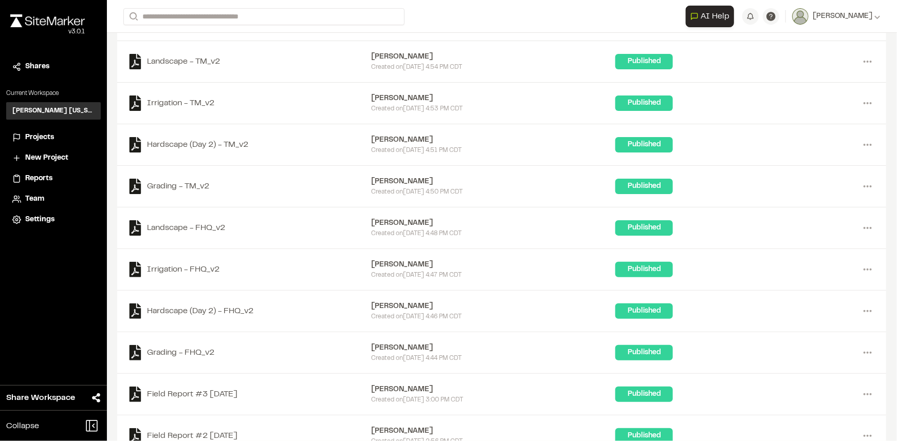
scroll to position [187, 0]
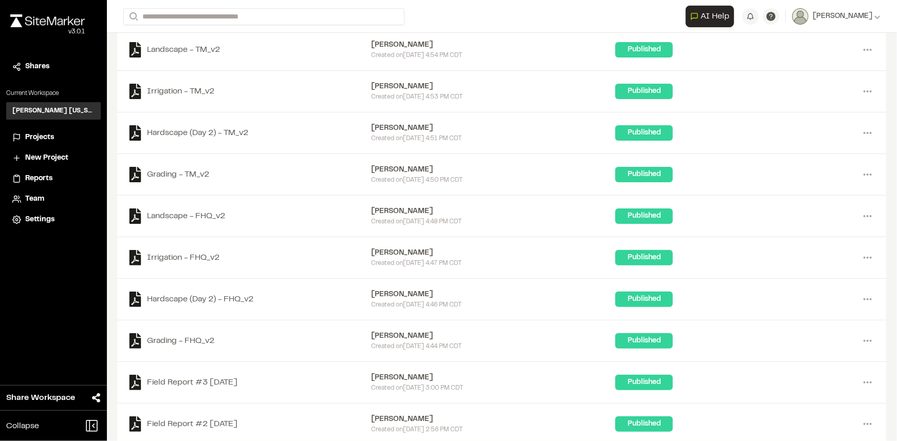
drag, startPoint x: 865, startPoint y: 336, endPoint x: 859, endPoint y: 330, distance: 8.7
click at [859, 331] on div "Grading - FHQ_v2 Ben Greiner Created on Wed, Aug 20, 2025 4:44 PM CDT Published…" at bounding box center [501, 341] width 748 height 21
click at [859, 339] on icon at bounding box center [867, 341] width 16 height 16
click at [809, 370] on link "Download" at bounding box center [830, 377] width 89 height 15
click at [861, 307] on div "Hardscape (Day 2) - FHQ_v2 Ben Greiner Created on Wed, Aug 20, 2025 4:46 PM CDT…" at bounding box center [501, 299] width 748 height 21
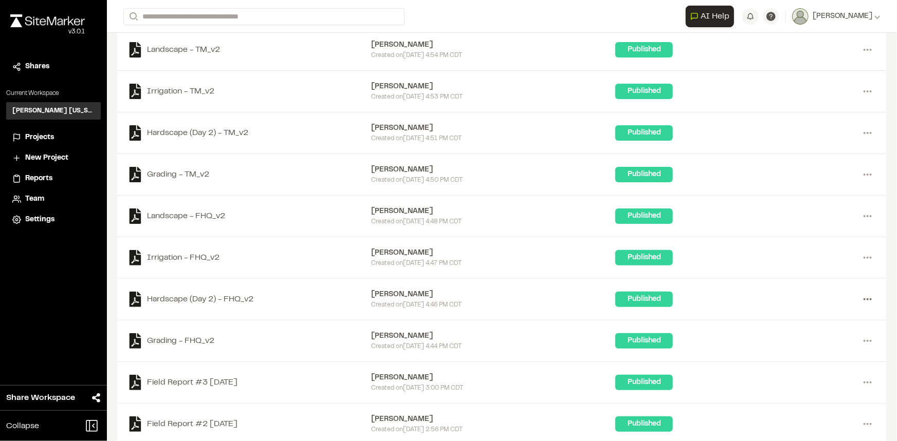
click at [861, 302] on icon at bounding box center [867, 299] width 16 height 16
click at [814, 337] on link "Download" at bounding box center [830, 336] width 89 height 15
click at [859, 260] on icon at bounding box center [867, 258] width 16 height 16
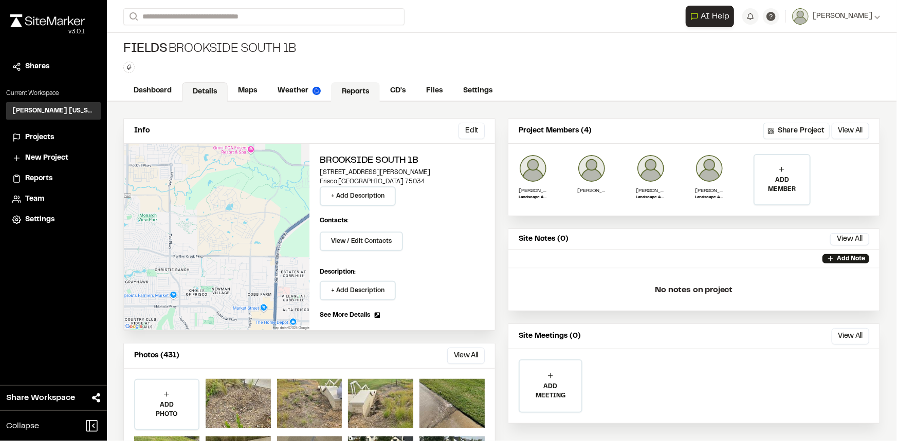
click at [348, 86] on link "Reports" at bounding box center [355, 92] width 49 height 20
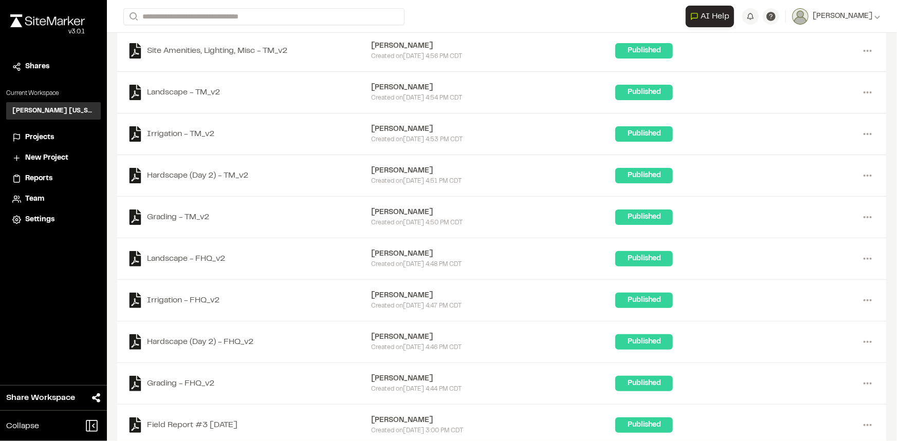
scroll to position [241, 0]
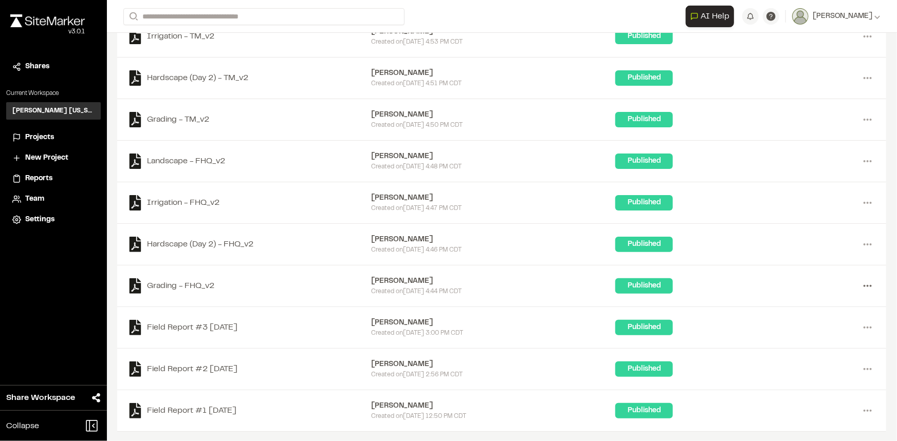
click at [859, 284] on icon at bounding box center [867, 286] width 16 height 16
click at [860, 245] on icon at bounding box center [867, 244] width 16 height 16
click at [862, 204] on icon at bounding box center [867, 203] width 16 height 16
click at [863, 157] on icon at bounding box center [867, 161] width 16 height 16
click at [861, 117] on icon at bounding box center [867, 119] width 16 height 16
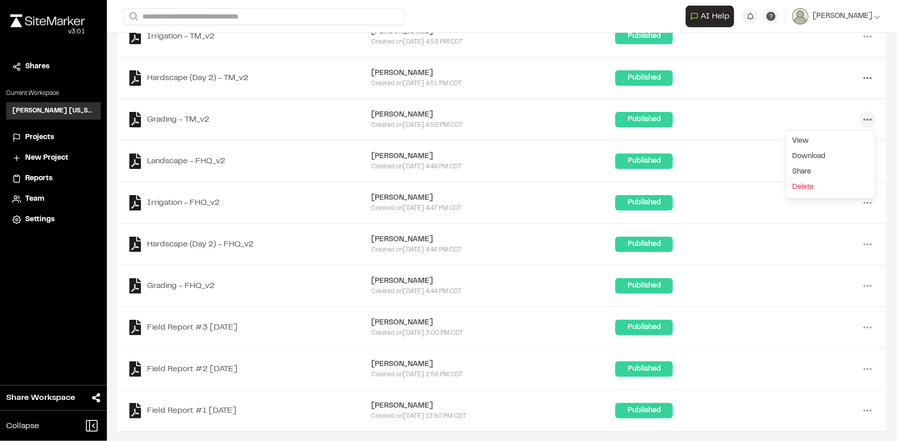
click at [860, 81] on icon at bounding box center [867, 78] width 16 height 16
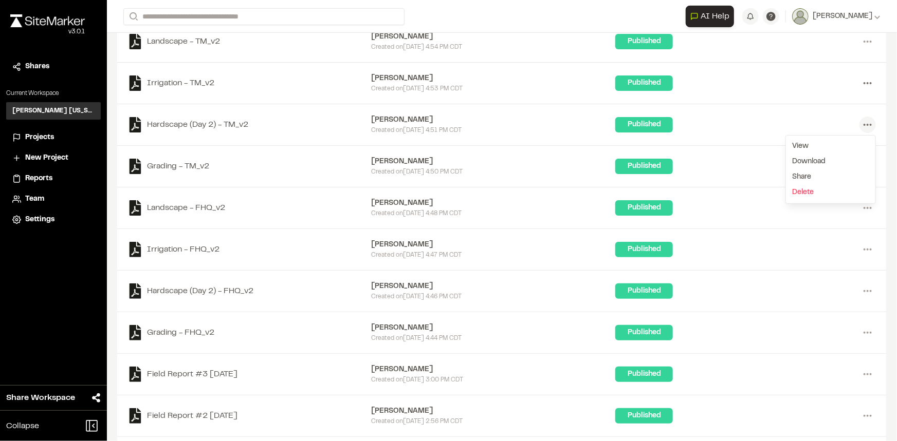
click at [866, 82] on circle at bounding box center [867, 83] width 2 height 2
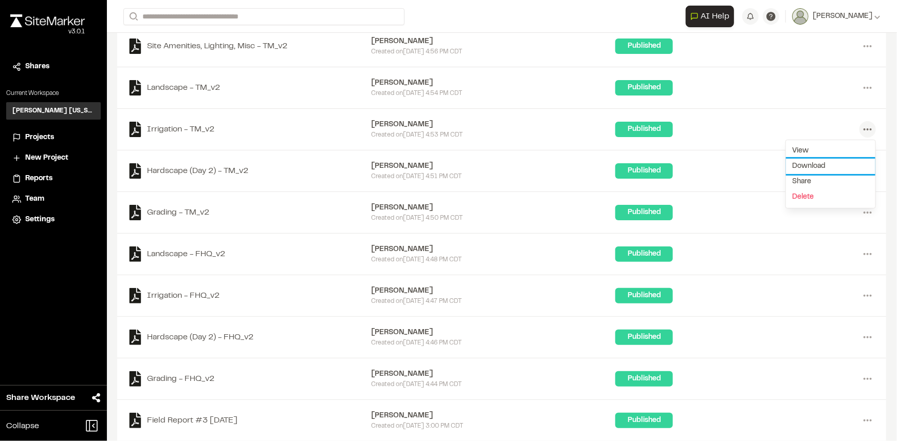
scroll to position [148, 0]
click at [860, 86] on icon at bounding box center [867, 88] width 16 height 16
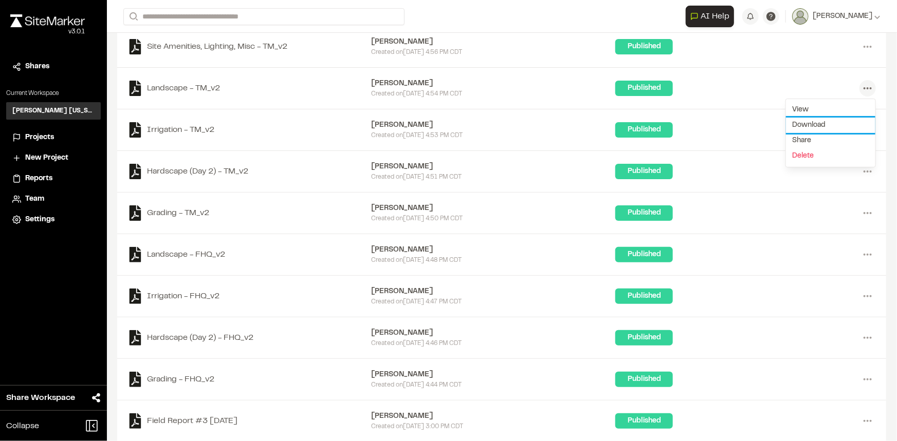
scroll to position [101, 0]
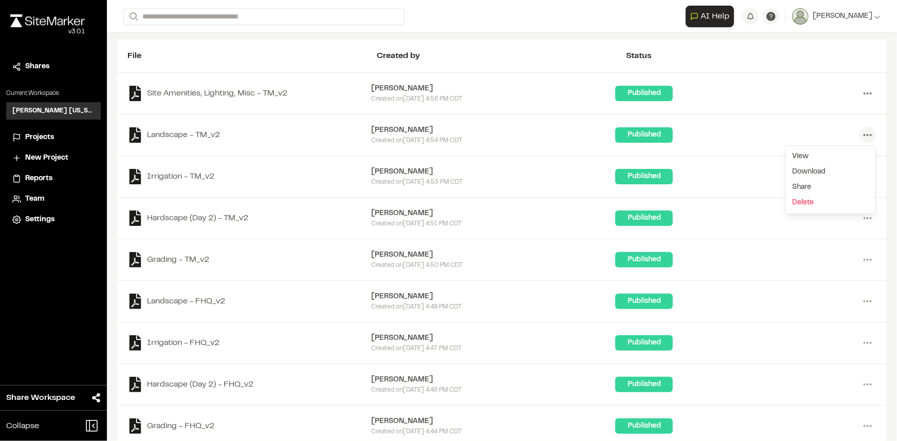
click at [866, 92] on circle at bounding box center [867, 93] width 2 height 2
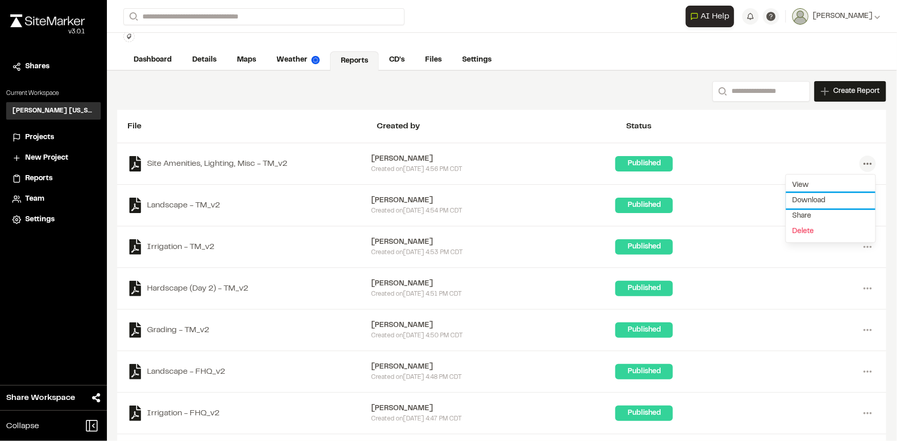
scroll to position [8, 0]
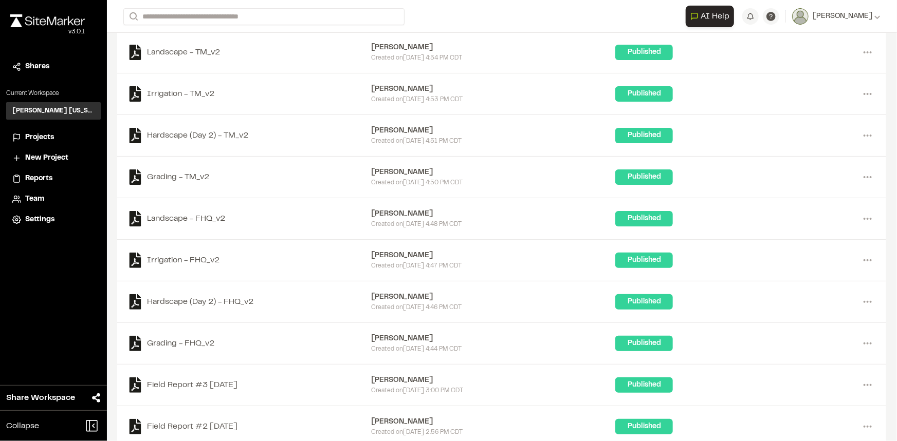
scroll to position [187, 0]
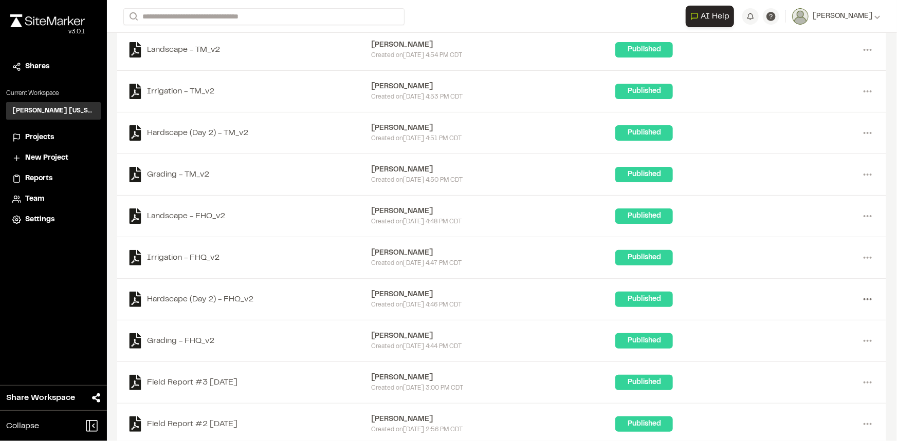
click at [859, 300] on icon at bounding box center [867, 299] width 16 height 16
click at [45, 275] on div "Close sidebar v 3.0.1 Shares Current Workspace [PERSON_NAME] [US_STATE] KH Proj…" at bounding box center [53, 220] width 107 height 441
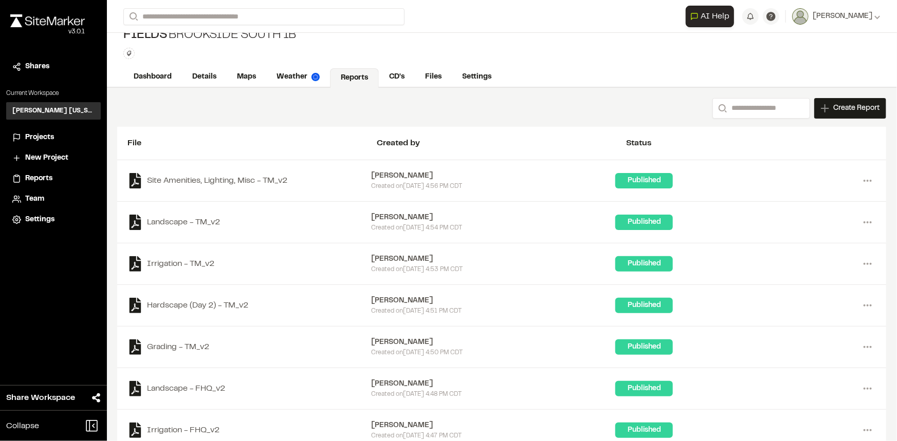
scroll to position [0, 0]
